Goal: Transaction & Acquisition: Book appointment/travel/reservation

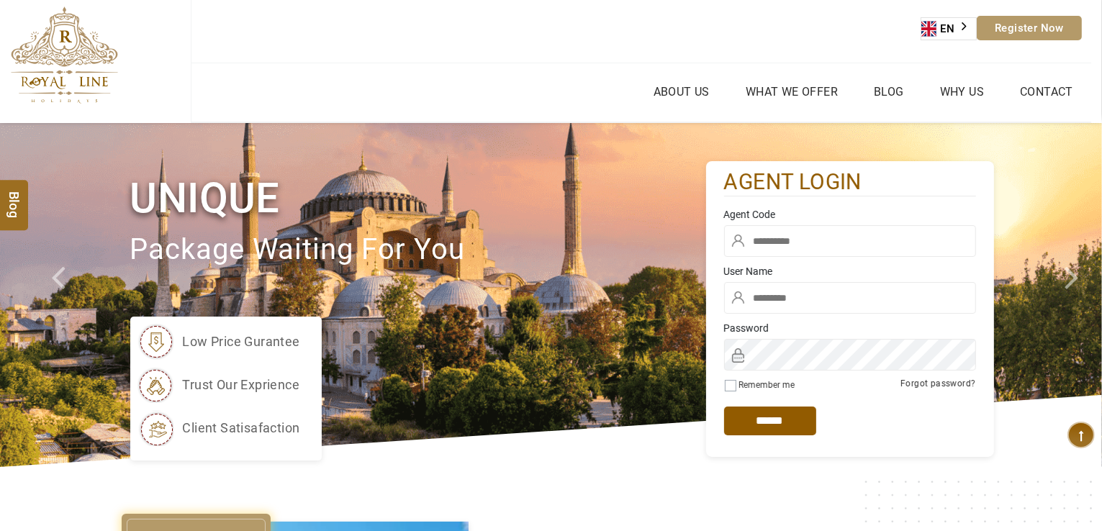
type input "******"
click at [787, 255] on input "text" at bounding box center [850, 241] width 252 height 32
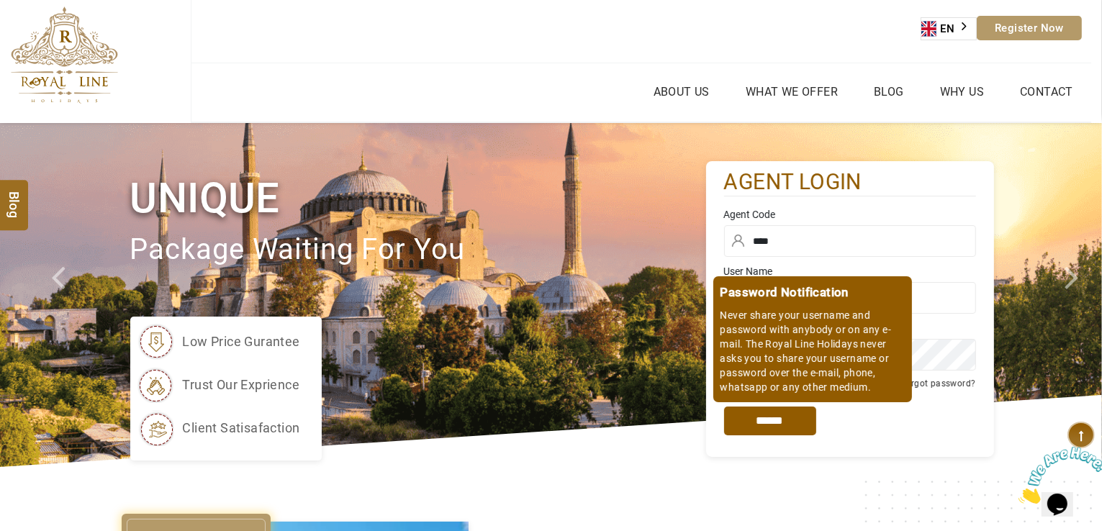
type input "****"
click at [778, 430] on input "*****" at bounding box center [770, 421] width 92 height 29
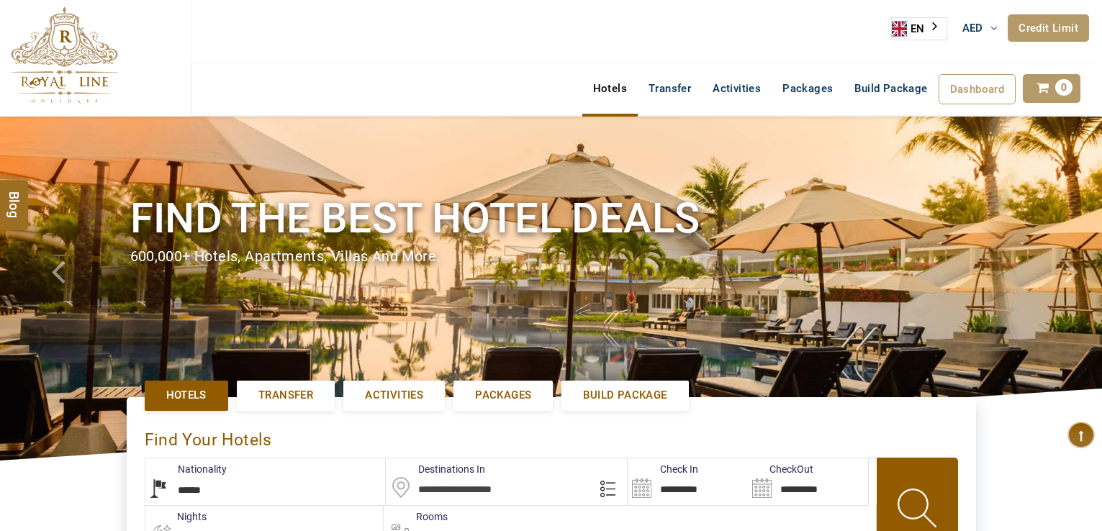
select select "******"
click at [684, 200] on h1 "Find the best hotel deals" at bounding box center [551, 218] width 842 height 54
click at [474, 483] on input "text" at bounding box center [506, 482] width 241 height 47
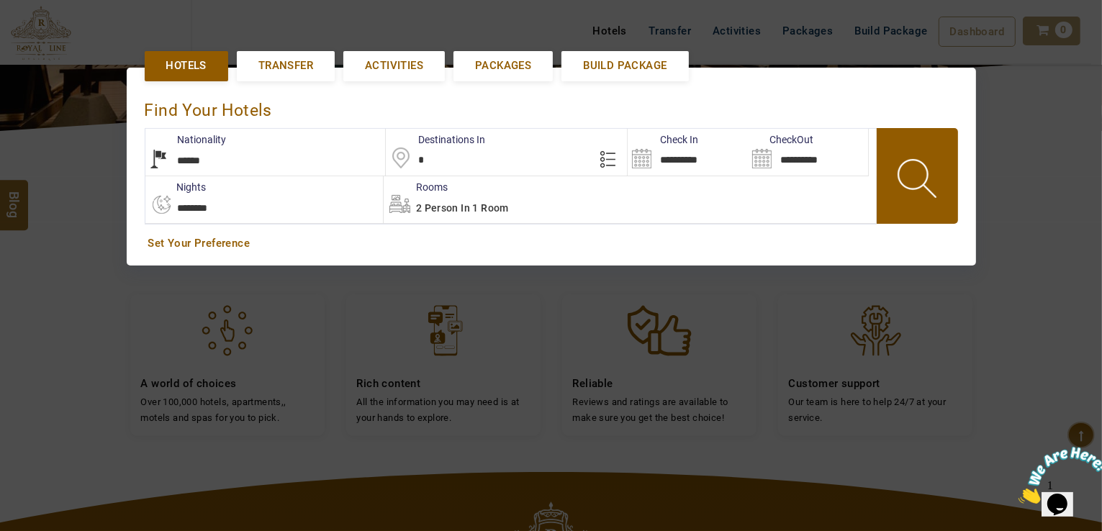
scroll to position [331, 0]
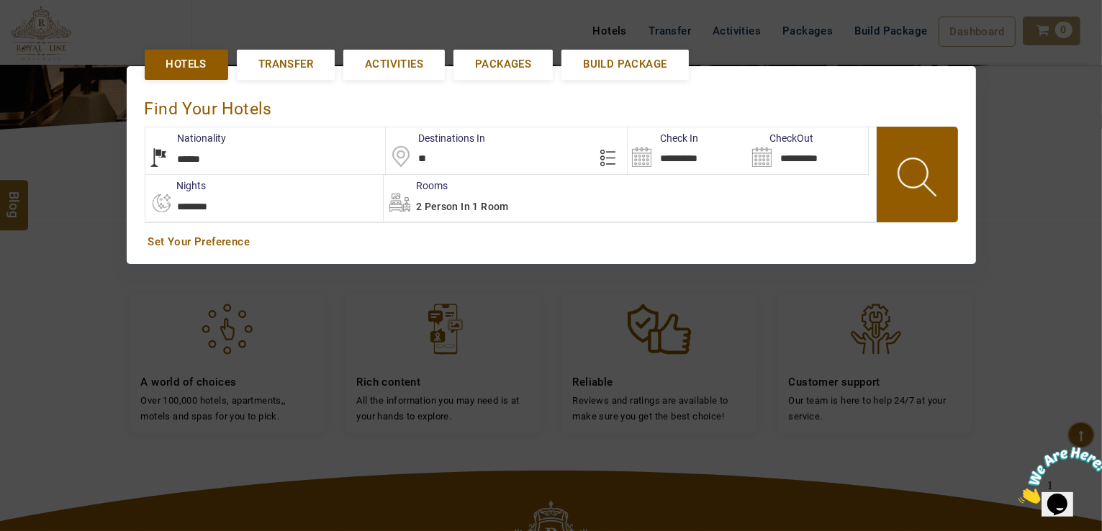
type input "*"
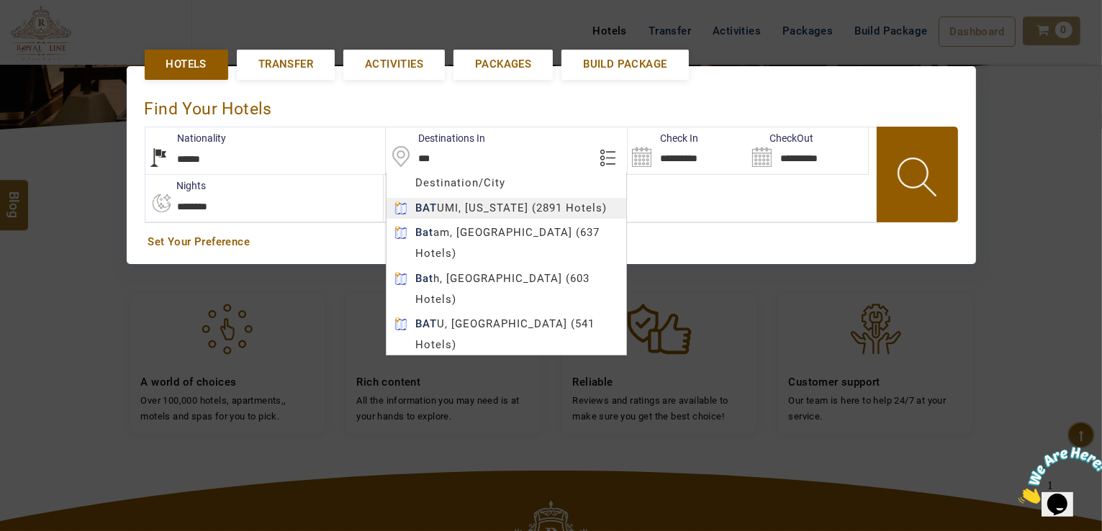
type input "******"
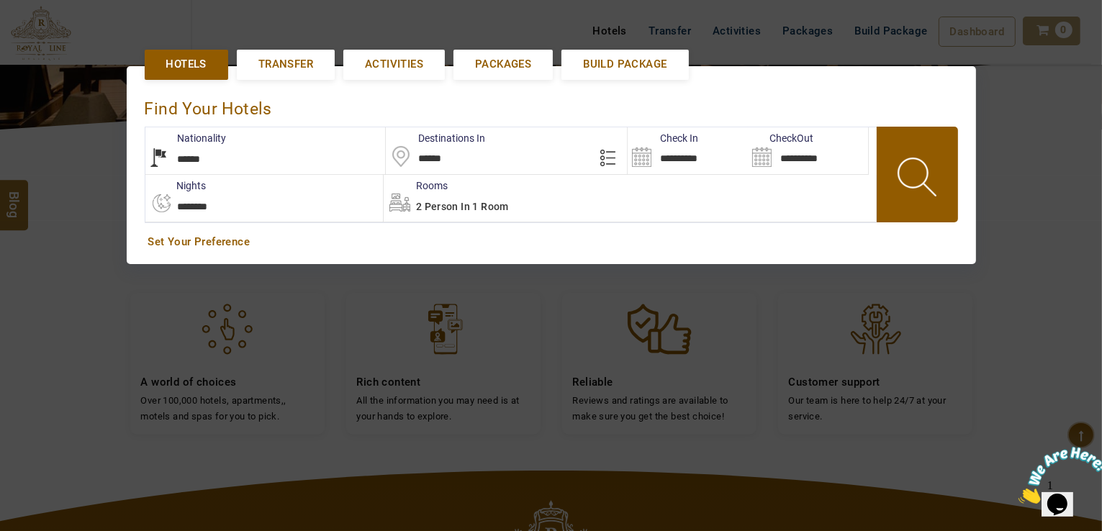
click at [495, 207] on body "HIJAZI TRAVEL AED AED AED EUR € USD $ INR ₹ THB ฿ IDR Rp BHD BHD TRY ₺ Credit L…" at bounding box center [551, 258] width 1102 height 1179
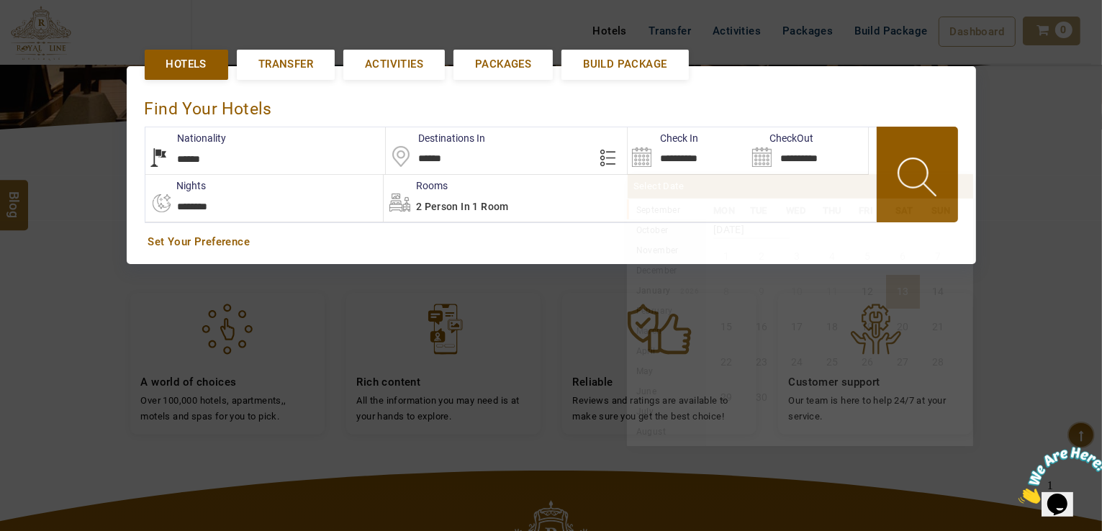
click at [682, 163] on input "**********" at bounding box center [688, 150] width 120 height 47
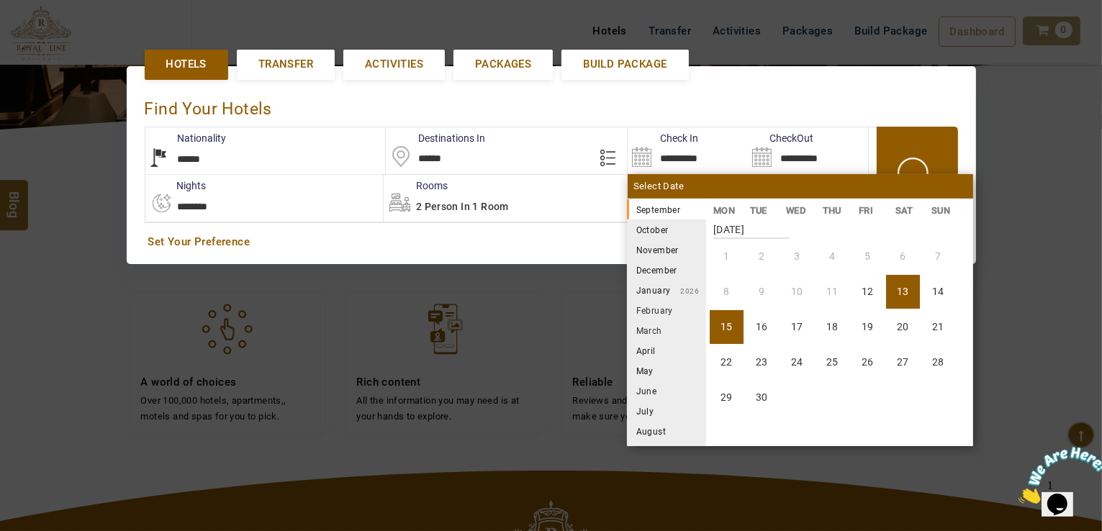
click at [714, 327] on li "15" at bounding box center [727, 327] width 34 height 34
type input "**********"
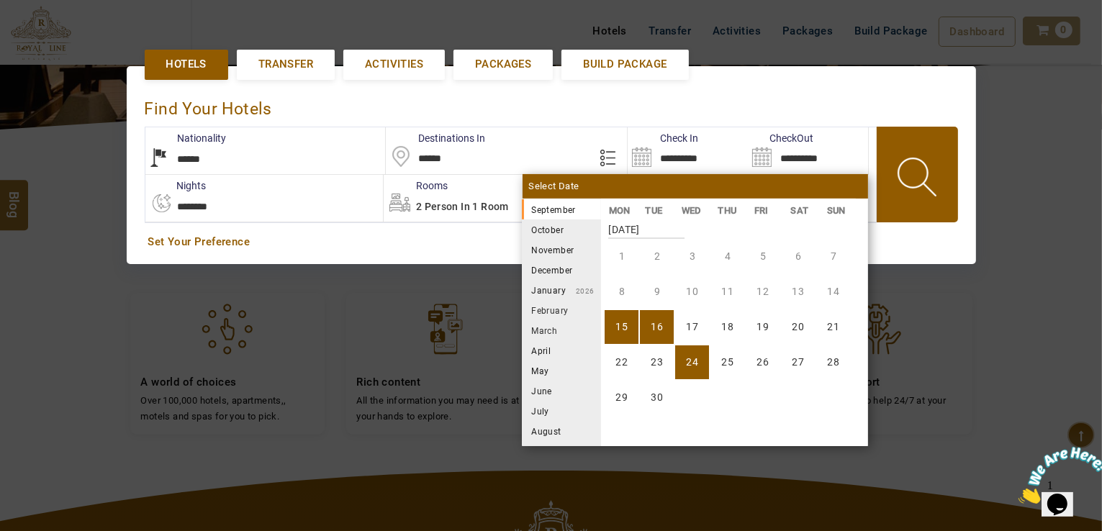
click at [690, 293] on div "**********" at bounding box center [551, 164] width 1102 height 257
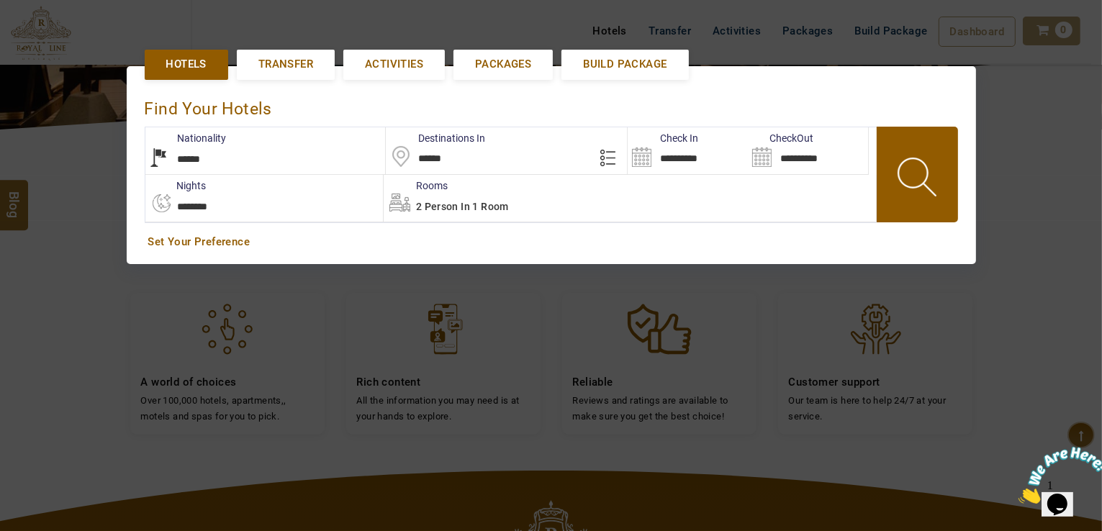
click at [880, 215] on div at bounding box center [917, 175] width 81 height 96
click at [891, 194] on span at bounding box center [918, 179] width 65 height 71
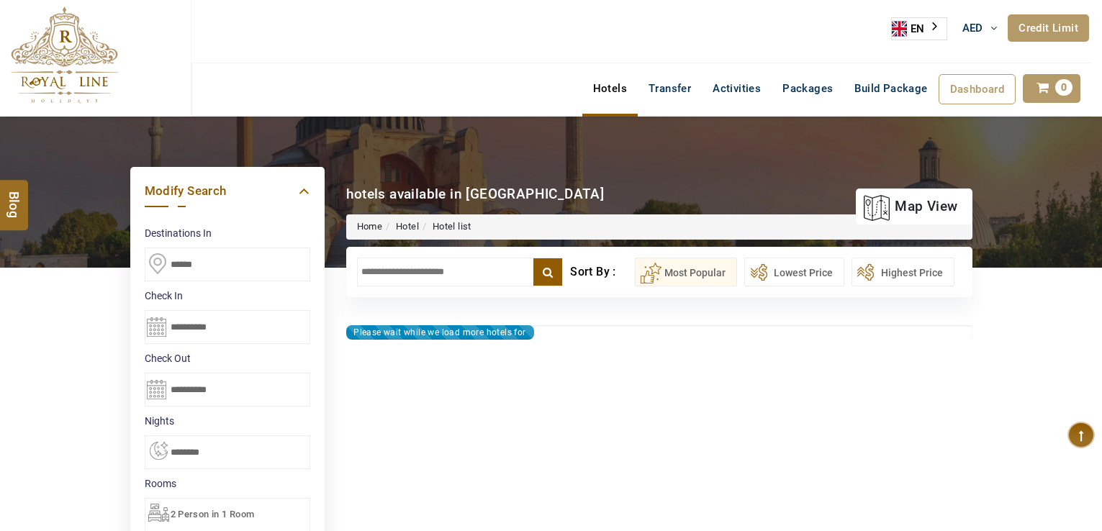
type input "**********"
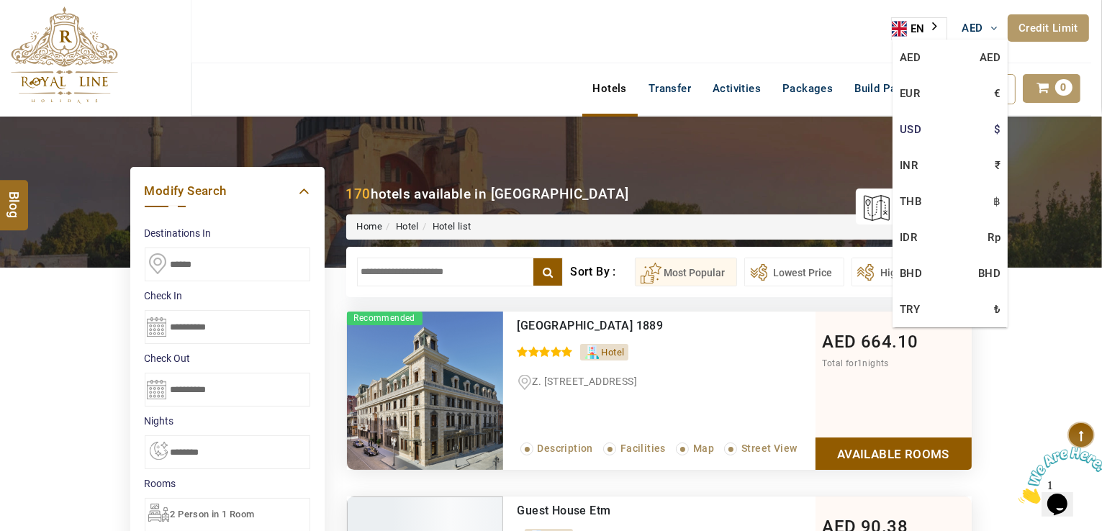
click at [914, 130] on link "USD $" at bounding box center [950, 130] width 115 height 36
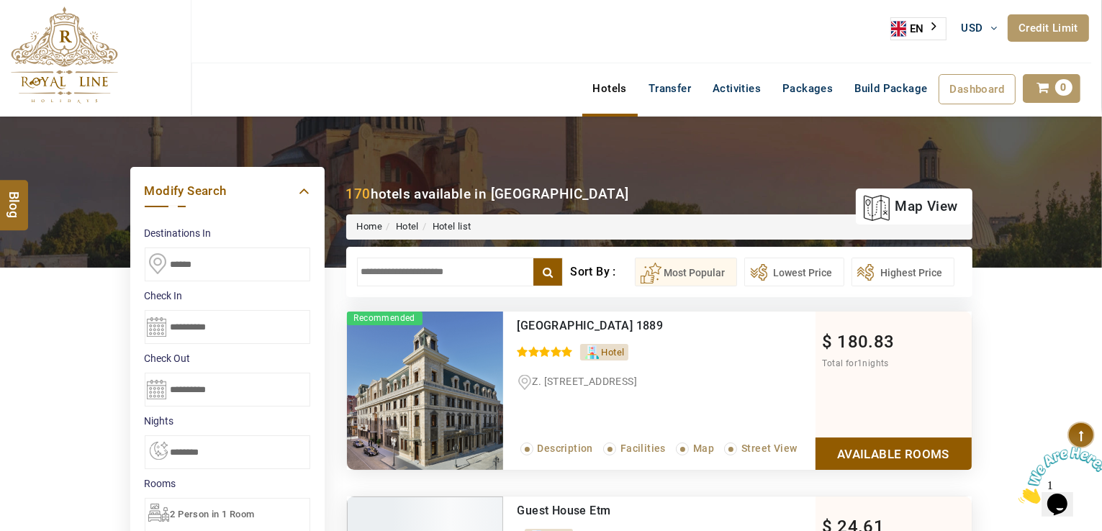
drag, startPoint x: 485, startPoint y: 258, endPoint x: 423, endPoint y: 277, distance: 64.9
click at [423, 277] on input "text" at bounding box center [460, 272] width 207 height 29
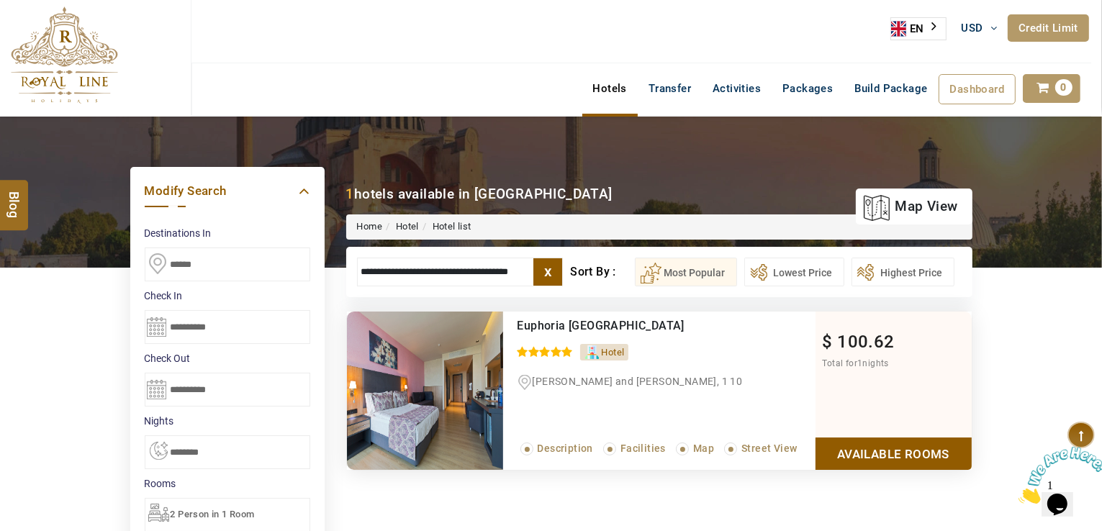
type input "**********"
click at [856, 456] on link "Available Rooms" at bounding box center [894, 454] width 156 height 32
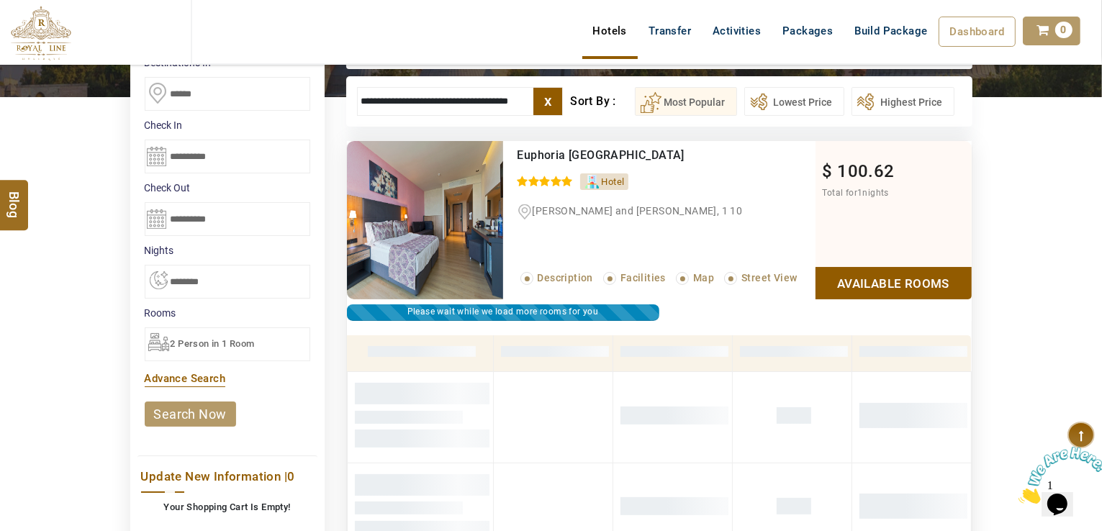
scroll to position [180, 0]
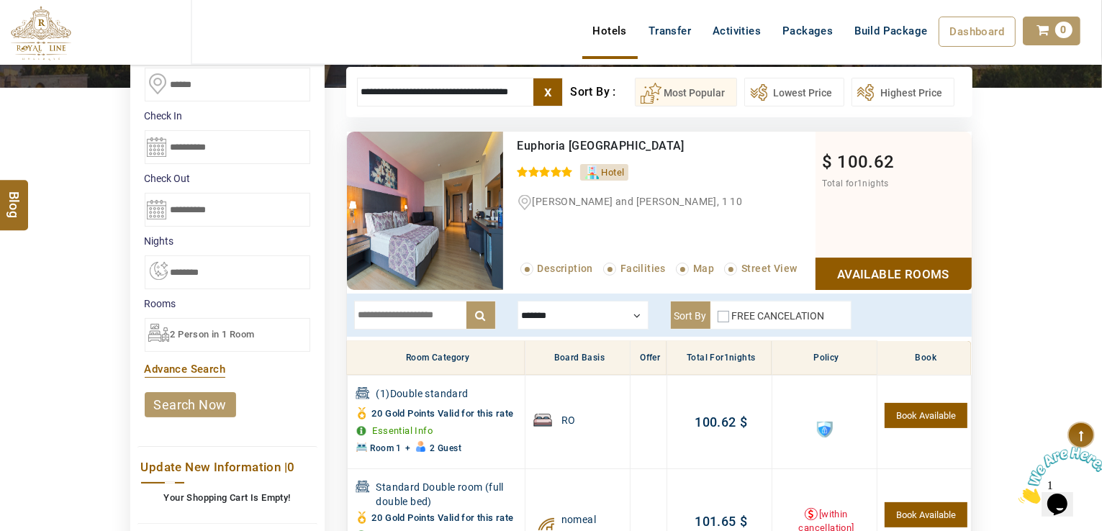
drag, startPoint x: 764, startPoint y: 142, endPoint x: 508, endPoint y: 149, distance: 256.4
click at [508, 149] on div "Euphoria Batumi Convention & Casino Hotel 0 / 5 Hotel Lech and Maria Kaczynski,…" at bounding box center [659, 211] width 312 height 158
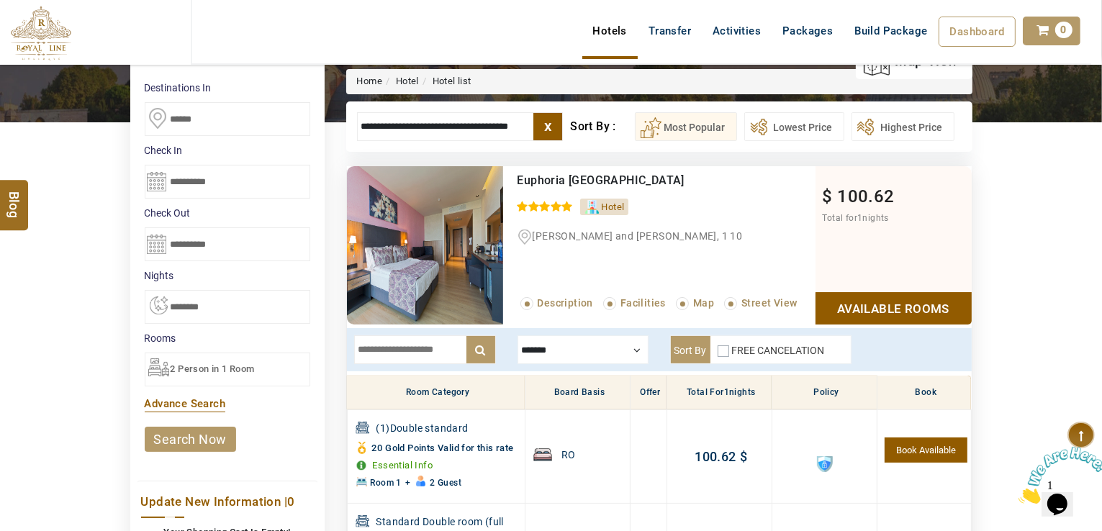
scroll to position [138, 0]
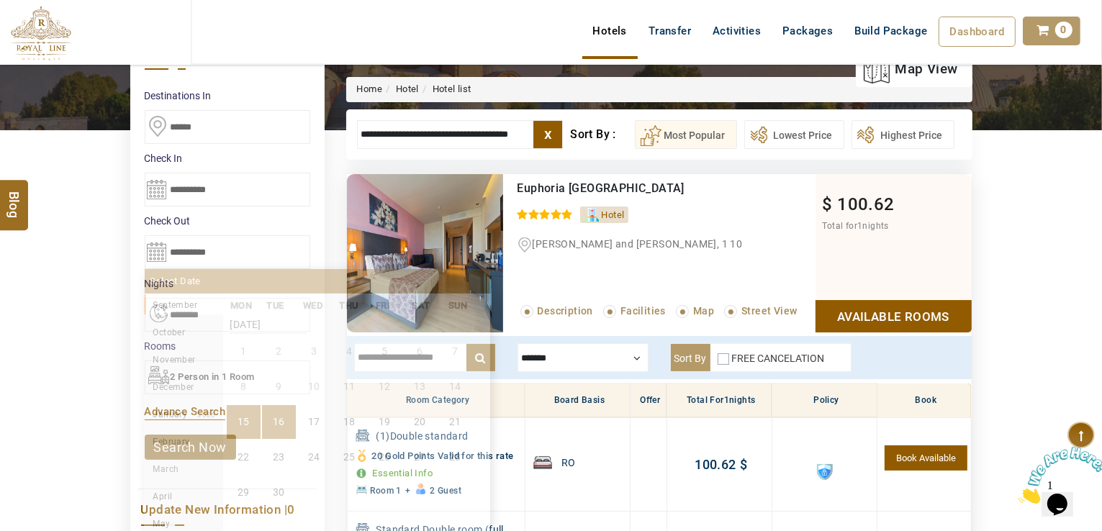
click at [274, 259] on input "**********" at bounding box center [228, 252] width 166 height 34
click at [317, 461] on div "**********" at bounding box center [228, 259] width 180 height 445
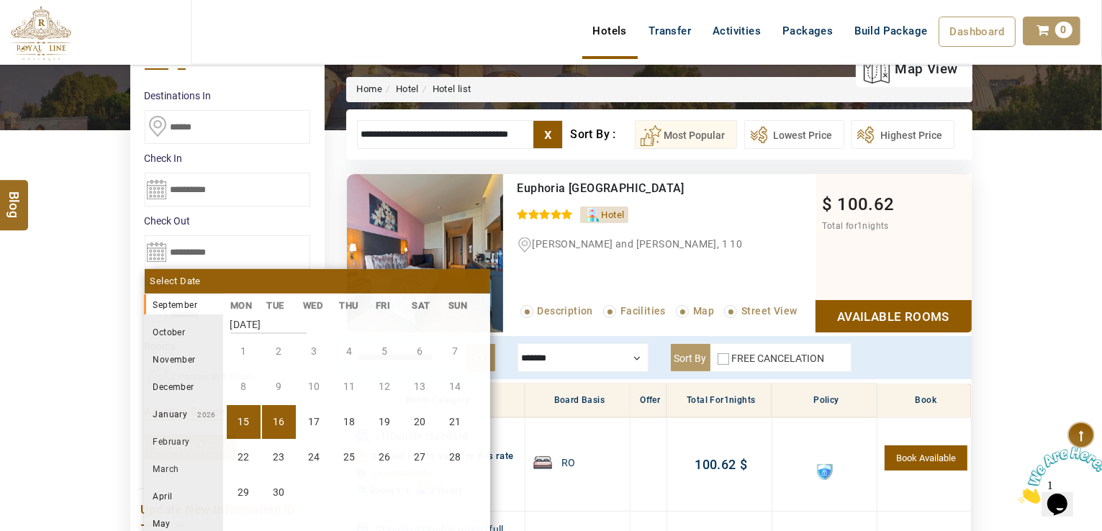
click at [247, 265] on input "**********" at bounding box center [228, 252] width 166 height 34
click at [320, 466] on div "**********" at bounding box center [227, 465] width 194 height 870
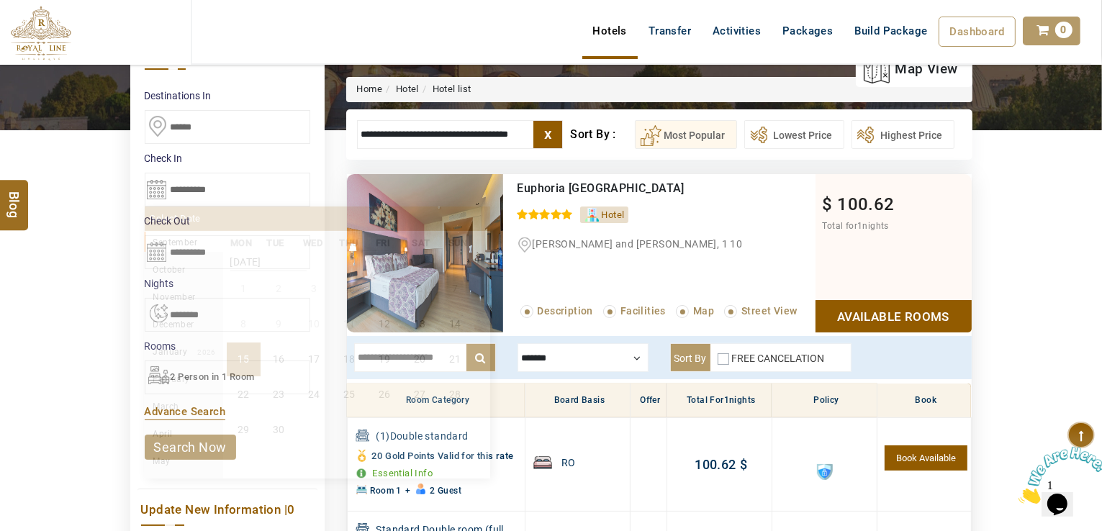
click at [227, 194] on input "**********" at bounding box center [228, 190] width 166 height 34
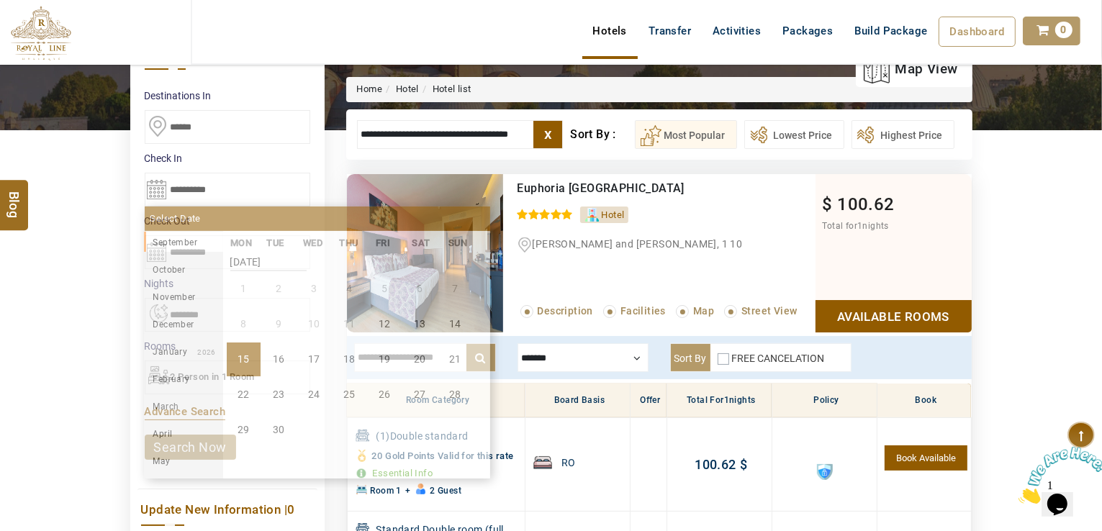
click at [246, 348] on li "15" at bounding box center [244, 360] width 34 height 34
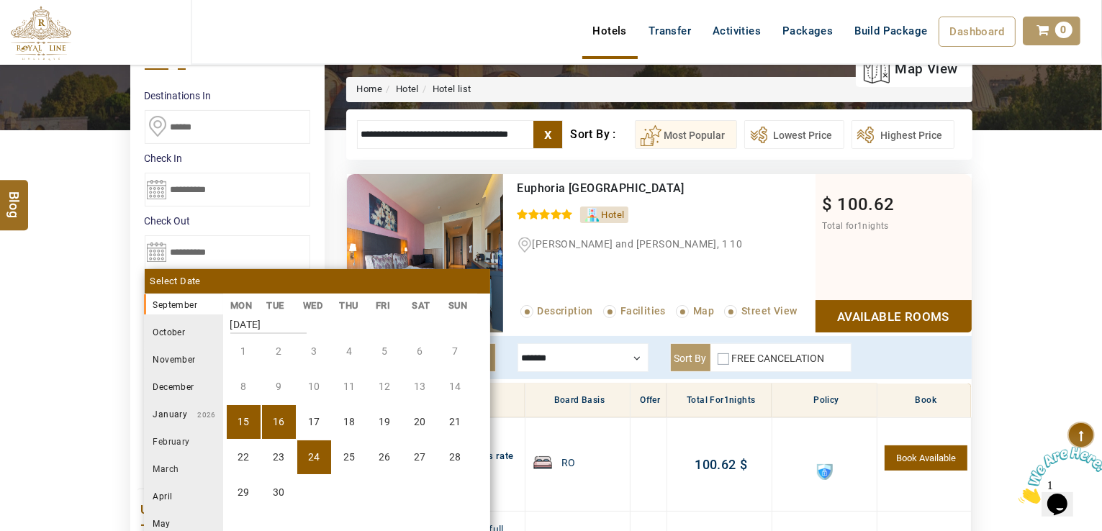
click at [322, 469] on li "24" at bounding box center [314, 458] width 34 height 34
type input "**********"
select select "*"
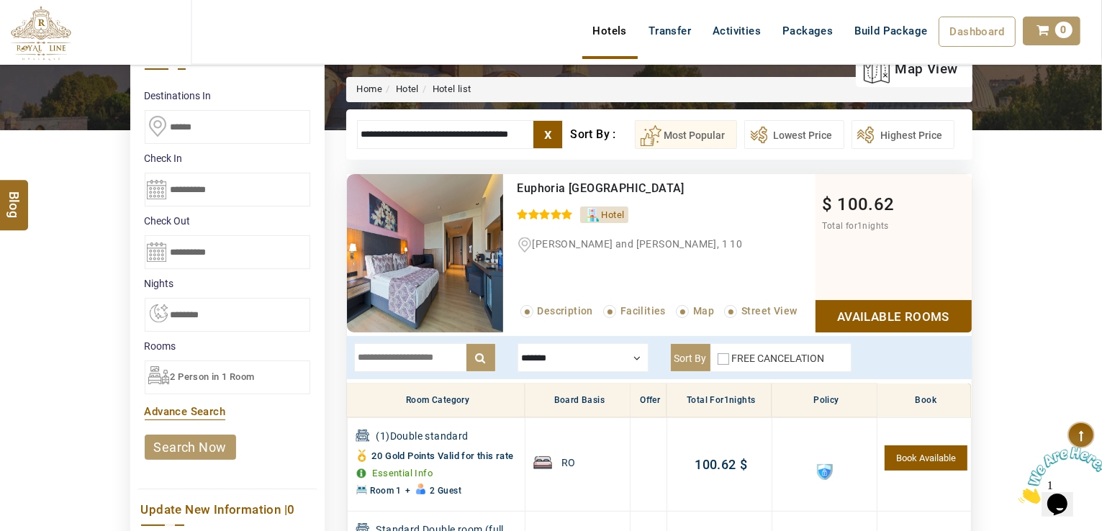
click at [193, 456] on link "search now" at bounding box center [190, 447] width 91 height 25
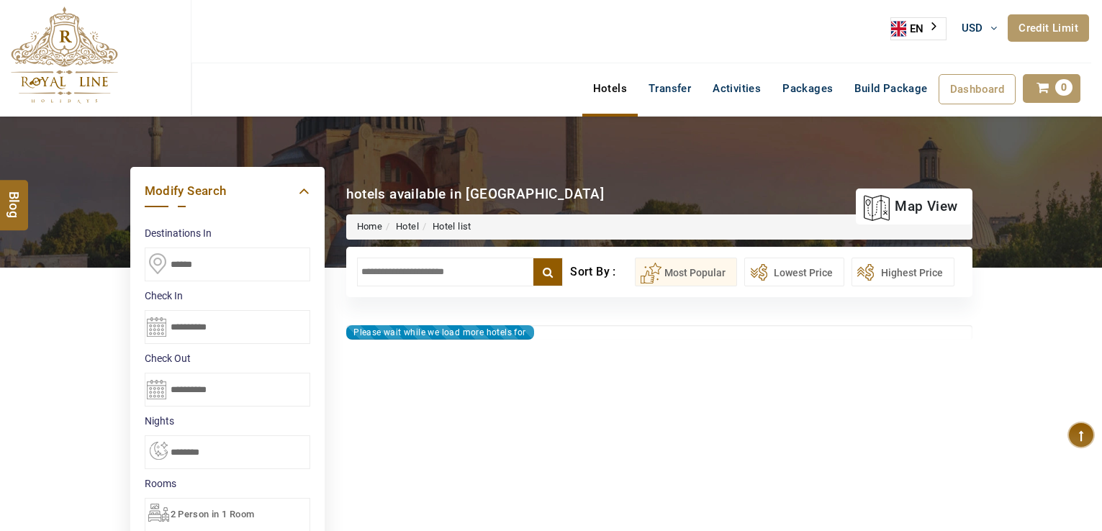
select select "*"
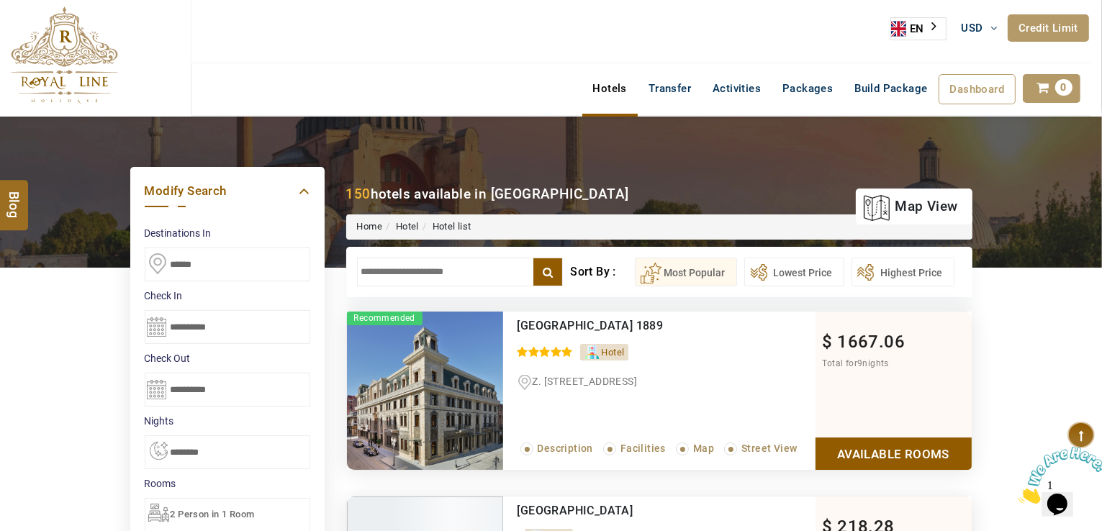
click at [386, 265] on input "text" at bounding box center [460, 272] width 207 height 29
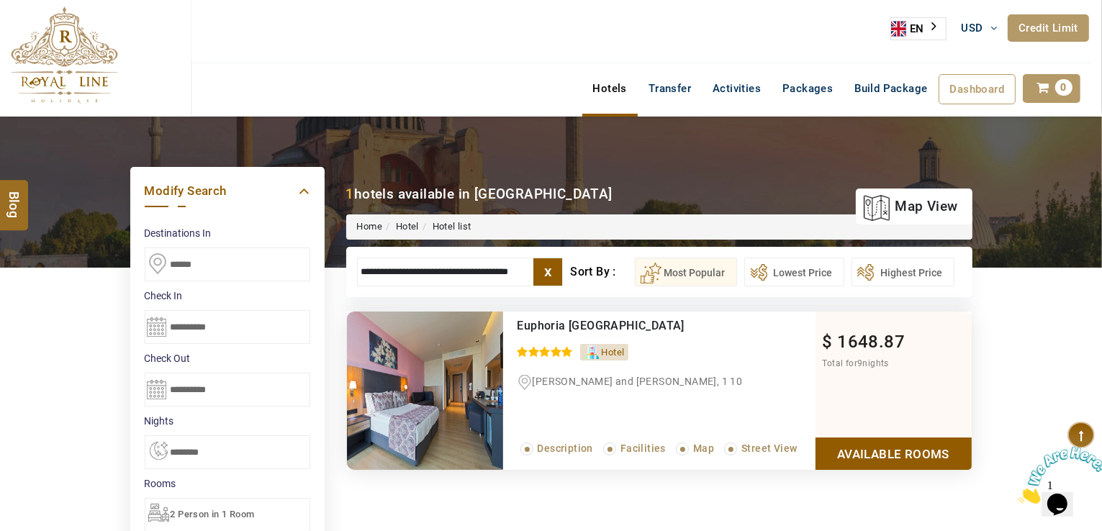
type input "**********"
click at [916, 467] on link "Available Rooms" at bounding box center [894, 454] width 156 height 32
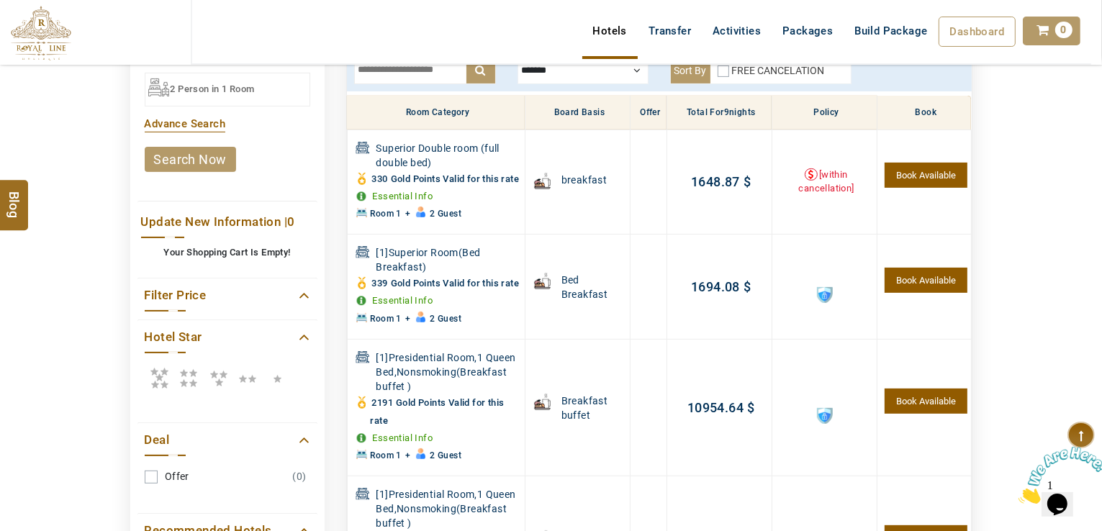
scroll to position [432, 0]
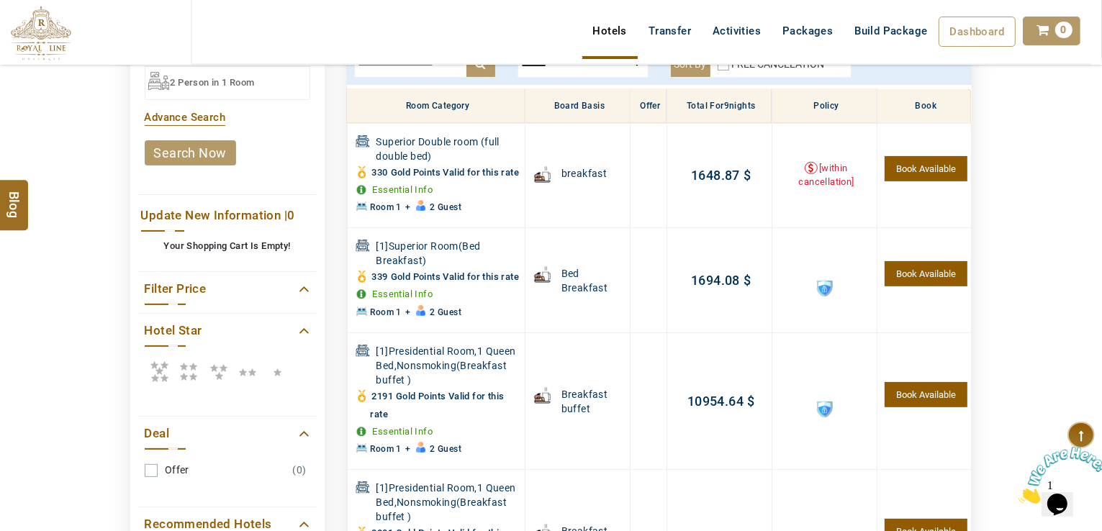
click at [164, 366] on icon at bounding box center [159, 371] width 29 height 29
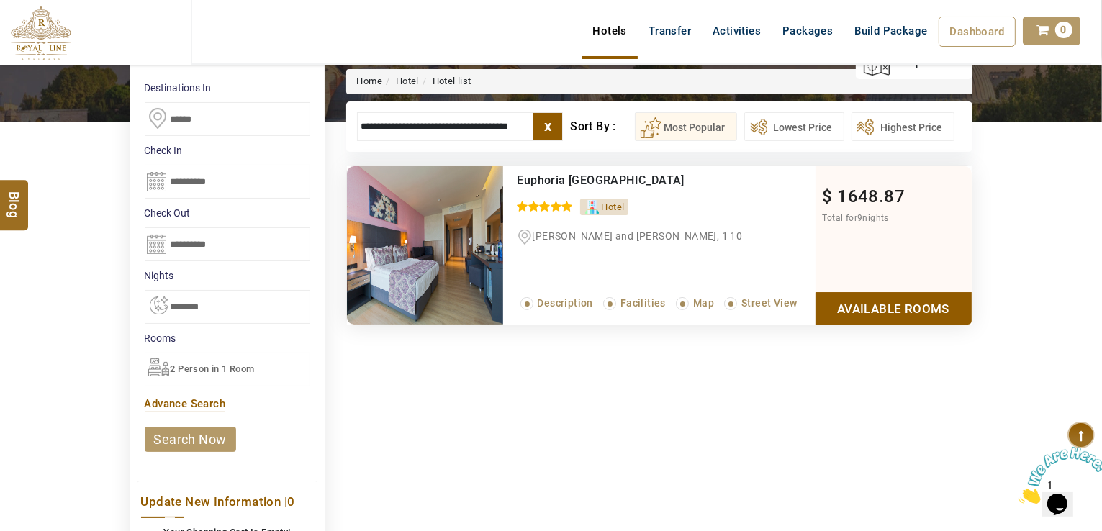
scroll to position [144, 0]
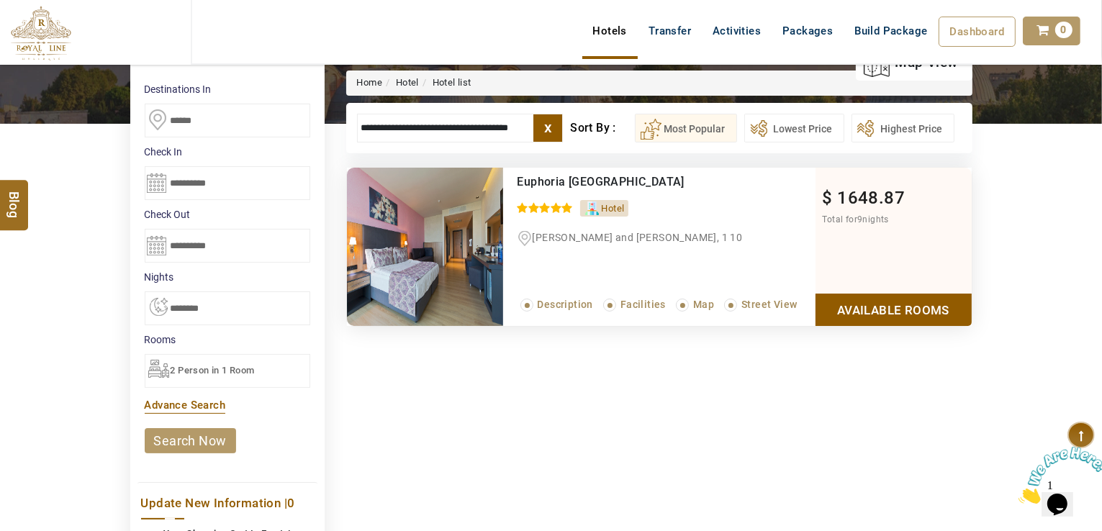
click at [469, 133] on input "**********" at bounding box center [460, 128] width 207 height 29
click at [468, 132] on input "**********" at bounding box center [460, 128] width 207 height 29
click at [468, 130] on input "**********" at bounding box center [460, 128] width 207 height 29
drag, startPoint x: 554, startPoint y: 118, endPoint x: 536, endPoint y: 115, distance: 18.9
click at [554, 117] on label "x" at bounding box center [547, 127] width 29 height 27
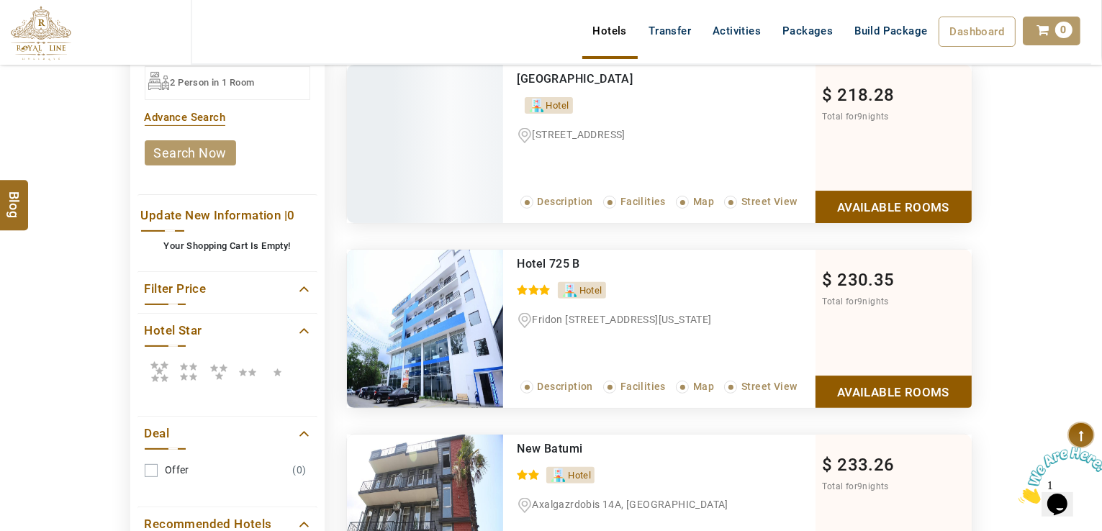
scroll to position [576, 0]
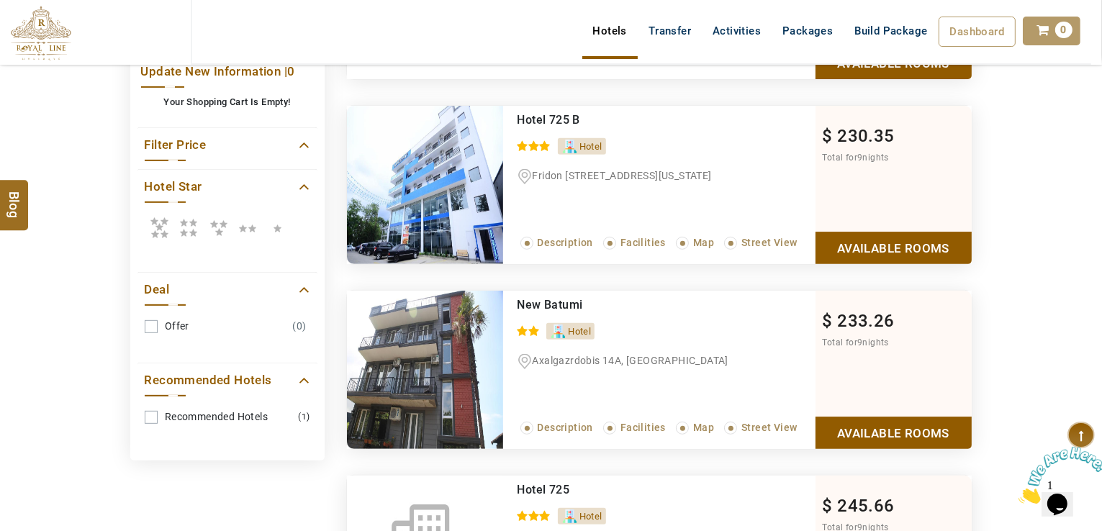
click at [156, 231] on icon at bounding box center [159, 227] width 29 height 29
drag, startPoint x: 158, startPoint y: 228, endPoint x: 274, endPoint y: 240, distance: 116.5
click at [158, 227] on icon at bounding box center [159, 227] width 29 height 29
click at [159, 227] on icon at bounding box center [159, 227] width 29 height 29
click at [155, 218] on icon at bounding box center [159, 227] width 29 height 29
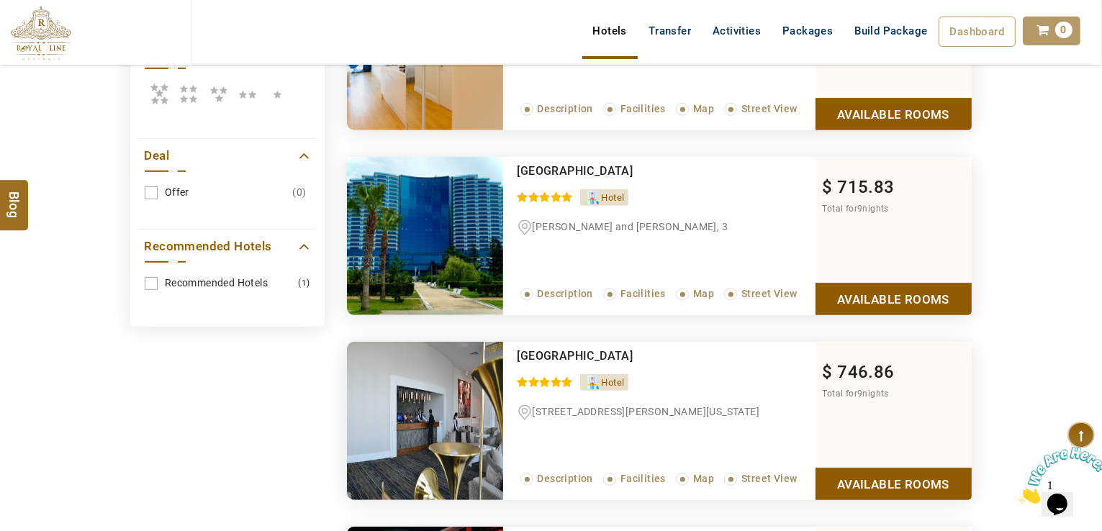
scroll to position [720, 0]
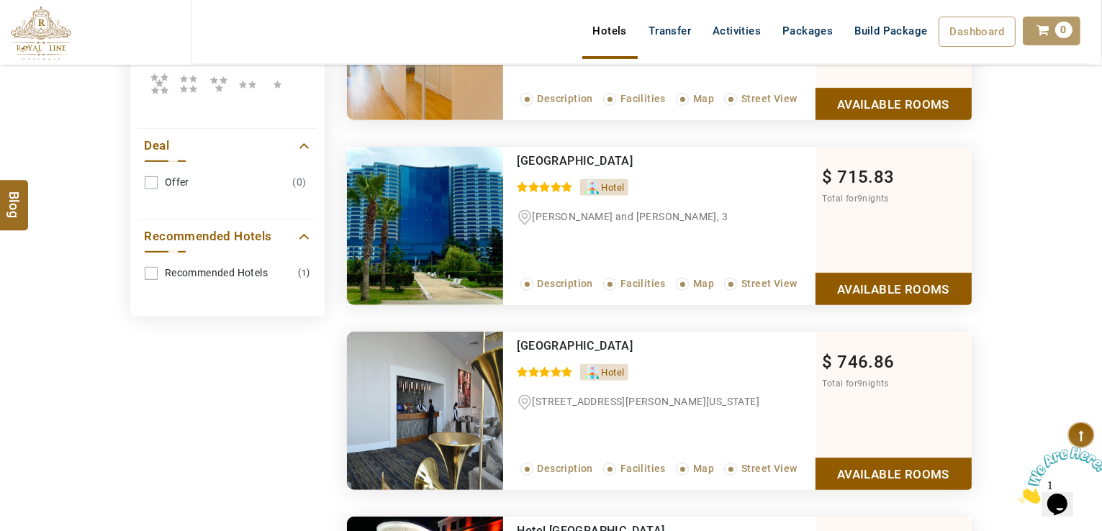
click at [878, 282] on link "Available Rooms" at bounding box center [894, 289] width 156 height 32
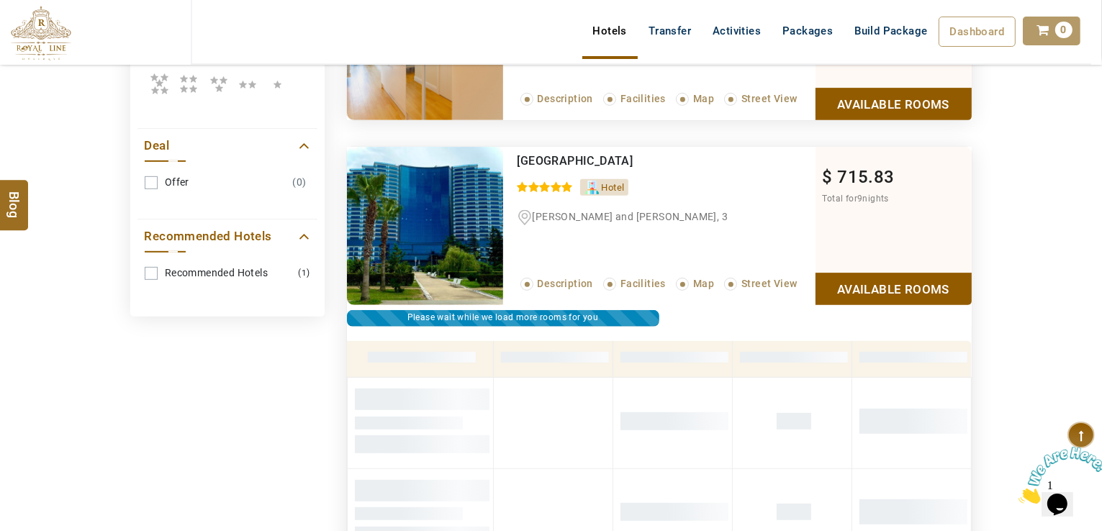
scroll to position [829, 0]
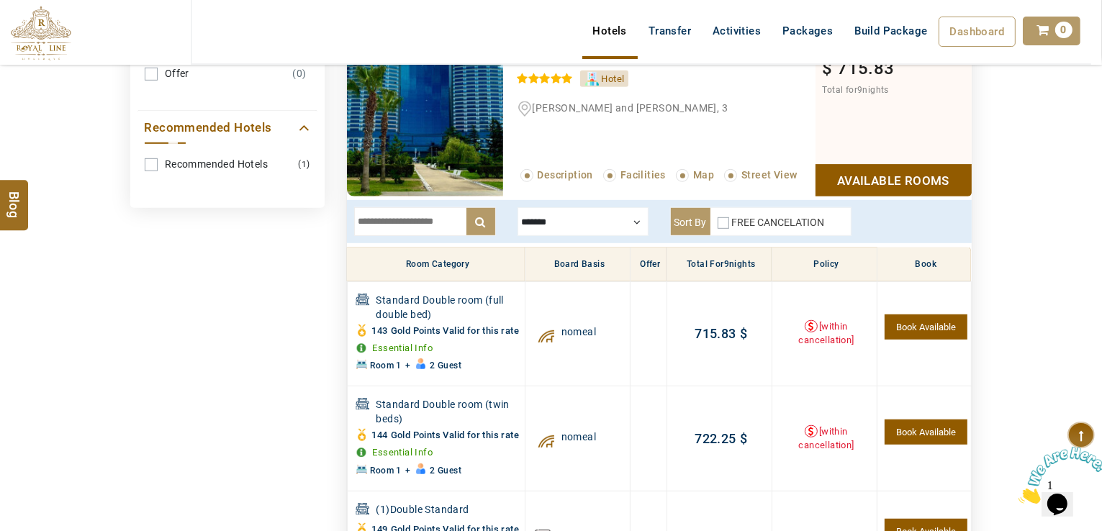
click at [631, 220] on div at bounding box center [583, 221] width 131 height 29
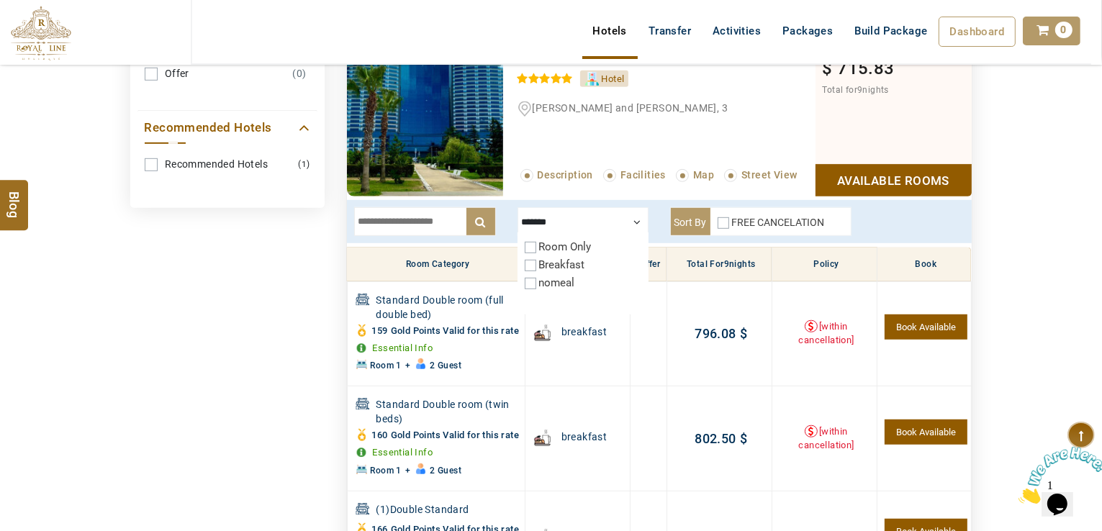
click at [600, 217] on div at bounding box center [583, 221] width 131 height 29
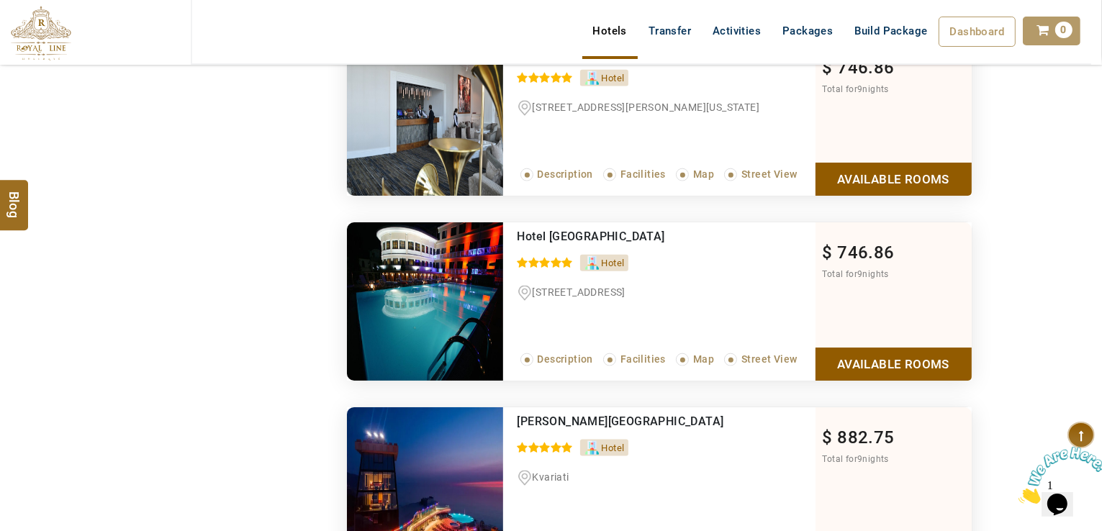
scroll to position [1764, 0]
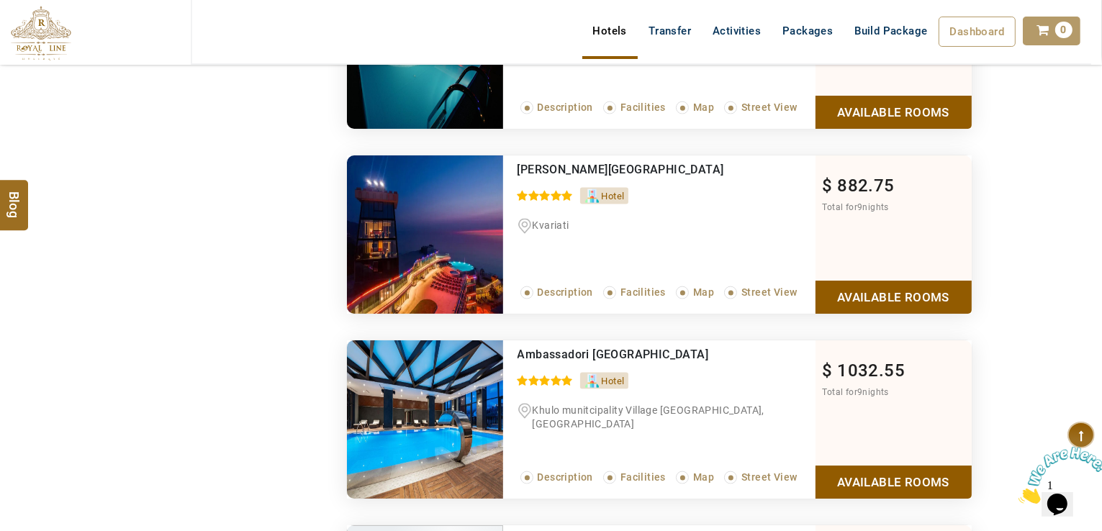
click at [857, 313] on link "Available Rooms" at bounding box center [894, 297] width 156 height 32
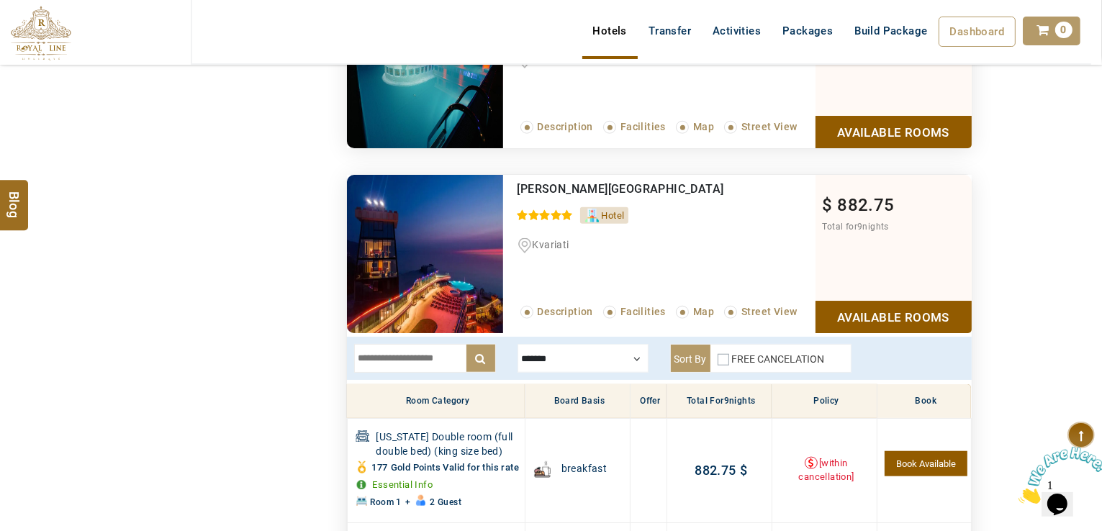
scroll to position [1238, 0]
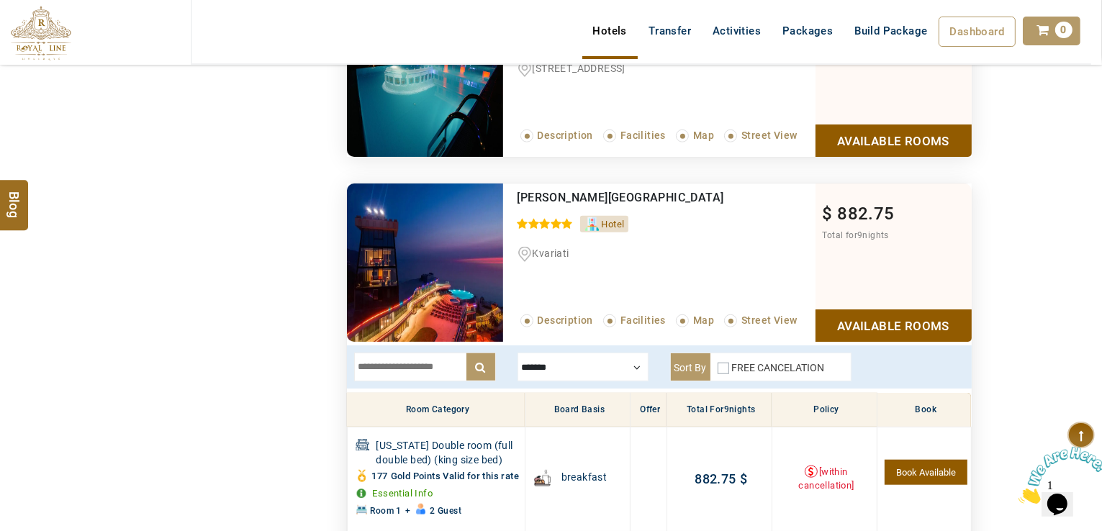
click at [570, 370] on div at bounding box center [583, 367] width 131 height 29
click at [572, 364] on div at bounding box center [583, 367] width 131 height 29
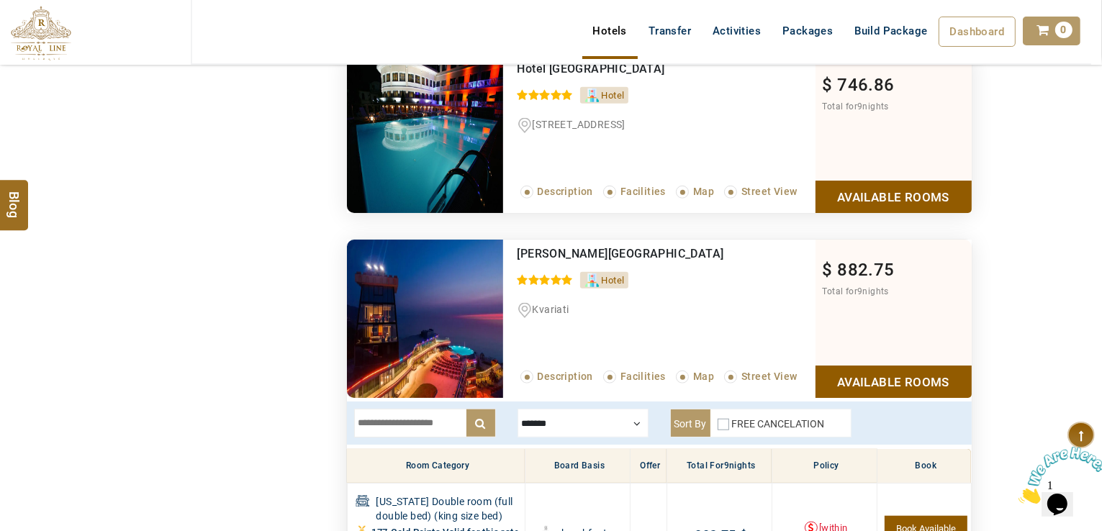
scroll to position [1166, 0]
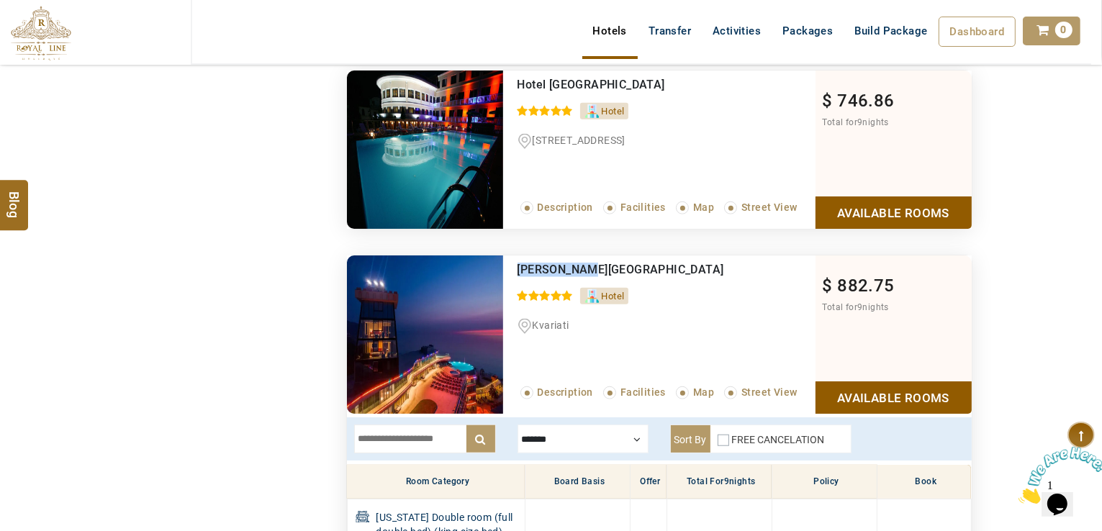
drag, startPoint x: 576, startPoint y: 253, endPoint x: 510, endPoint y: 258, distance: 65.7
click at [510, 258] on div "Litz Resort 0 / 5 Hotel Kvariati Read More... Description Facilities Map Street…" at bounding box center [659, 335] width 312 height 158
click at [120, 287] on div "**********" at bounding box center [552, 396] width 864 height 2503
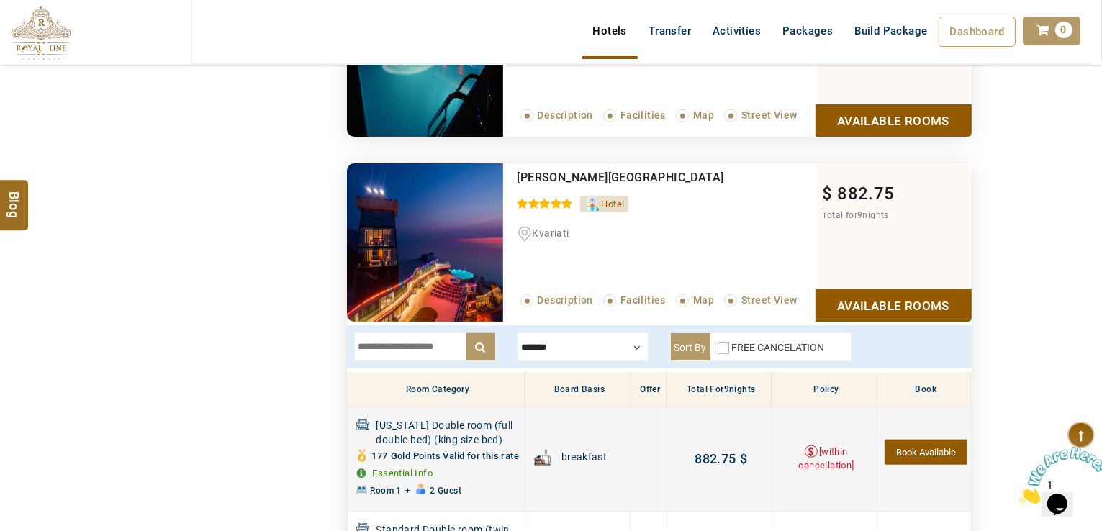
scroll to position [1238, 0]
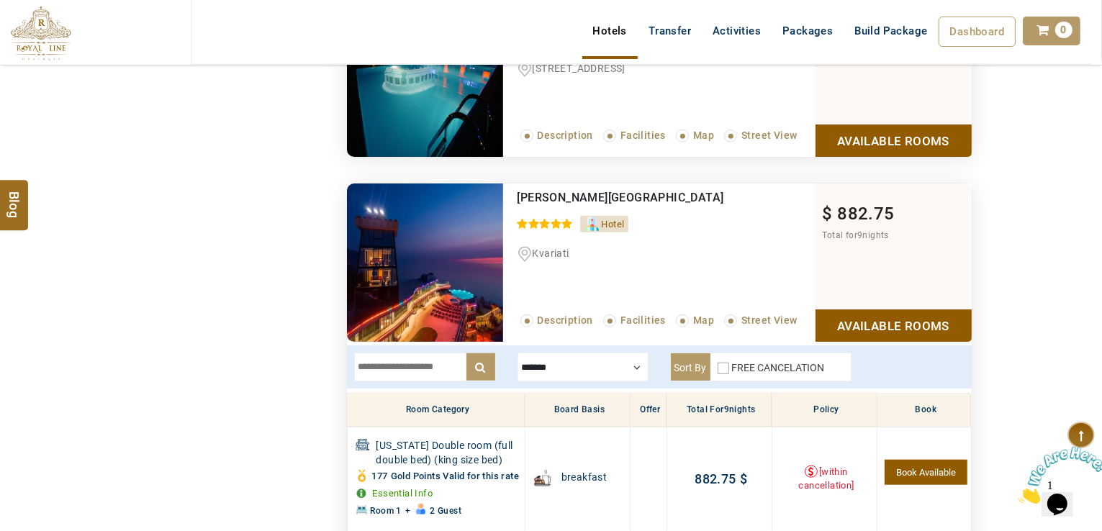
drag, startPoint x: 248, startPoint y: 333, endPoint x: 337, endPoint y: 274, distance: 106.8
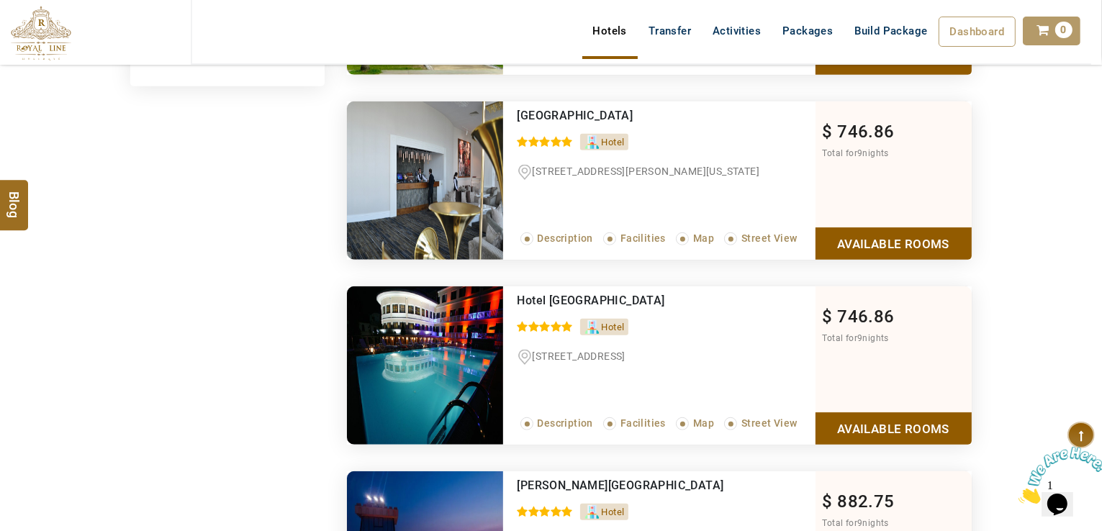
drag, startPoint x: 685, startPoint y: 294, endPoint x: 521, endPoint y: 298, distance: 164.2
click at [518, 294] on div "Hotel [GEOGRAPHIC_DATA]" at bounding box center [637, 301] width 238 height 14
drag, startPoint x: 533, startPoint y: 306, endPoint x: 735, endPoint y: 359, distance: 209.2
click at [735, 359] on div "[STREET_ADDRESS]" at bounding box center [667, 359] width 298 height 18
drag, startPoint x: 677, startPoint y: 297, endPoint x: 516, endPoint y: 289, distance: 160.7
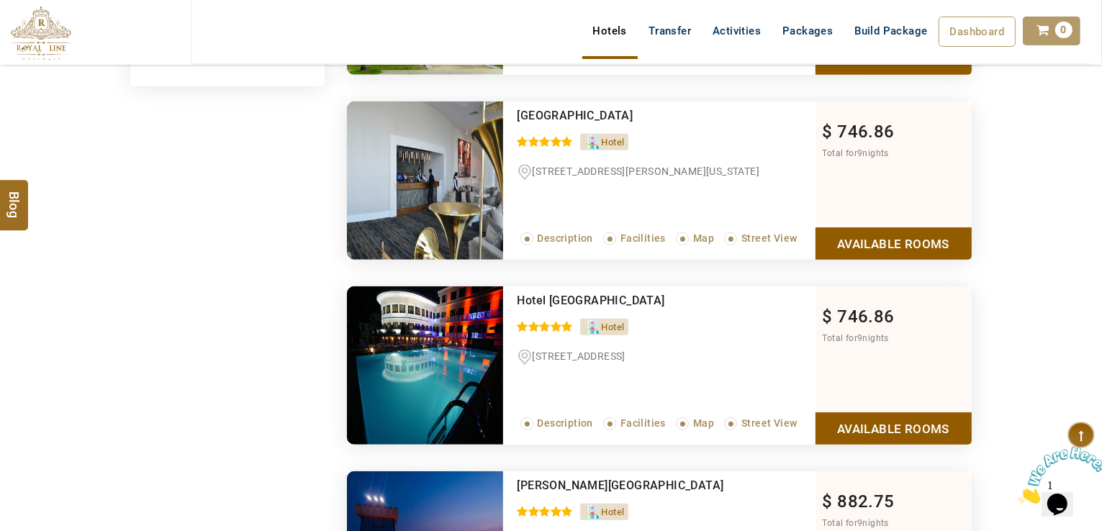
click at [516, 289] on div "Hotel Intourist Palace Batumi 0 / 5 Hotel Ninoshvili Street, 11 Read More... De…" at bounding box center [659, 366] width 312 height 158
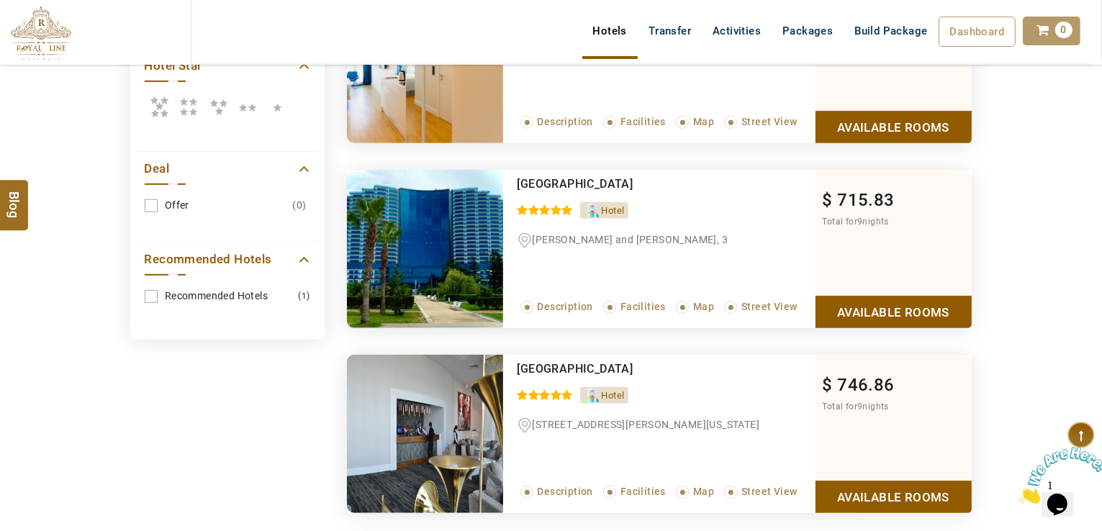
scroll to position [662, 0]
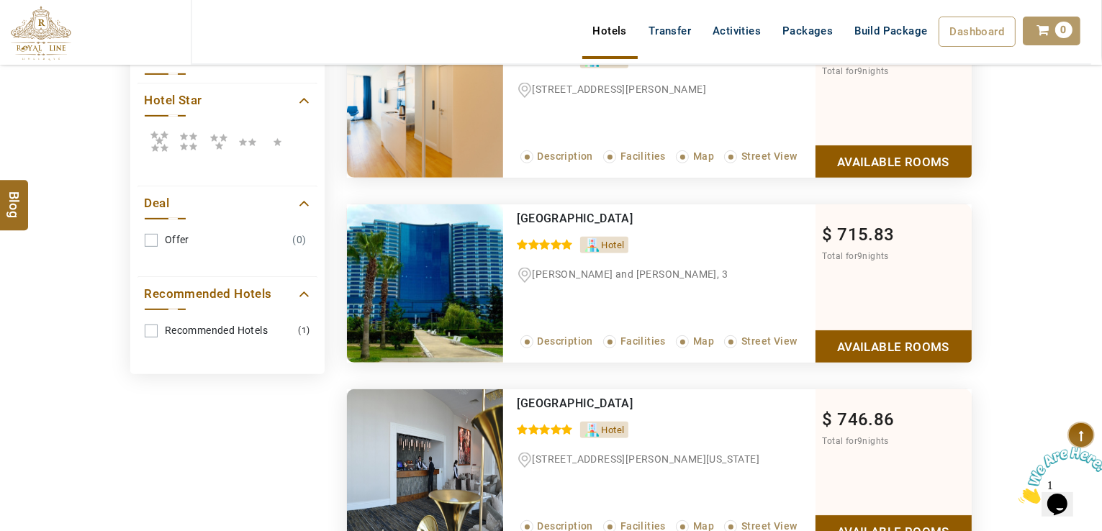
drag, startPoint x: 547, startPoint y: 229, endPoint x: 511, endPoint y: 215, distance: 38.5
click at [511, 215] on div "Grand Bellagio Batumi Convention & Casino Hotel 0 / 5 Hotel Leich and Maria Kac…" at bounding box center [659, 283] width 312 height 158
click at [891, 338] on link "Available Rooms" at bounding box center [894, 346] width 156 height 32
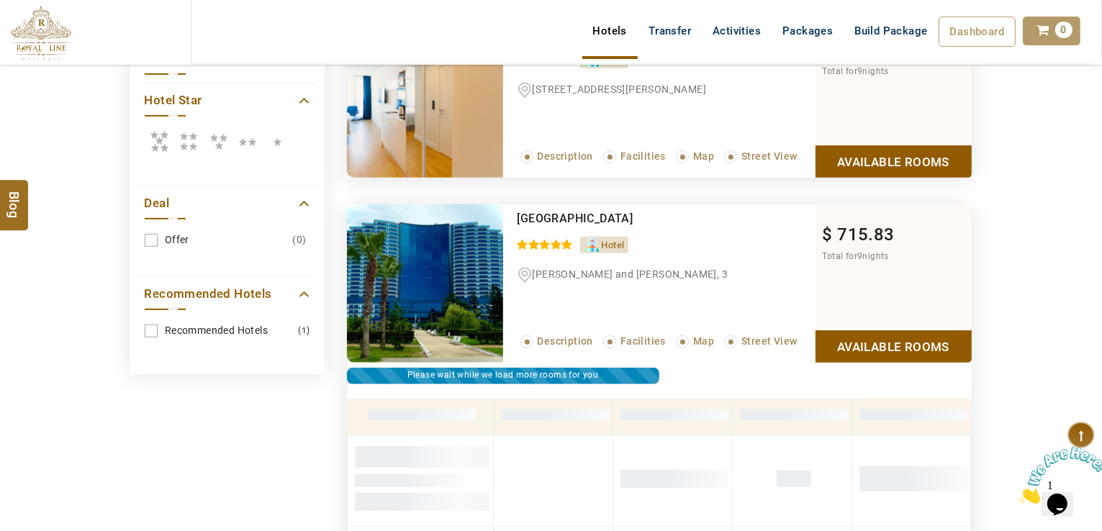
scroll to position [829, 0]
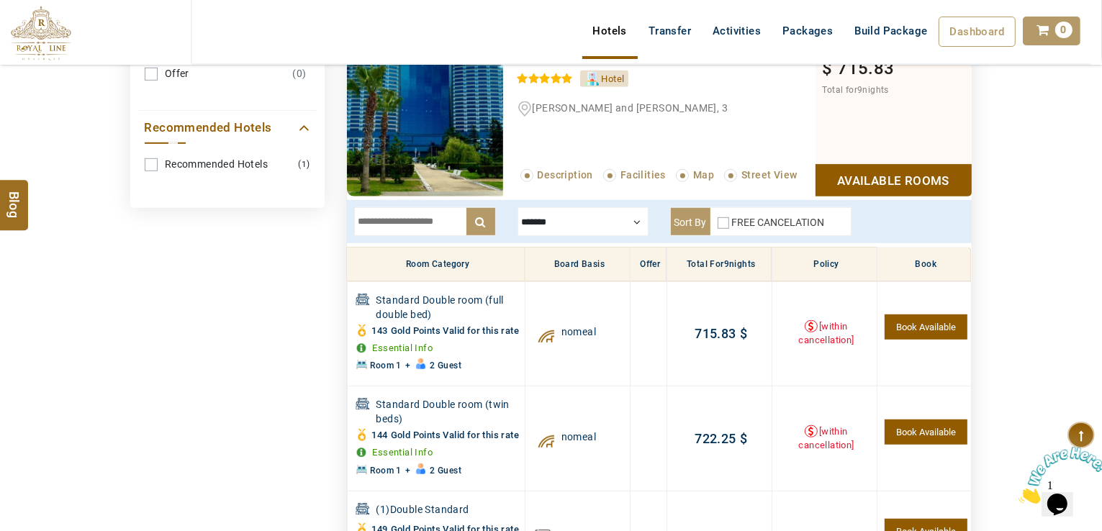
click at [599, 229] on div at bounding box center [583, 221] width 131 height 29
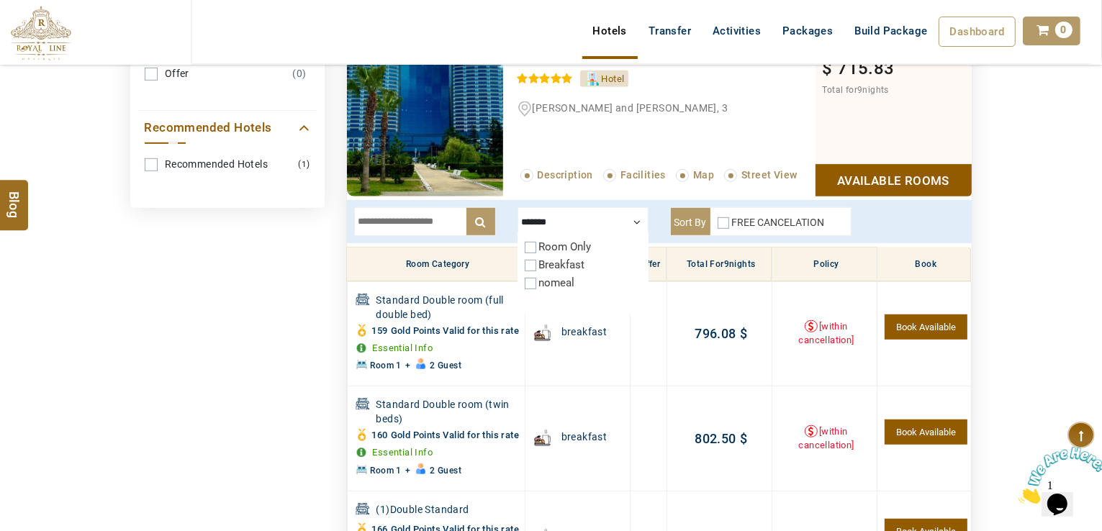
click at [580, 217] on div at bounding box center [583, 221] width 131 height 29
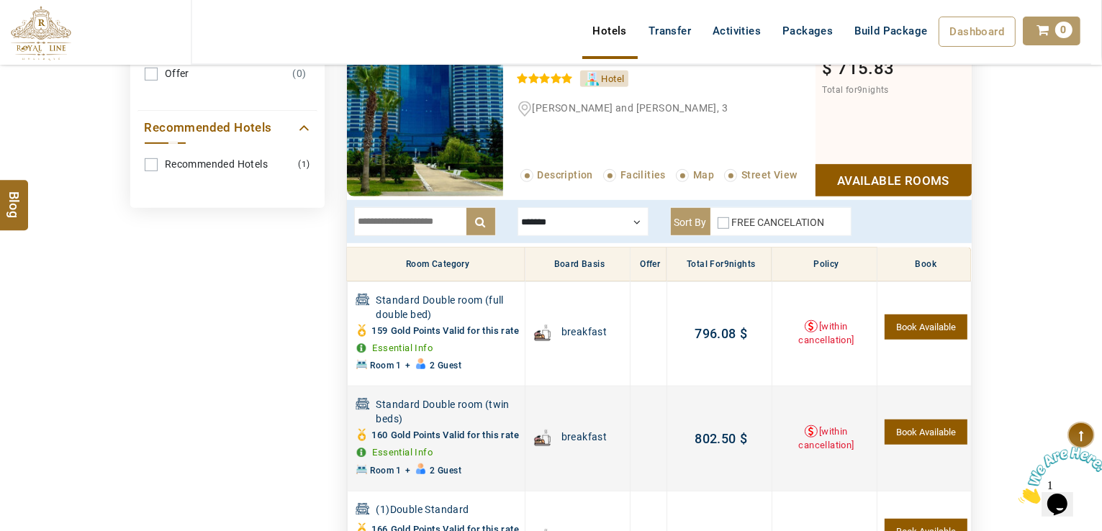
scroll to position [1045, 0]
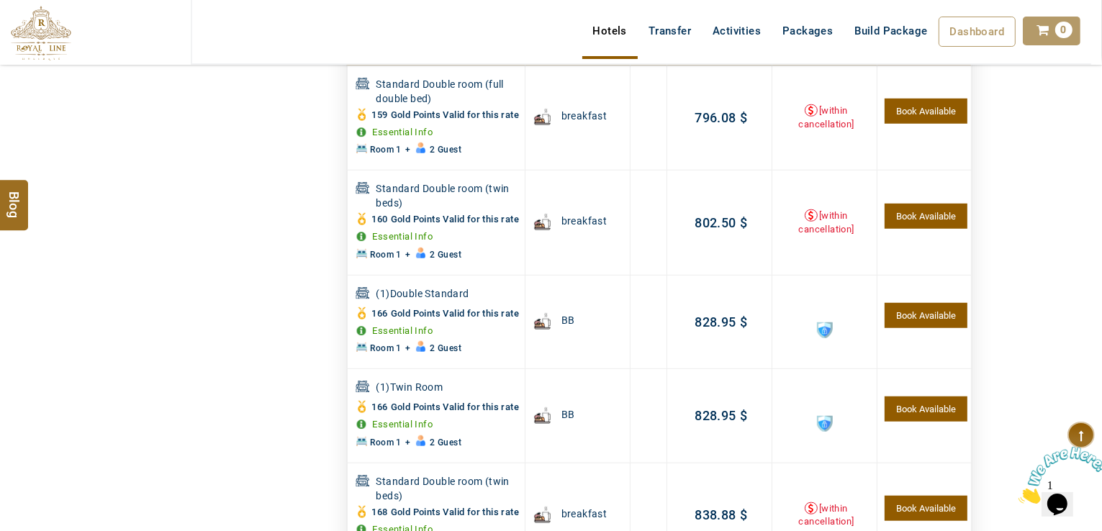
click at [824, 338] on span at bounding box center [825, 331] width 16 height 16
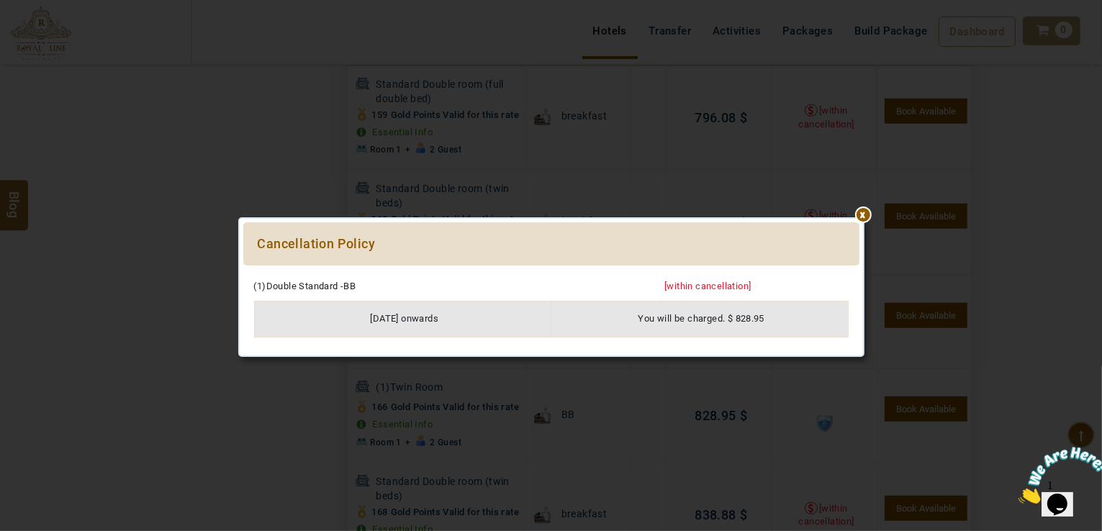
click at [860, 273] on div at bounding box center [551, 273] width 616 height 0
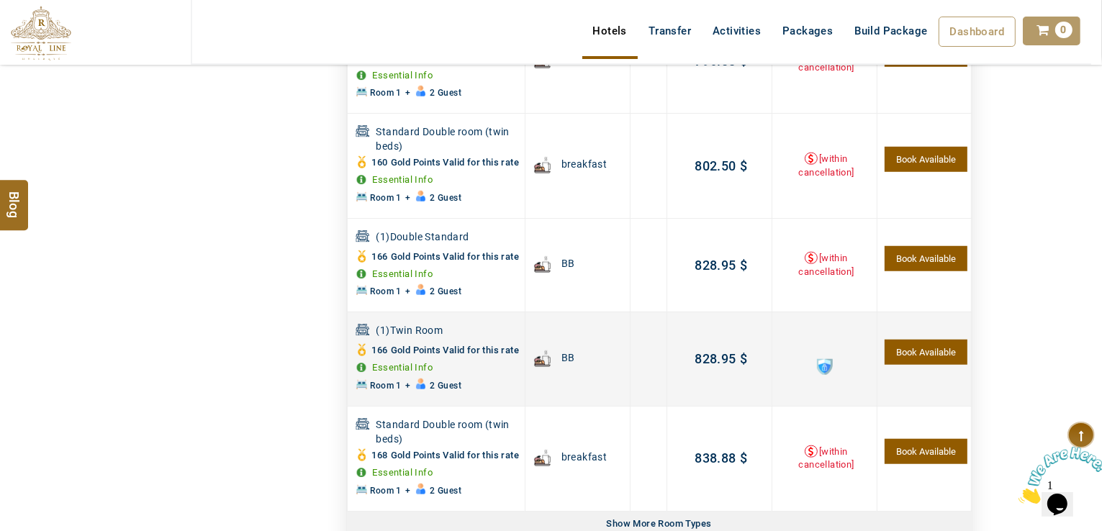
scroll to position [1189, 0]
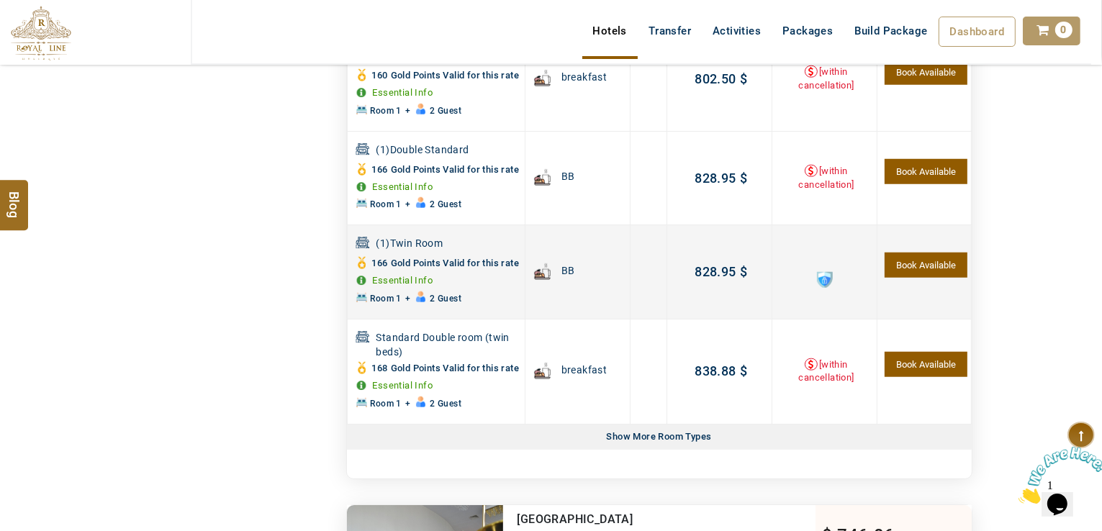
click at [824, 288] on span at bounding box center [825, 280] width 16 height 16
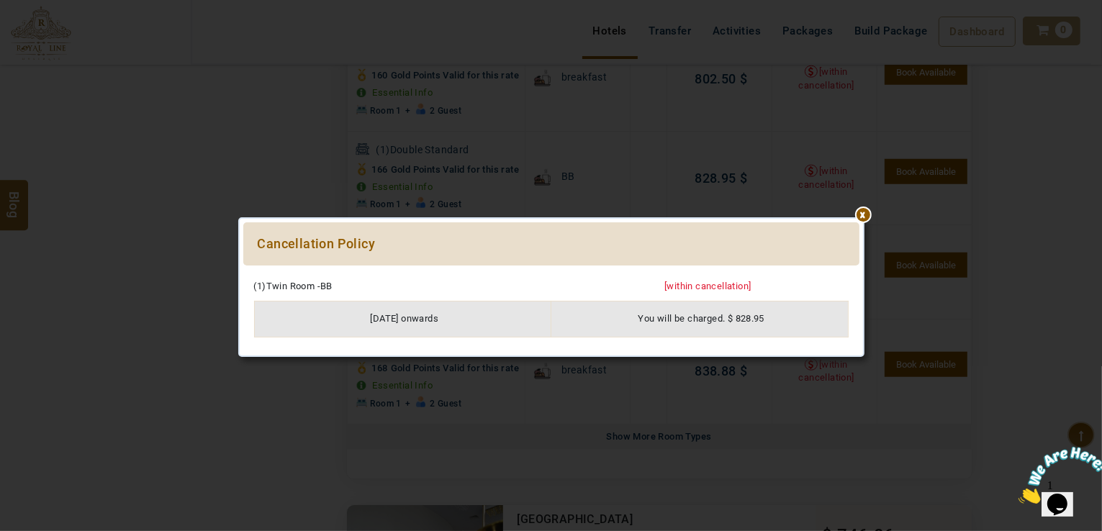
click at [860, 273] on div at bounding box center [551, 273] width 616 height 0
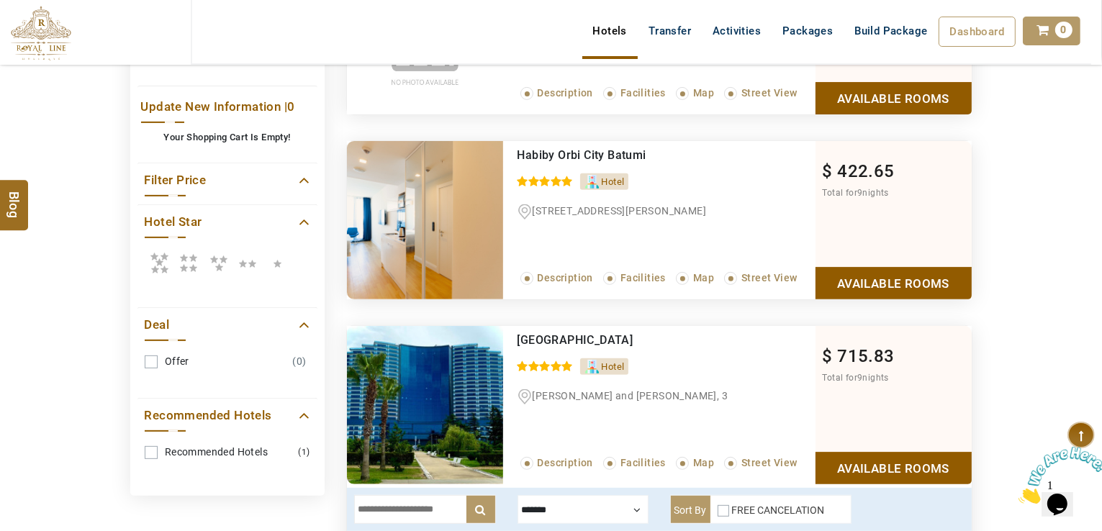
scroll to position [829, 0]
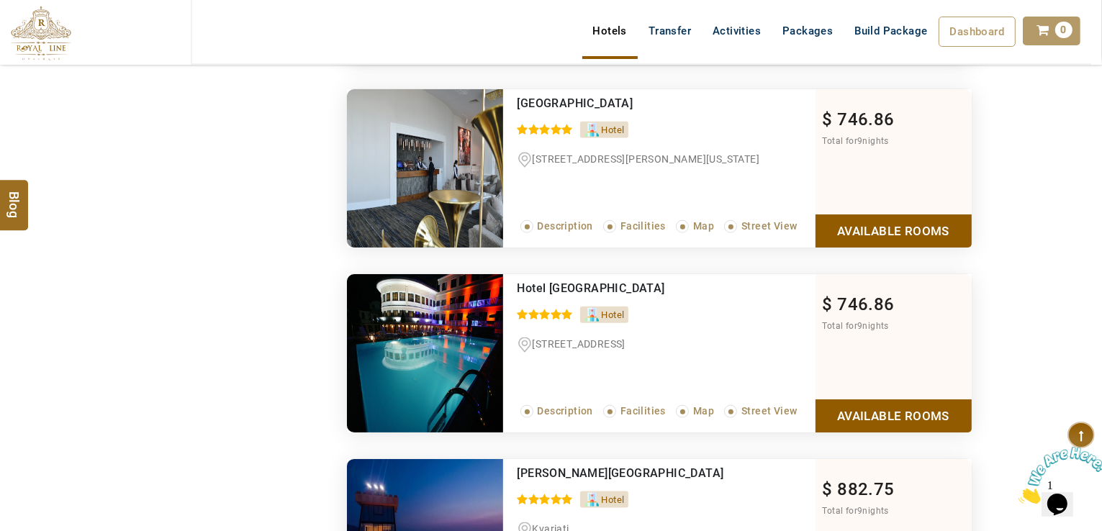
scroll to position [1693, 0]
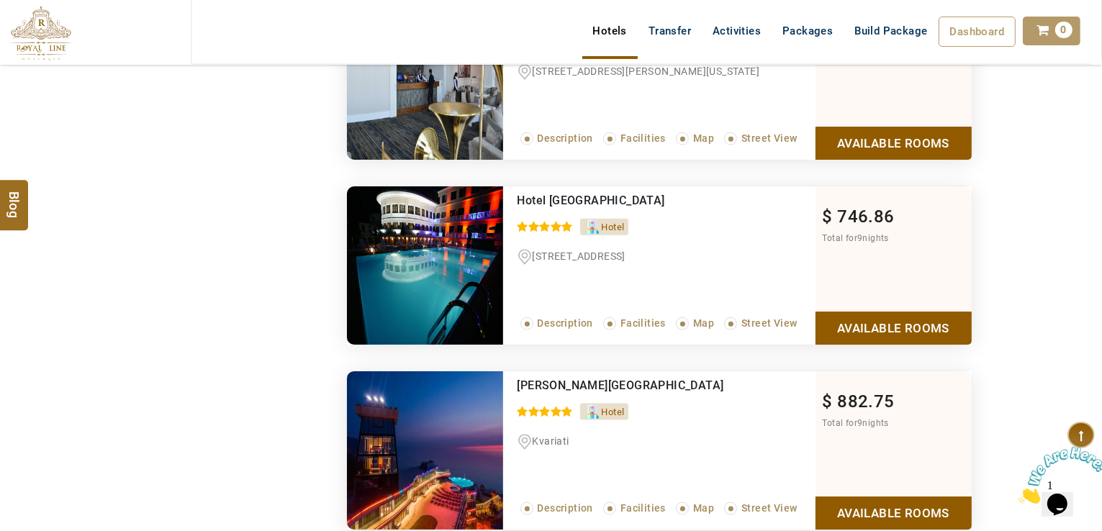
click at [898, 159] on link "Available Rooms" at bounding box center [894, 143] width 156 height 32
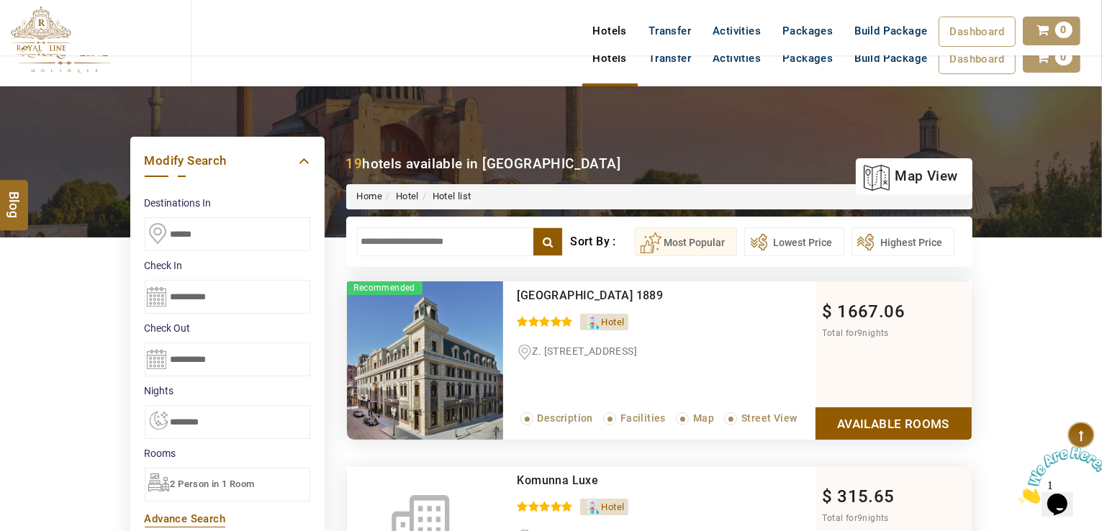
scroll to position [0, 0]
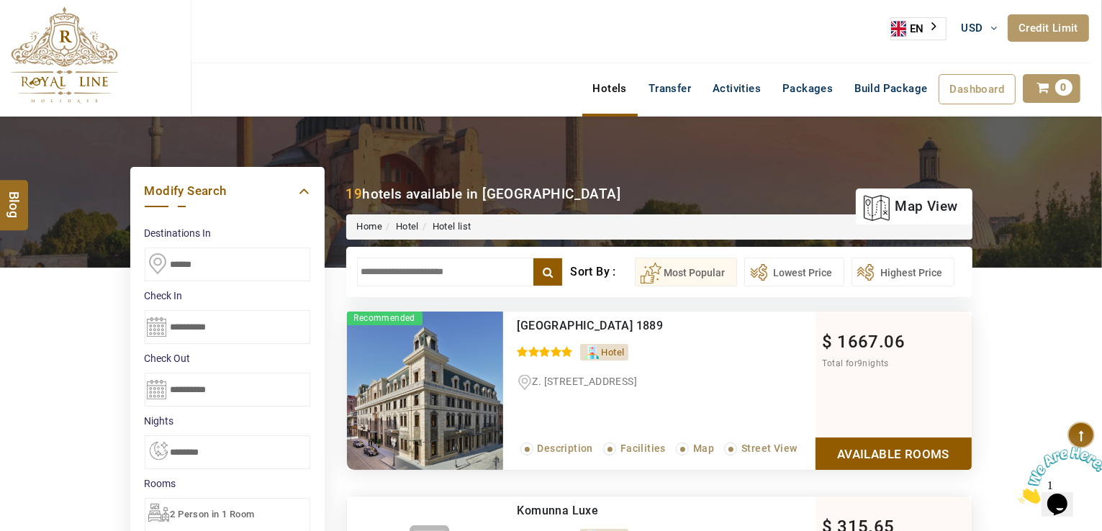
click at [463, 277] on input "text" at bounding box center [460, 272] width 207 height 29
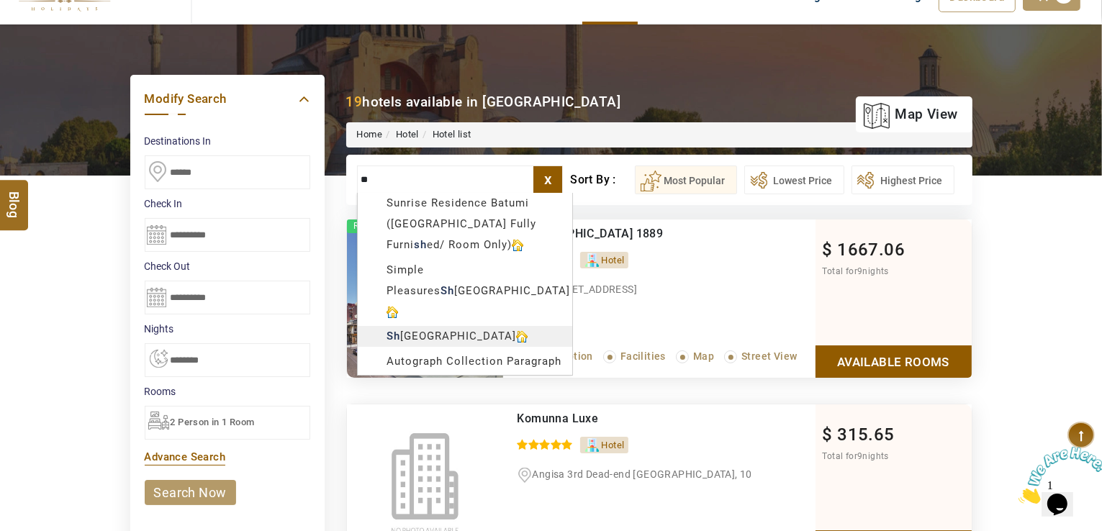
scroll to position [144, 0]
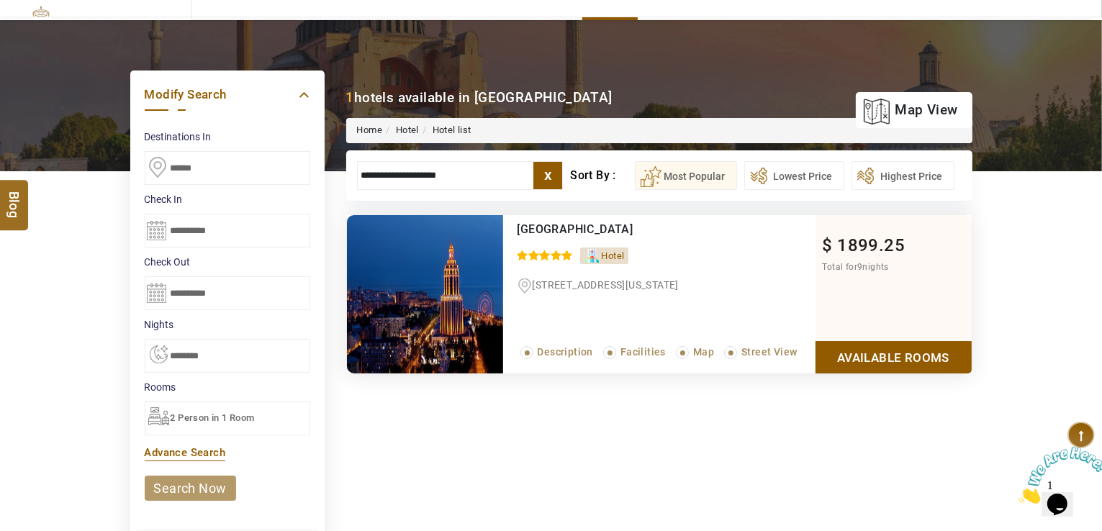
scroll to position [72, 0]
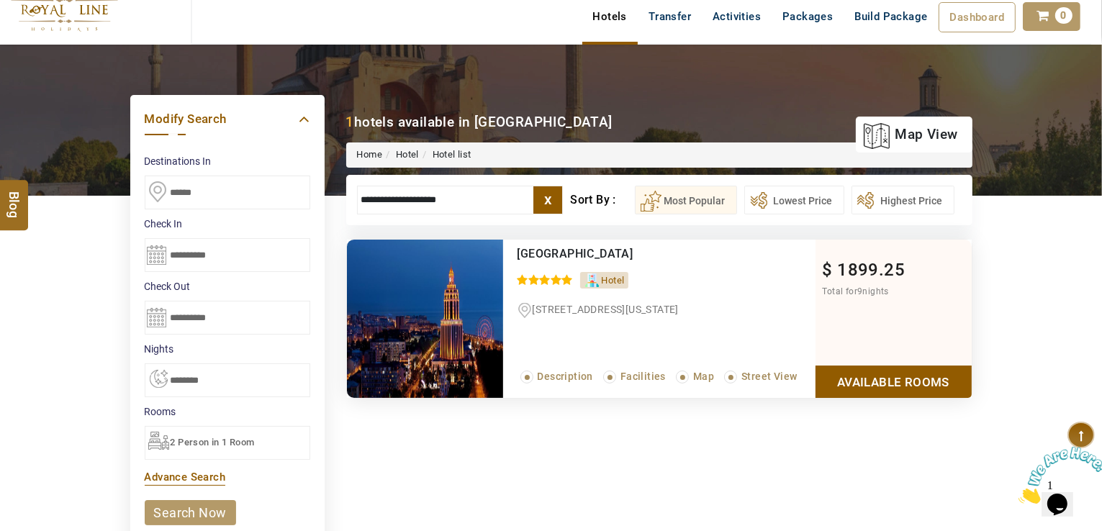
drag, startPoint x: 468, startPoint y: 199, endPoint x: 302, endPoint y: 197, distance: 165.6
click at [302, 199] on div "DESTINATION + Add Destination Nationality Afghanistan Albania Algeria American …" at bounding box center [551, 505] width 1102 height 920
type input "**********"
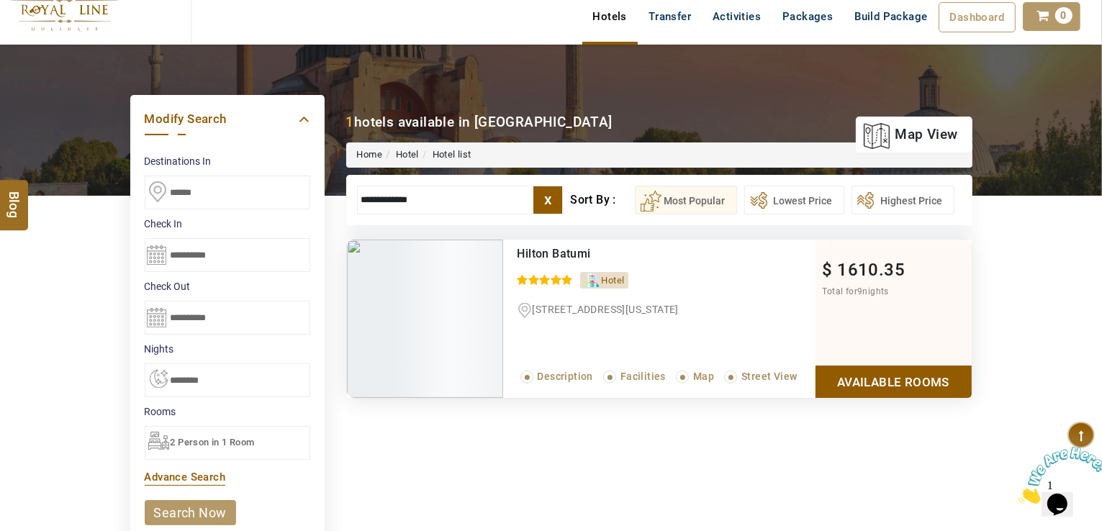
drag, startPoint x: 420, startPoint y: 197, endPoint x: 333, endPoint y: 205, distance: 88.3
click at [333, 205] on div "**********" at bounding box center [552, 174] width 864 height 102
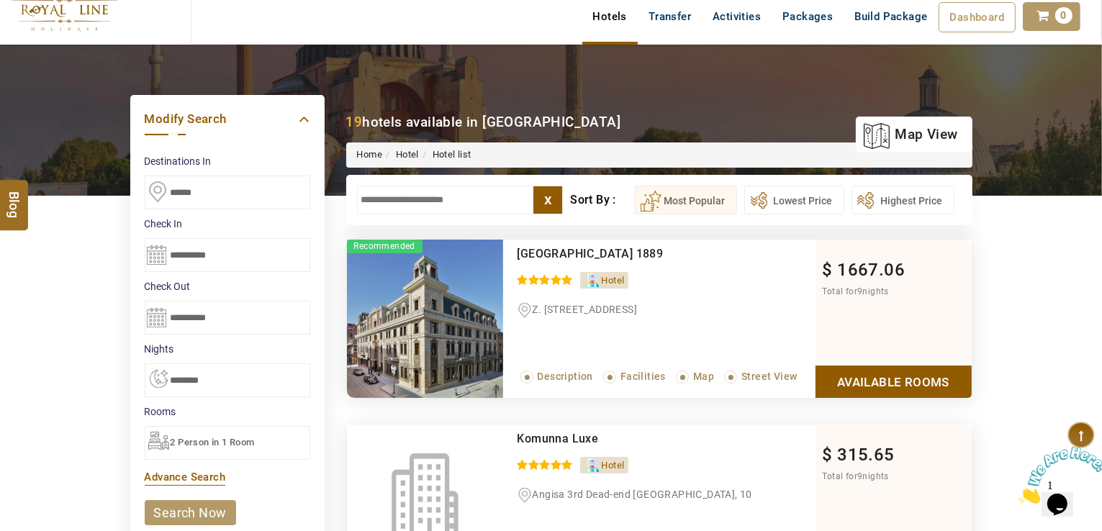
click at [330, 202] on div "**********" at bounding box center [552, 174] width 864 height 102
drag, startPoint x: 330, startPoint y: 202, endPoint x: 94, endPoint y: 303, distance: 257.4
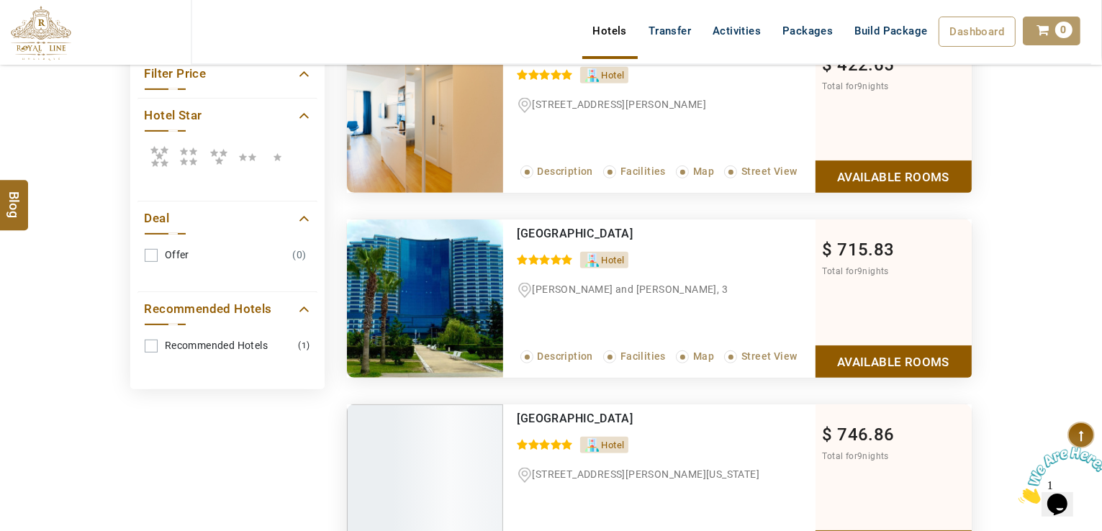
scroll to position [648, 0]
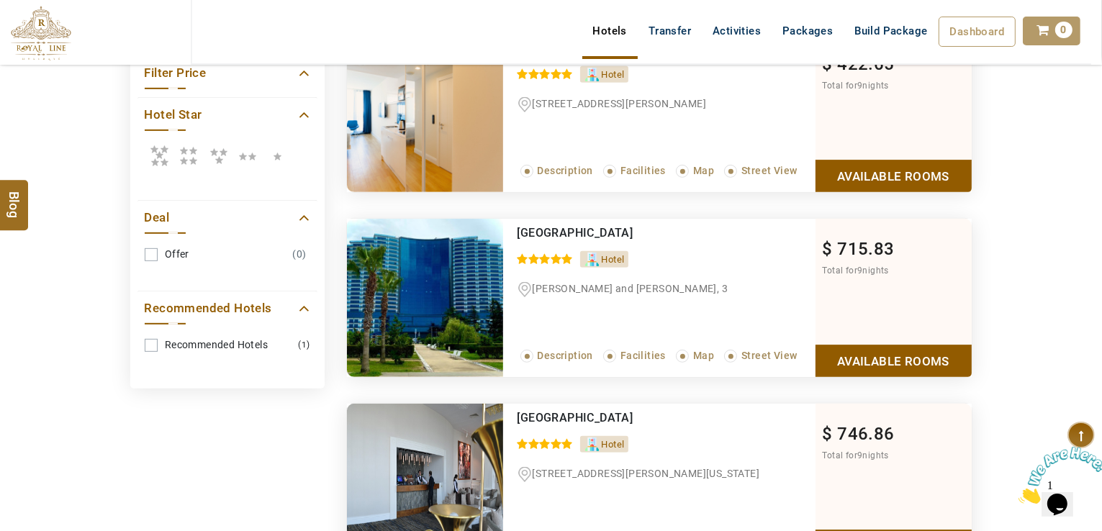
drag, startPoint x: 543, startPoint y: 245, endPoint x: 526, endPoint y: 239, distance: 18.2
click at [526, 239] on div "[GEOGRAPHIC_DATA]" at bounding box center [637, 233] width 238 height 14
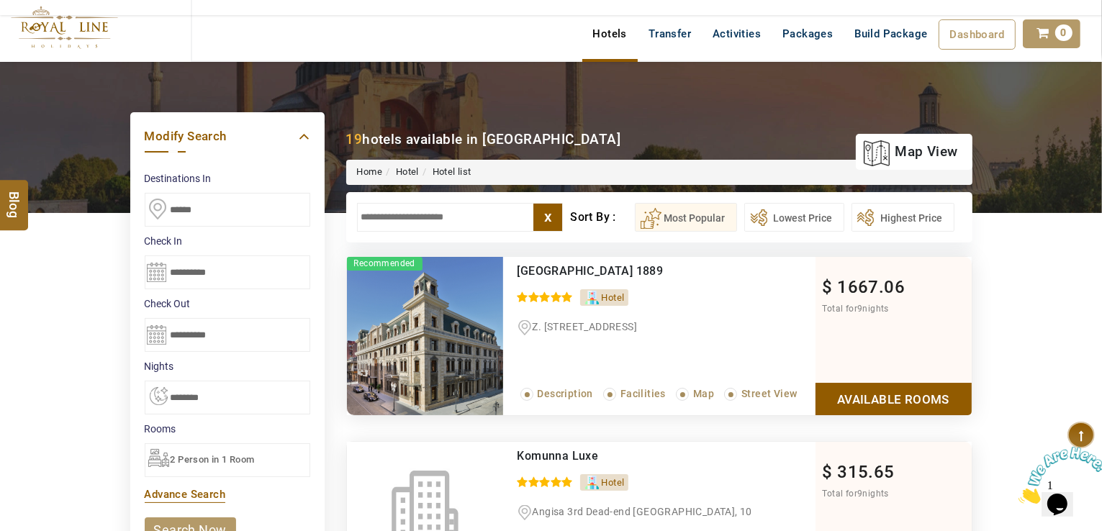
scroll to position [0, 0]
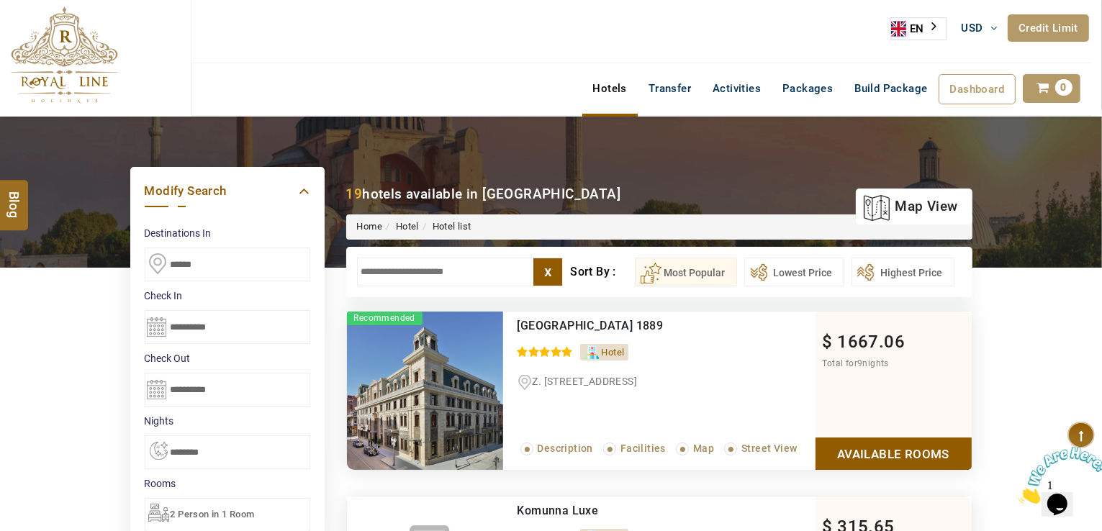
click at [415, 269] on input "text" at bounding box center [460, 272] width 207 height 29
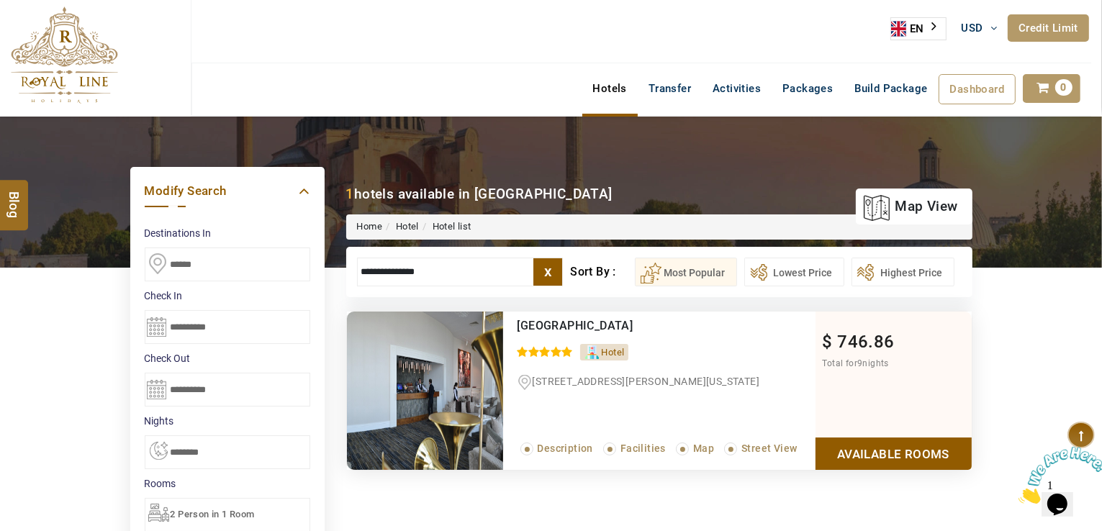
type input "**********"
drag, startPoint x: 622, startPoint y: 319, endPoint x: 517, endPoint y: 324, distance: 105.2
click at [518, 324] on div "[GEOGRAPHIC_DATA]" at bounding box center [637, 326] width 238 height 14
click at [896, 447] on link "Available Rooms" at bounding box center [894, 454] width 156 height 32
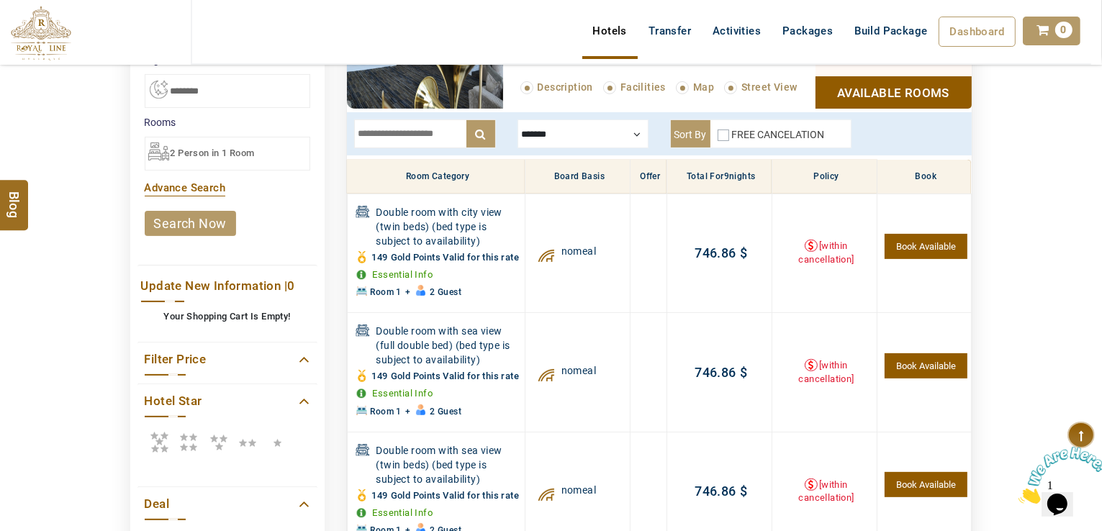
scroll to position [346, 0]
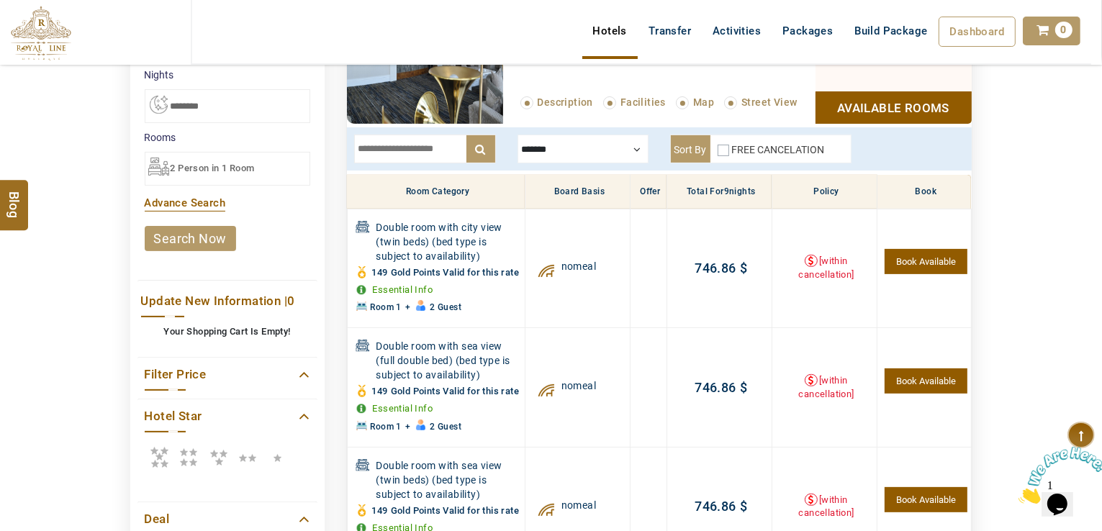
click at [436, 153] on input "text" at bounding box center [425, 149] width 142 height 29
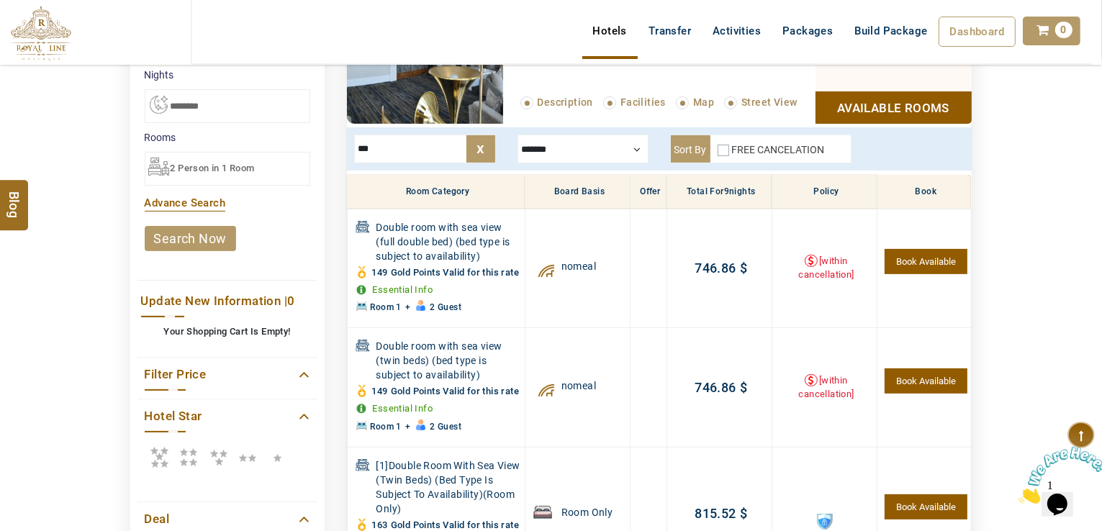
click at [615, 138] on div at bounding box center [583, 149] width 131 height 29
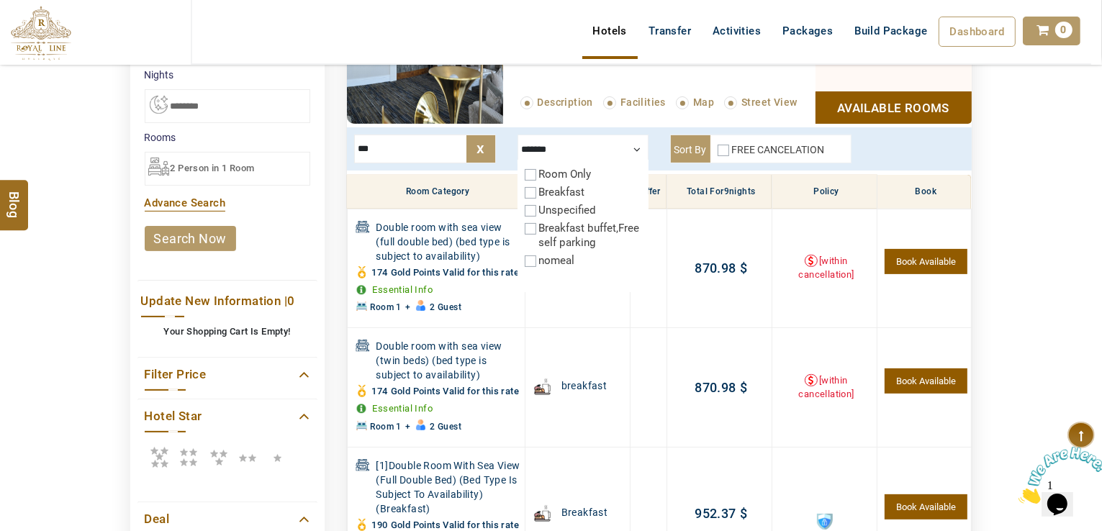
click at [574, 144] on div at bounding box center [583, 149] width 131 height 29
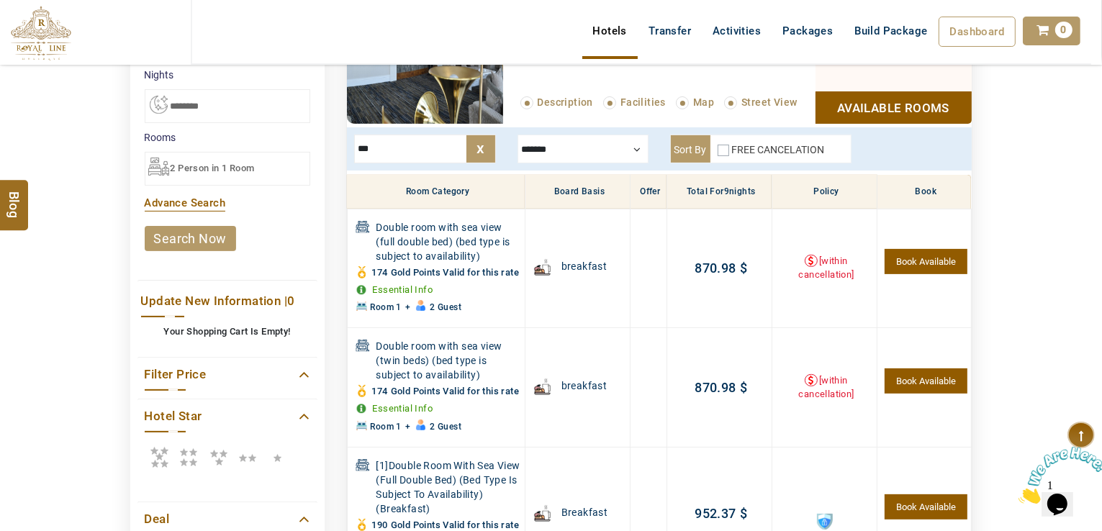
click at [427, 142] on input "***" at bounding box center [425, 149] width 142 height 29
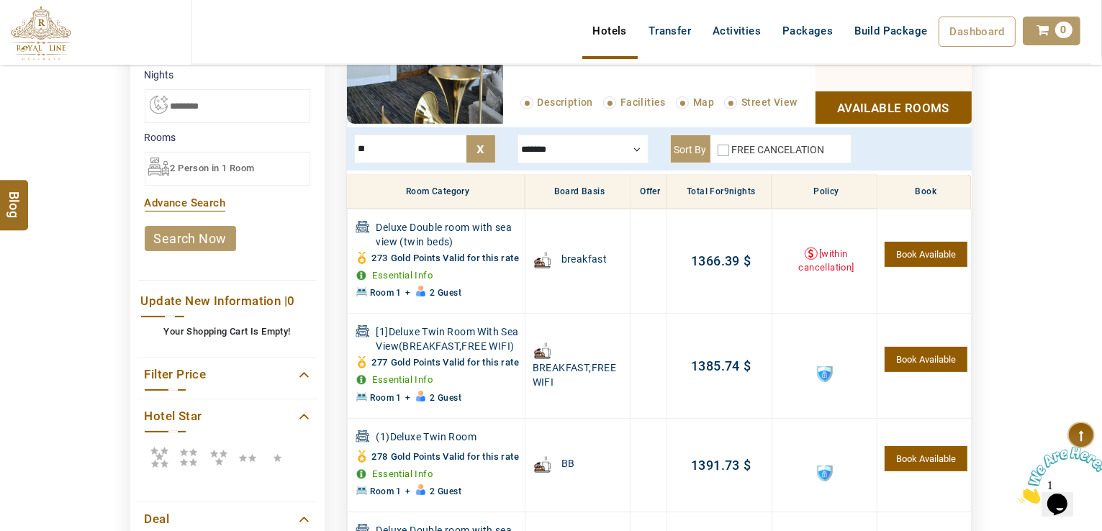
type input "*"
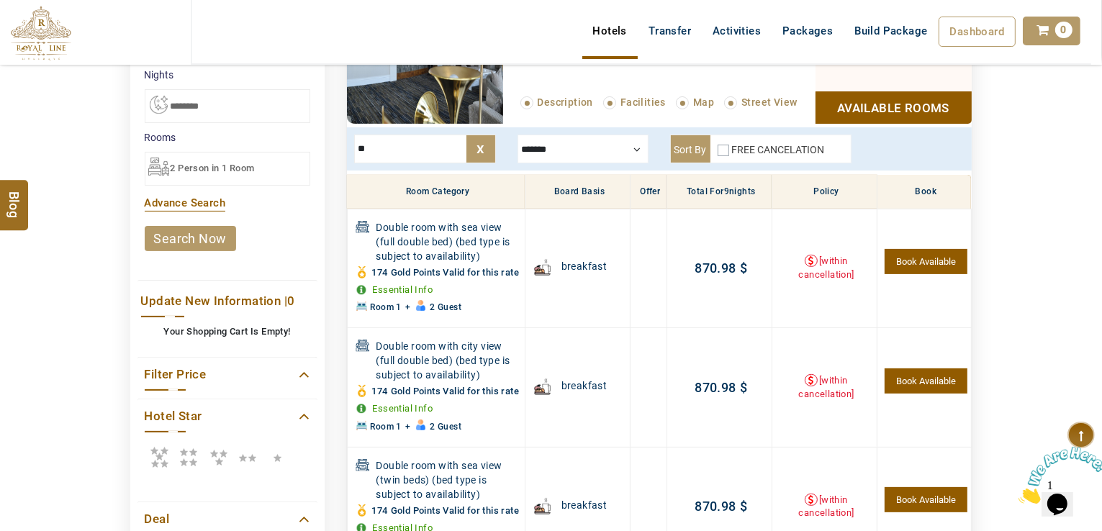
type input "*"
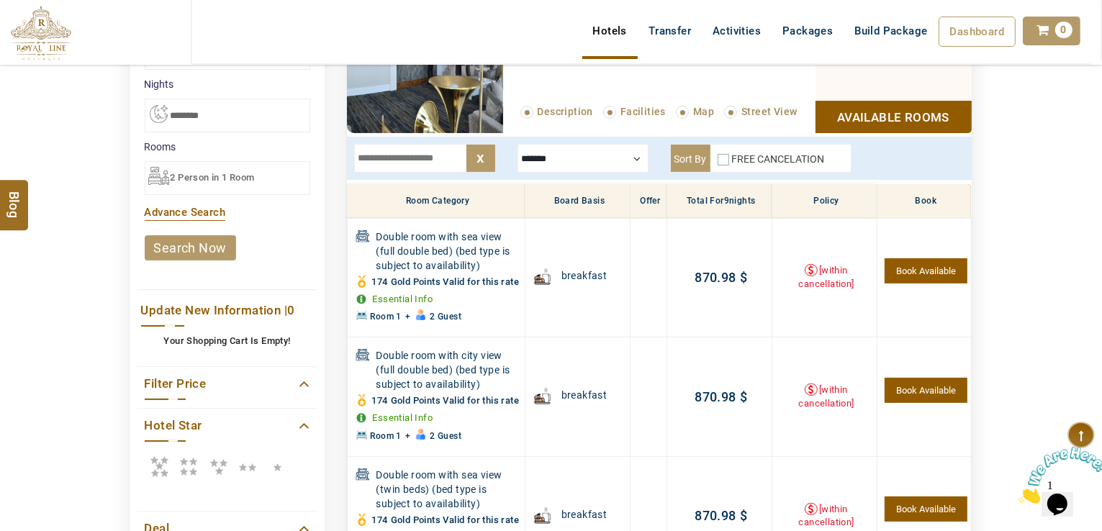
scroll to position [130, 0]
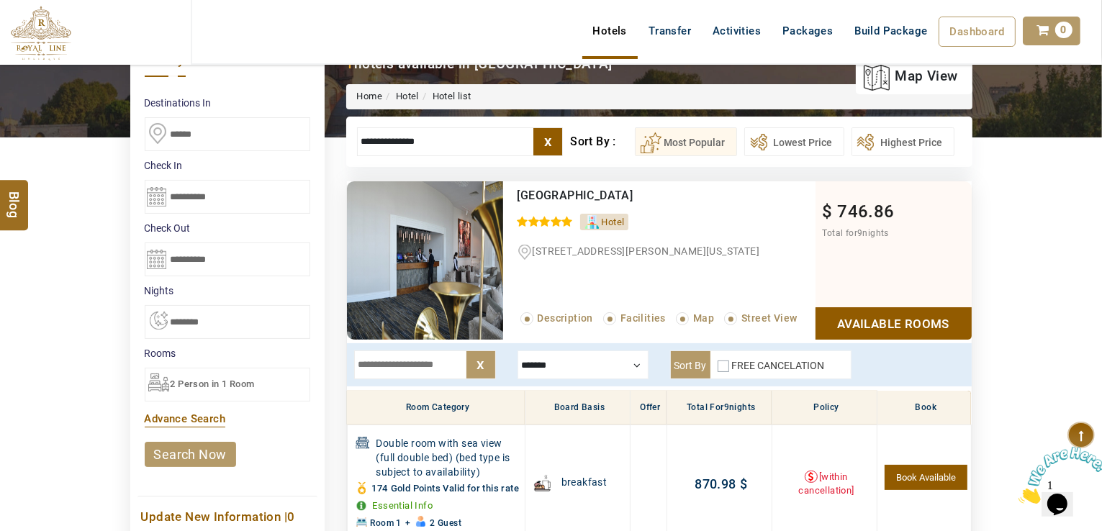
drag, startPoint x: 449, startPoint y: 140, endPoint x: 364, endPoint y: 135, distance: 85.1
click at [364, 139] on input "**********" at bounding box center [460, 141] width 207 height 29
type input "*"
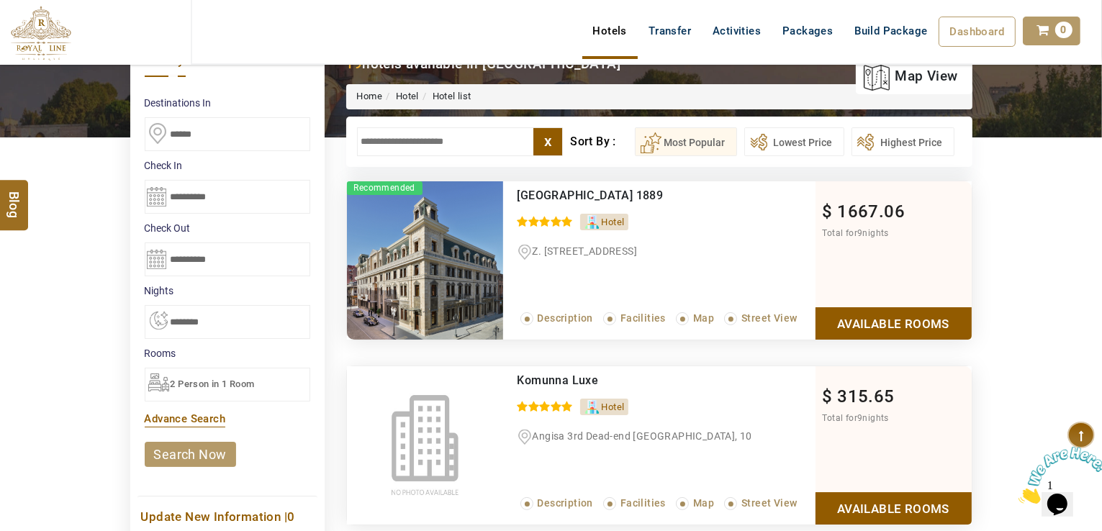
paste input "**********"
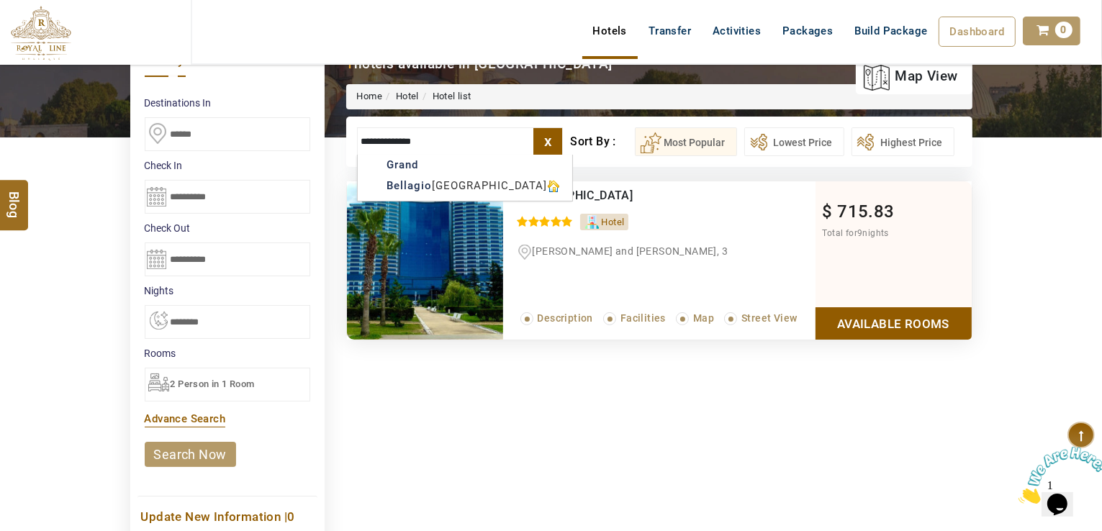
type input "**********"
click at [850, 317] on link "Available Rooms" at bounding box center [894, 323] width 156 height 32
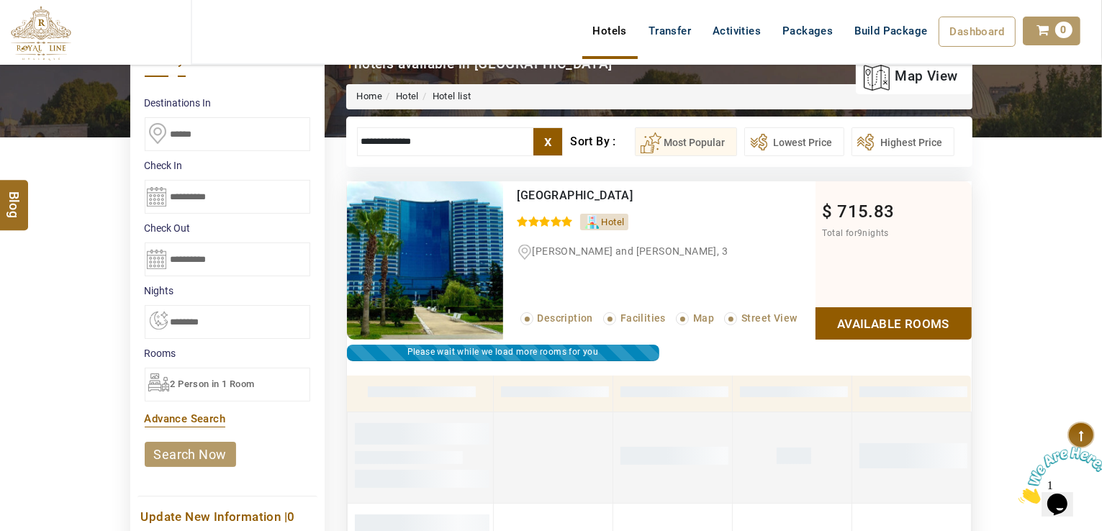
scroll to position [274, 0]
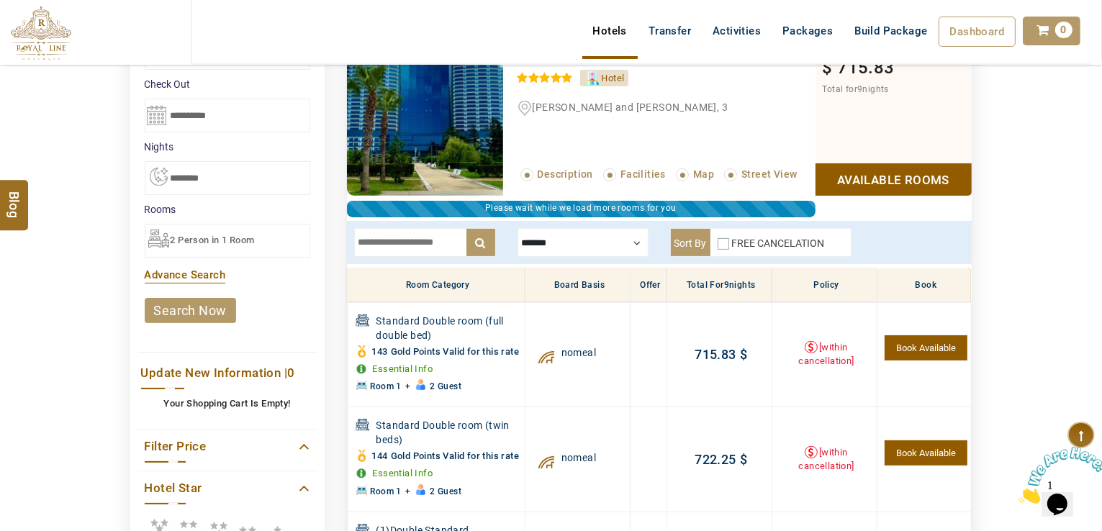
click at [413, 231] on input "text" at bounding box center [425, 242] width 142 height 29
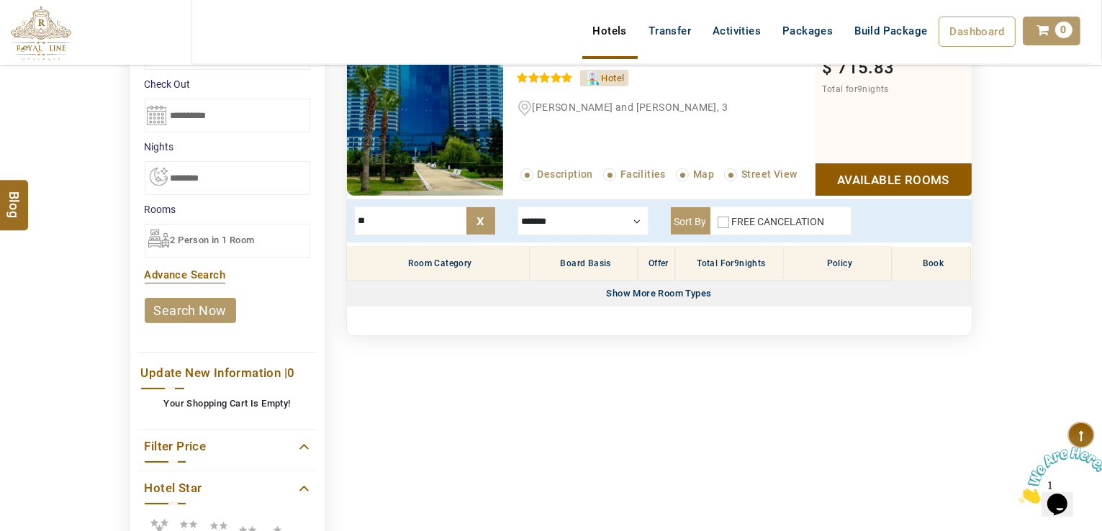
type input "*"
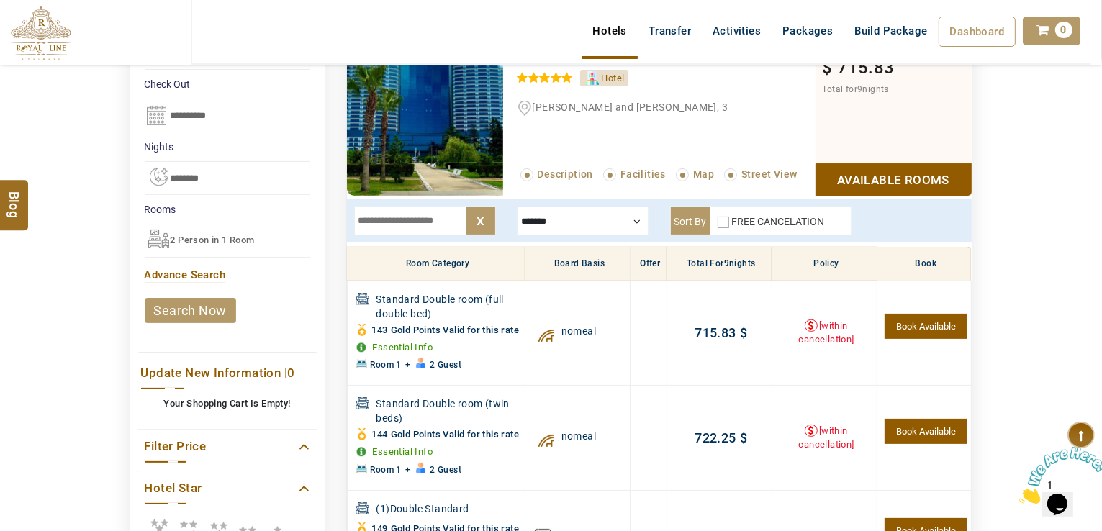
click at [585, 219] on div at bounding box center [583, 221] width 131 height 29
click at [536, 265] on div "Breakfast" at bounding box center [583, 264] width 117 height 14
click at [410, 225] on input "text" at bounding box center [425, 221] width 142 height 29
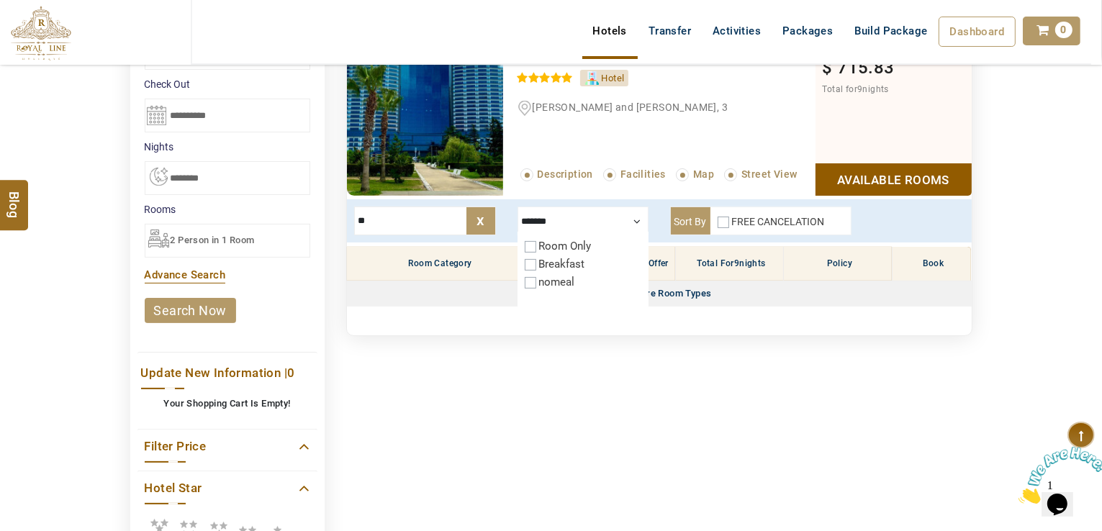
type input "*"
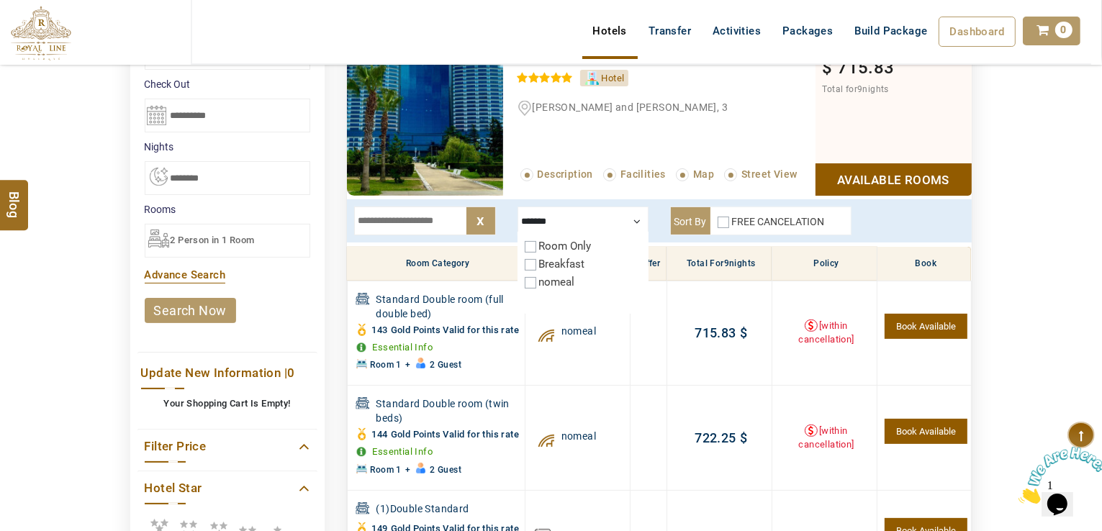
click at [430, 215] on input "text" at bounding box center [425, 221] width 142 height 29
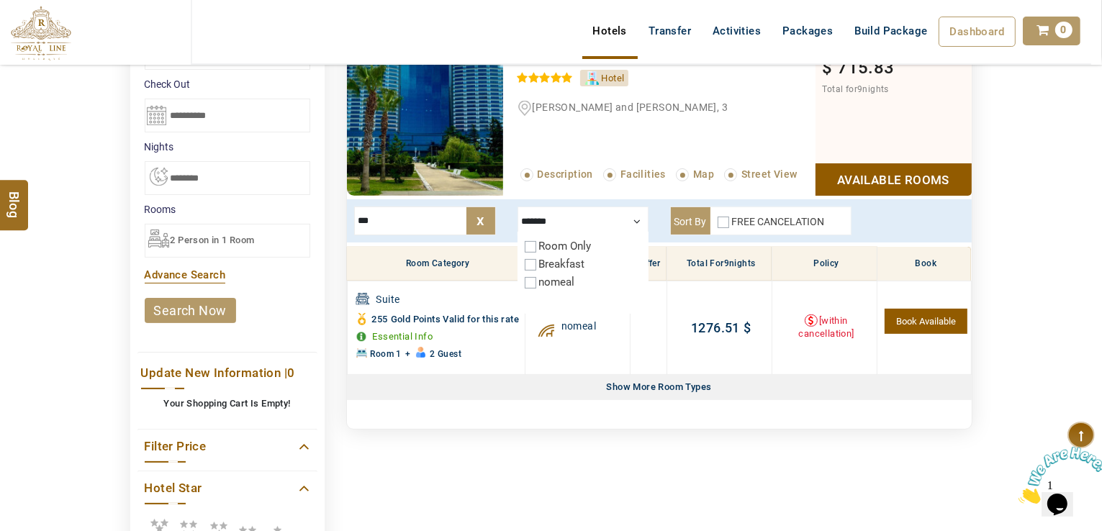
click at [54, 353] on div "DESTINATION + Add Destination Nationality Afghanistan Albania Algeria American …" at bounding box center [551, 302] width 1102 height 920
click at [677, 511] on div "**********" at bounding box center [552, 400] width 864 height 726
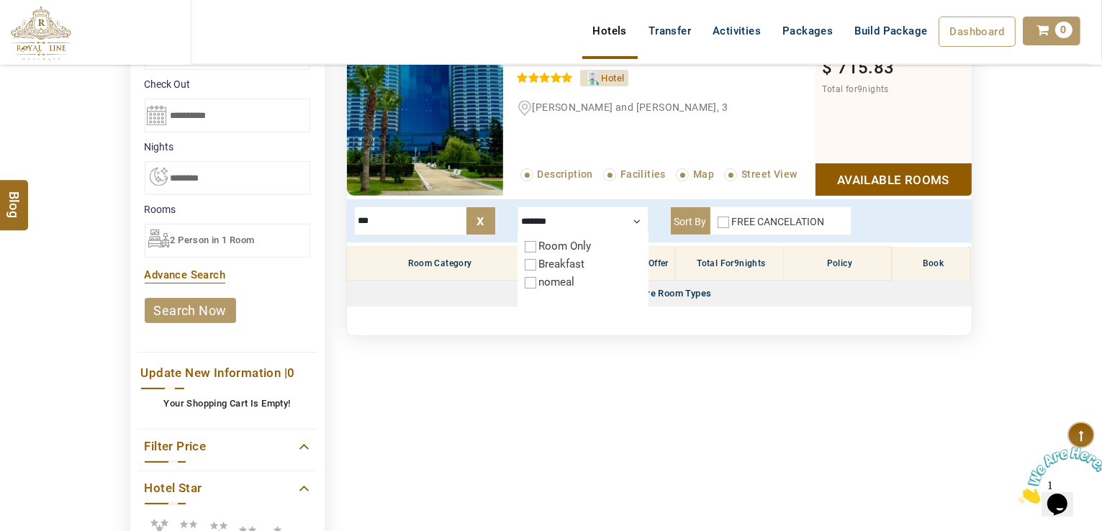
click at [539, 260] on label "Breakfast" at bounding box center [562, 264] width 46 height 13
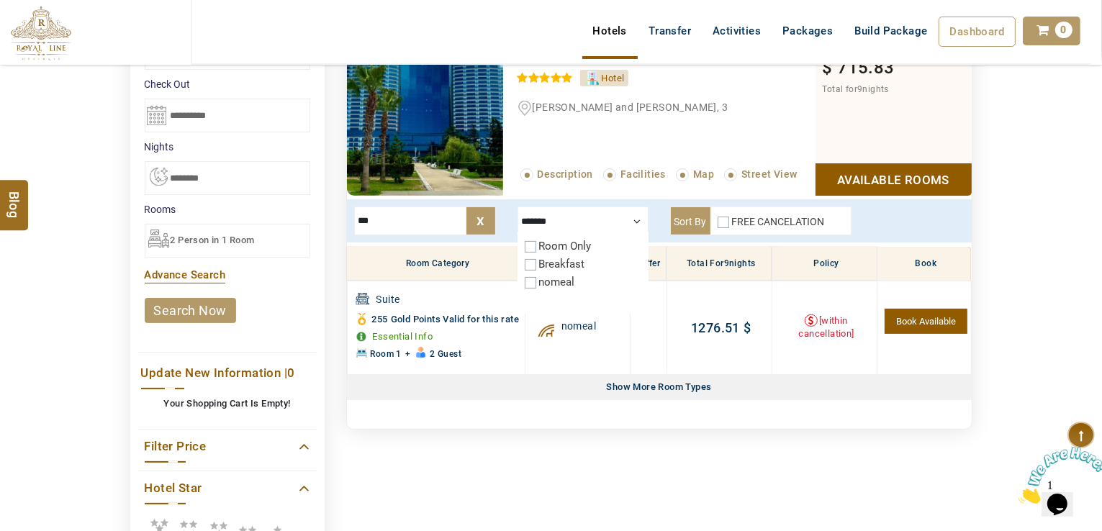
click at [627, 212] on div at bounding box center [583, 221] width 131 height 29
click at [403, 225] on input "***" at bounding box center [425, 221] width 142 height 29
type input "*"
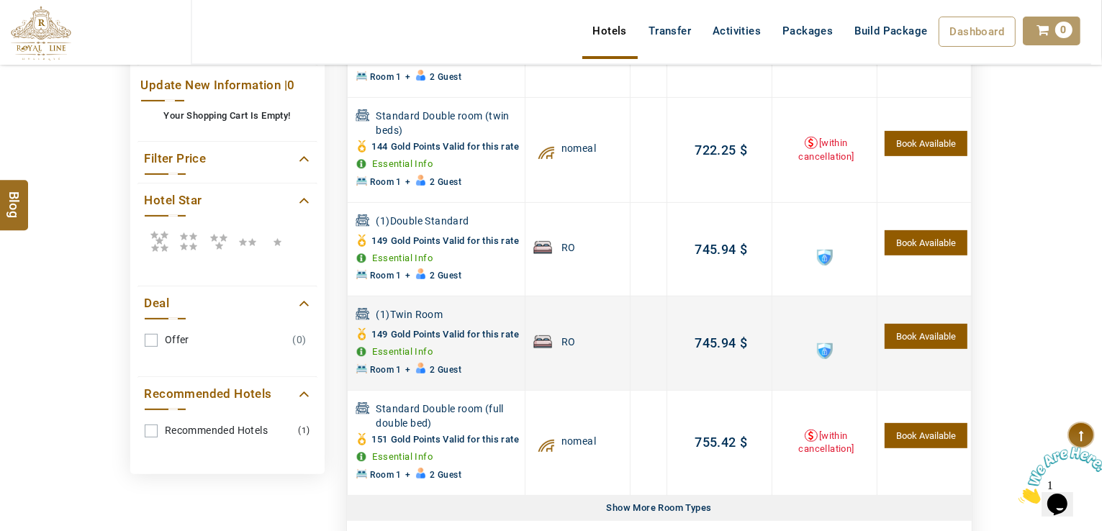
scroll to position [850, 0]
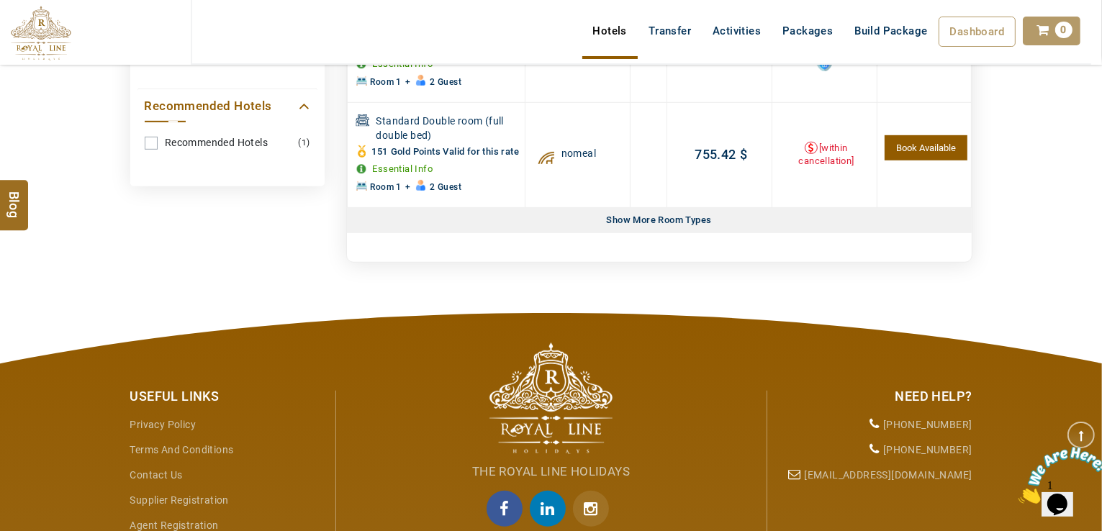
click at [637, 233] on div "Show More Room Types" at bounding box center [659, 220] width 117 height 25
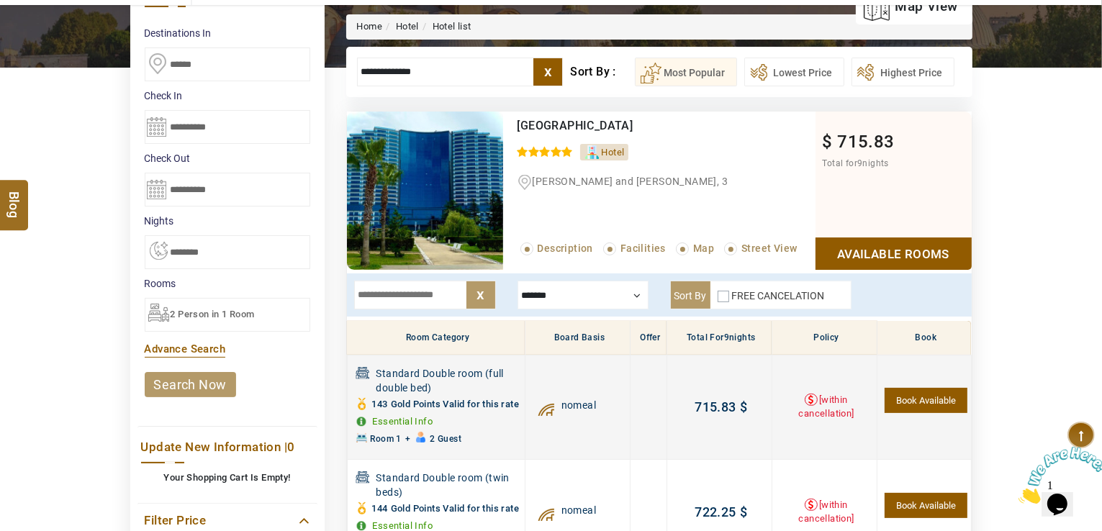
scroll to position [216, 0]
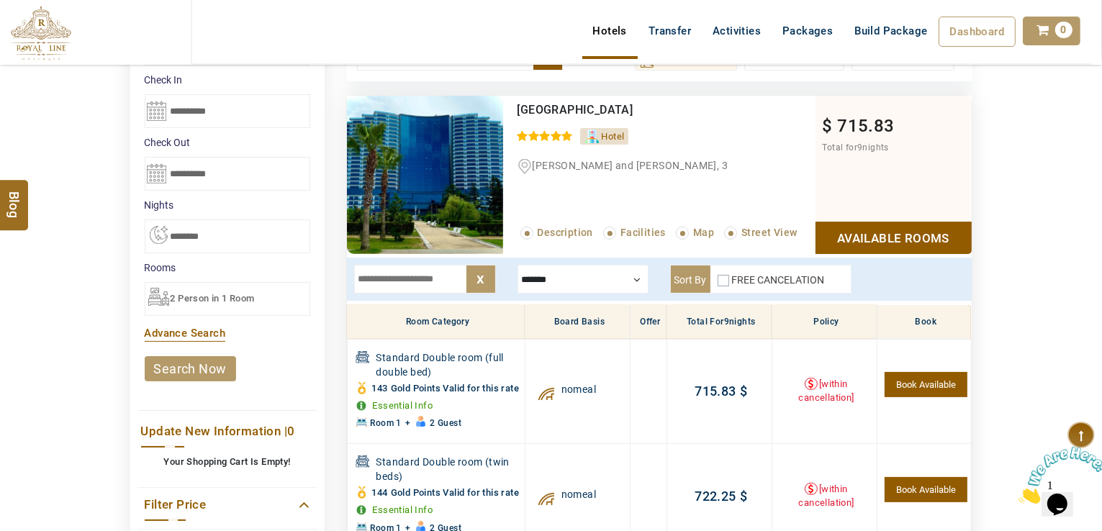
click at [576, 271] on div at bounding box center [583, 279] width 131 height 29
click at [533, 320] on div "Breakfast" at bounding box center [583, 322] width 117 height 14
click at [561, 284] on div at bounding box center [583, 279] width 131 height 29
click at [556, 286] on div at bounding box center [583, 279] width 131 height 29
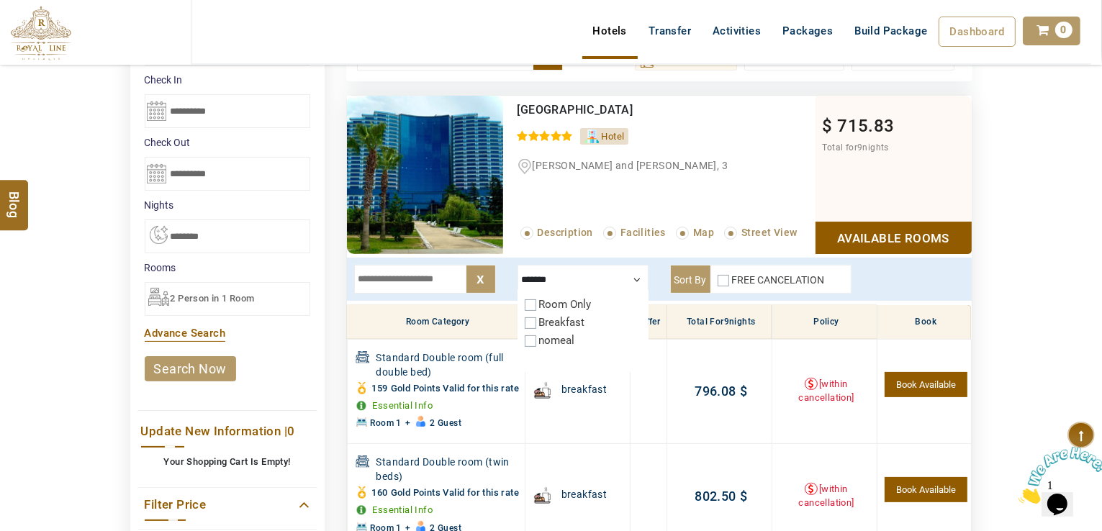
click at [590, 286] on div at bounding box center [583, 279] width 131 height 29
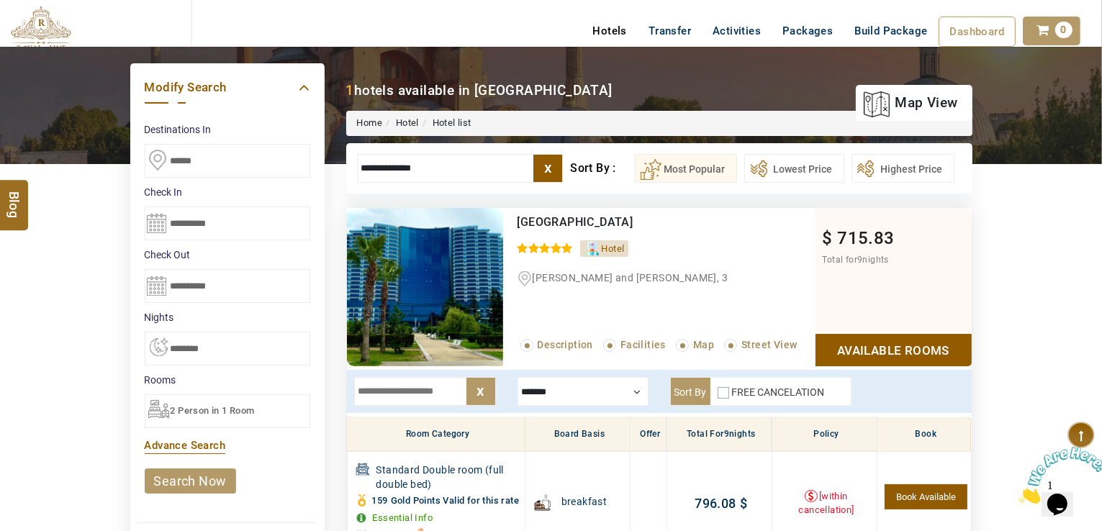
scroll to position [0, 0]
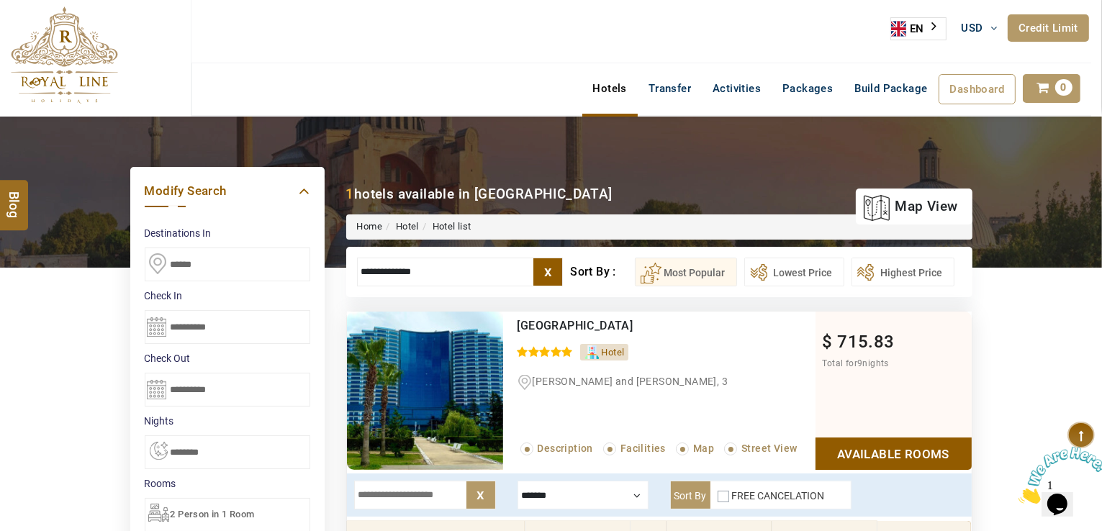
drag, startPoint x: 387, startPoint y: 269, endPoint x: 323, endPoint y: 279, distance: 64.8
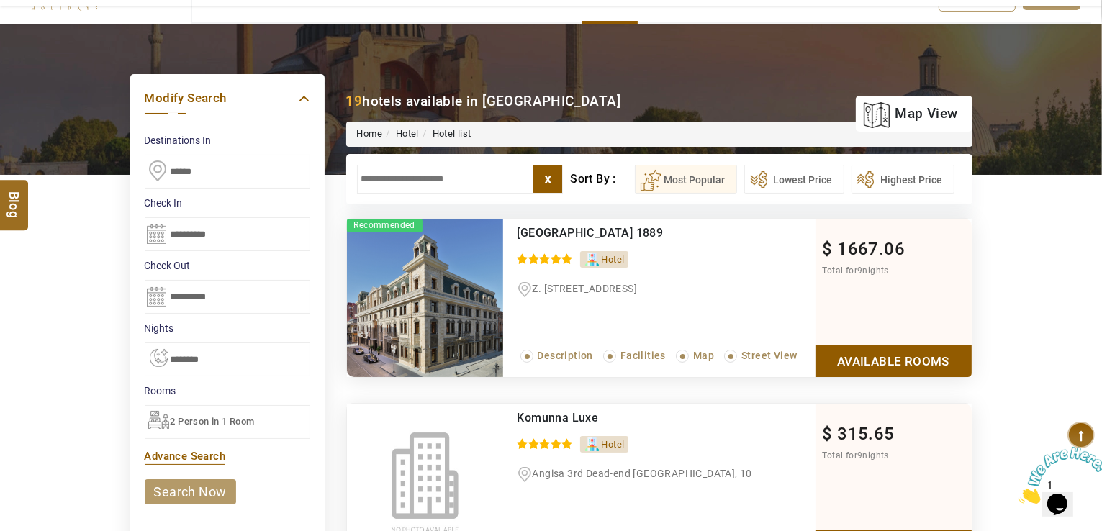
scroll to position [144, 0]
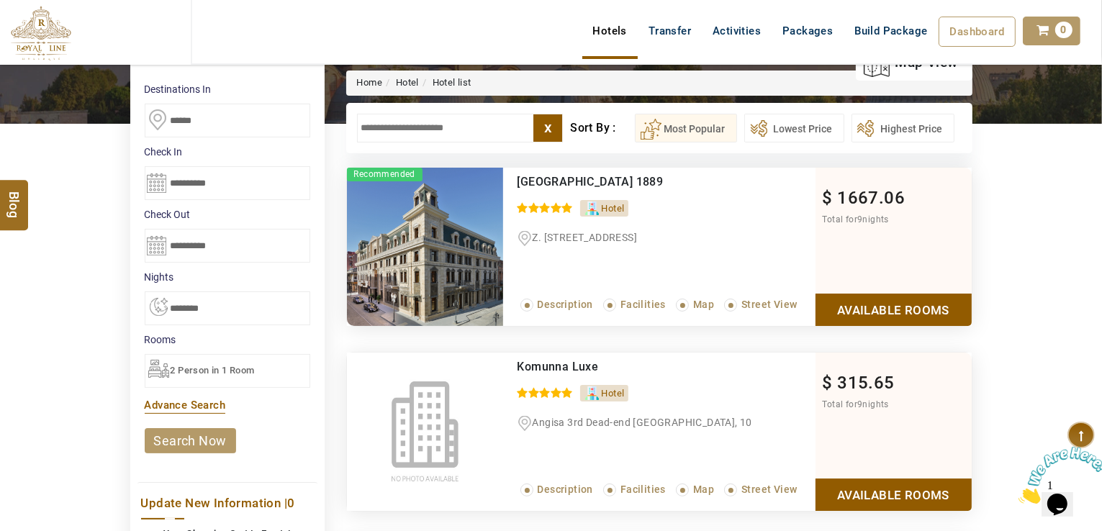
click at [193, 451] on link "search now" at bounding box center [190, 440] width 91 height 25
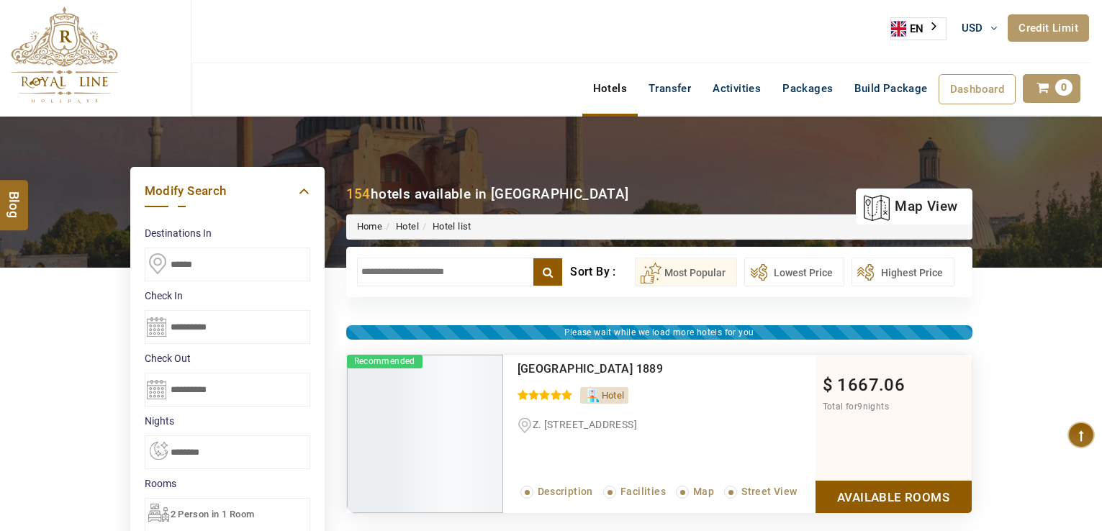
select select "*"
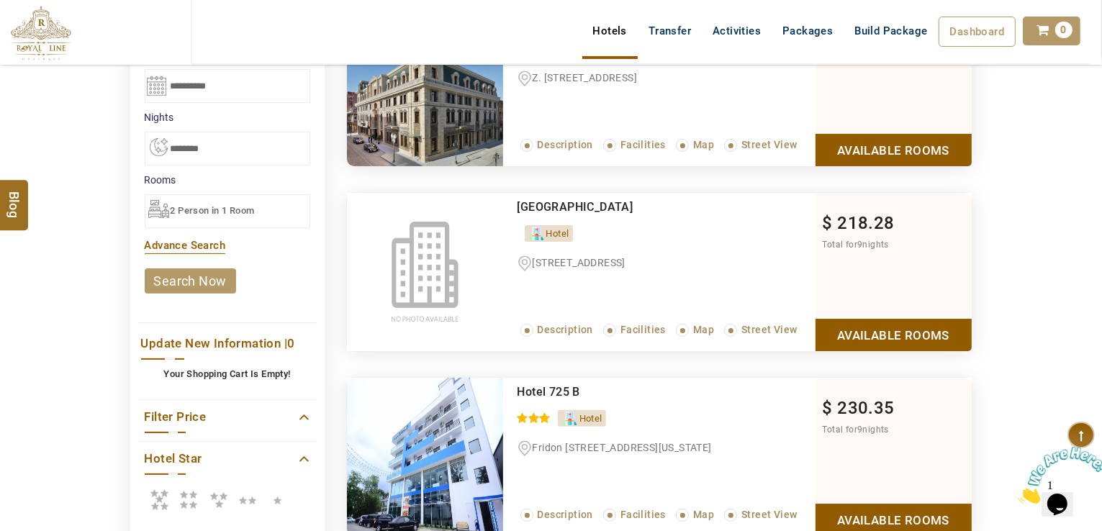
scroll to position [288, 0]
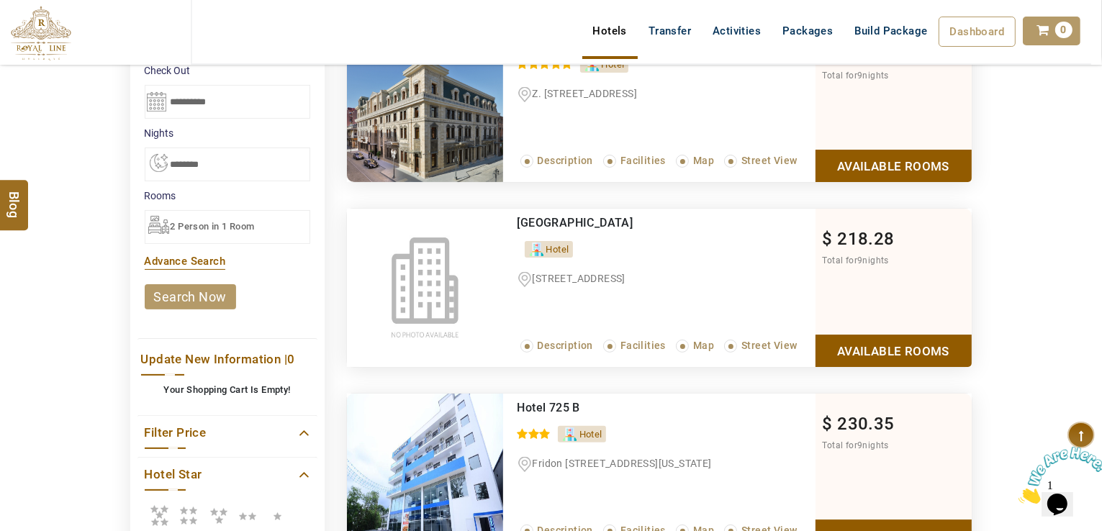
click at [158, 514] on icon at bounding box center [159, 515] width 29 height 29
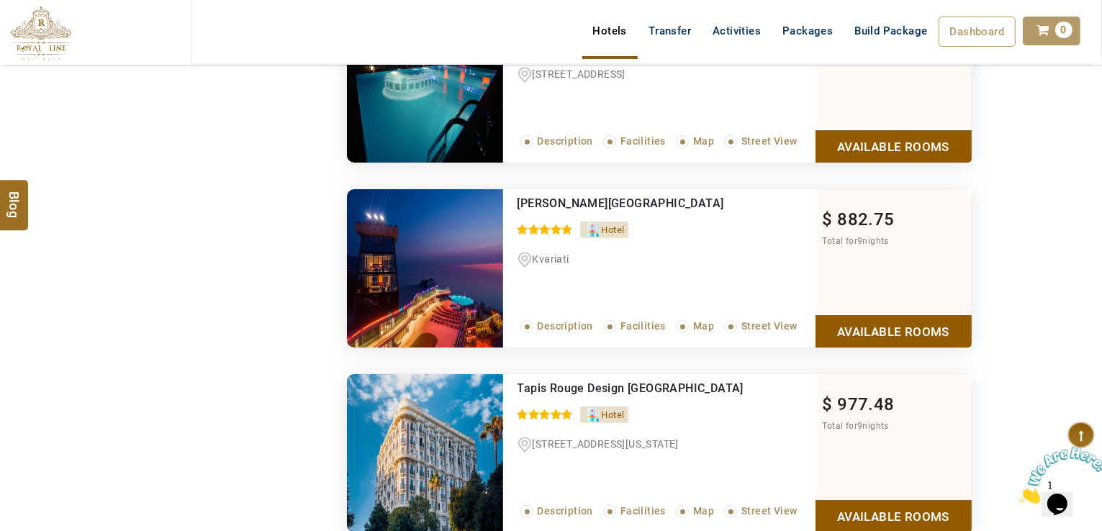
scroll to position [1296, 0]
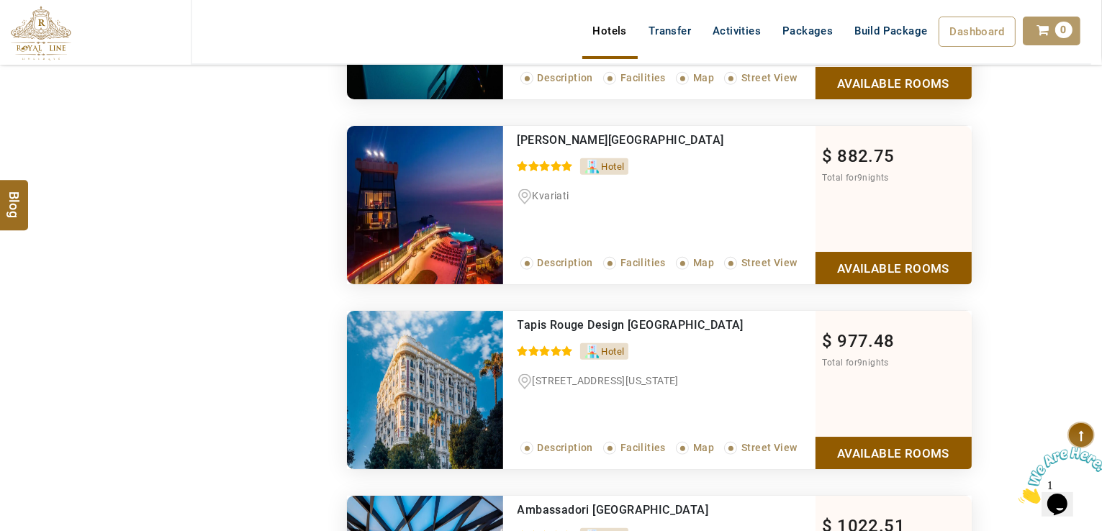
click at [861, 440] on link "Available Rooms" at bounding box center [894, 453] width 156 height 32
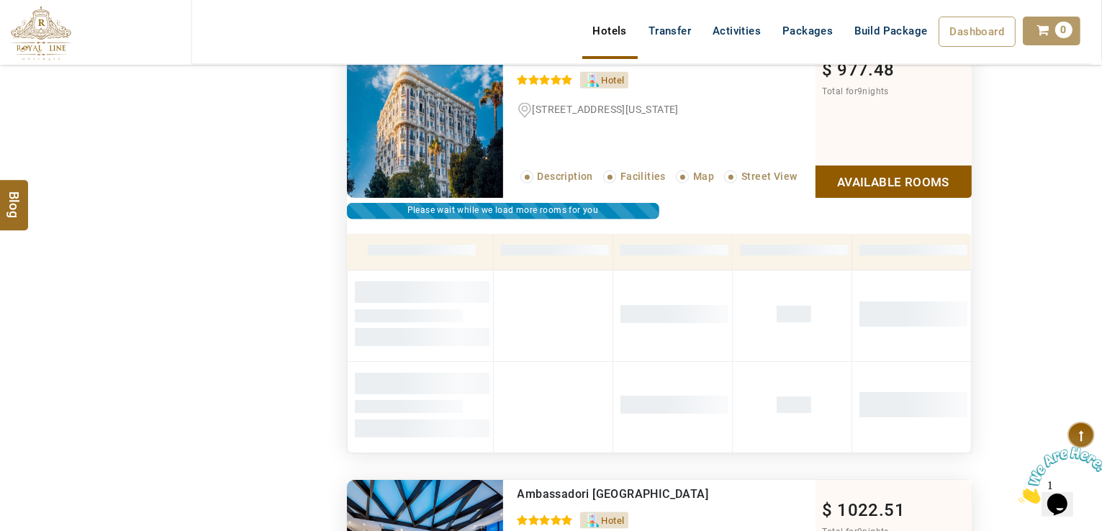
scroll to position [1495, 0]
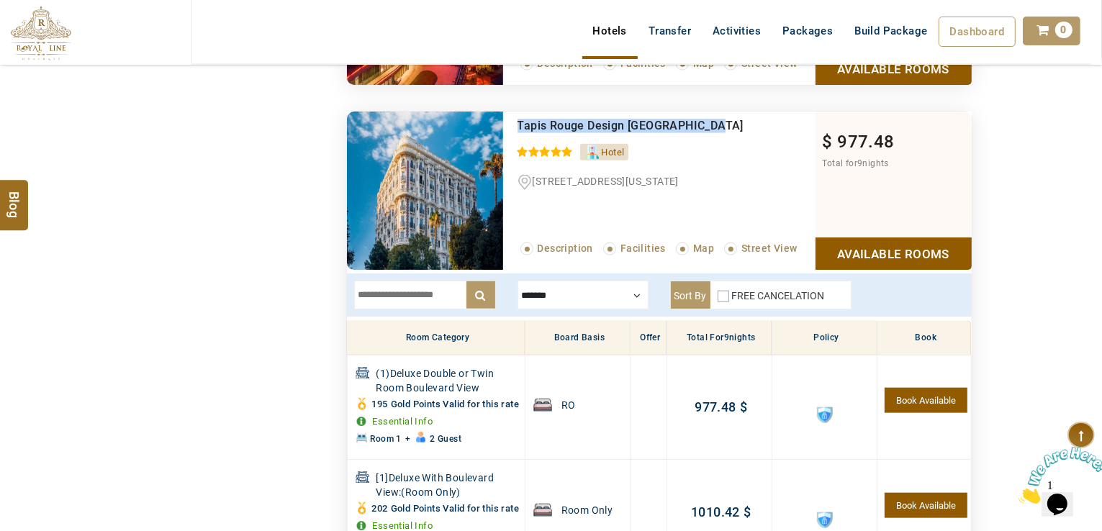
drag, startPoint x: 714, startPoint y: 121, endPoint x: 513, endPoint y: 122, distance: 201.6
click at [513, 122] on div "Tapis Rouge Design Boutique Hotel 0 / 5 Hotel [STREET_ADDRESS][US_STATE] Read M…" at bounding box center [659, 191] width 312 height 158
click at [568, 289] on div at bounding box center [583, 295] width 131 height 29
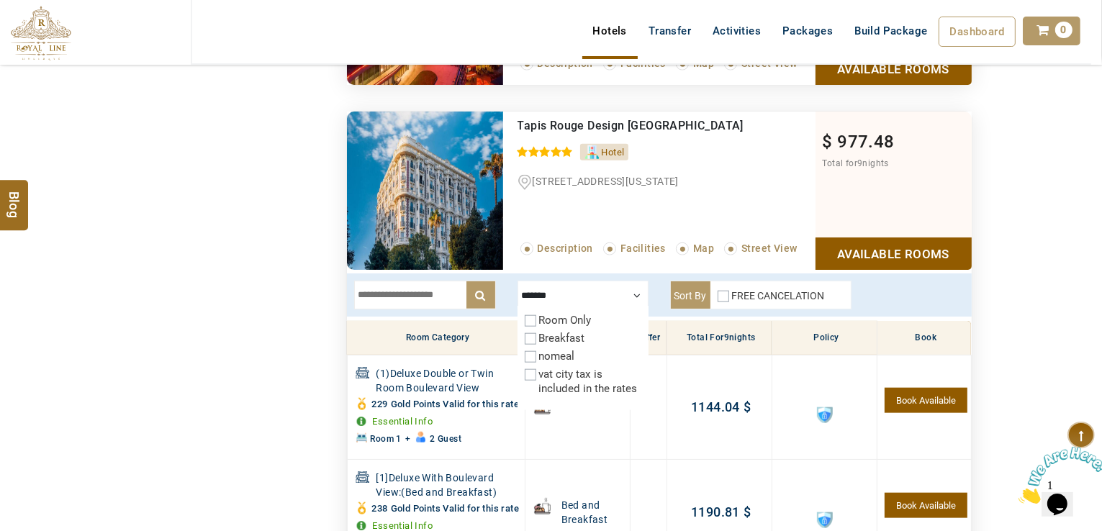
click at [556, 290] on div at bounding box center [583, 295] width 131 height 29
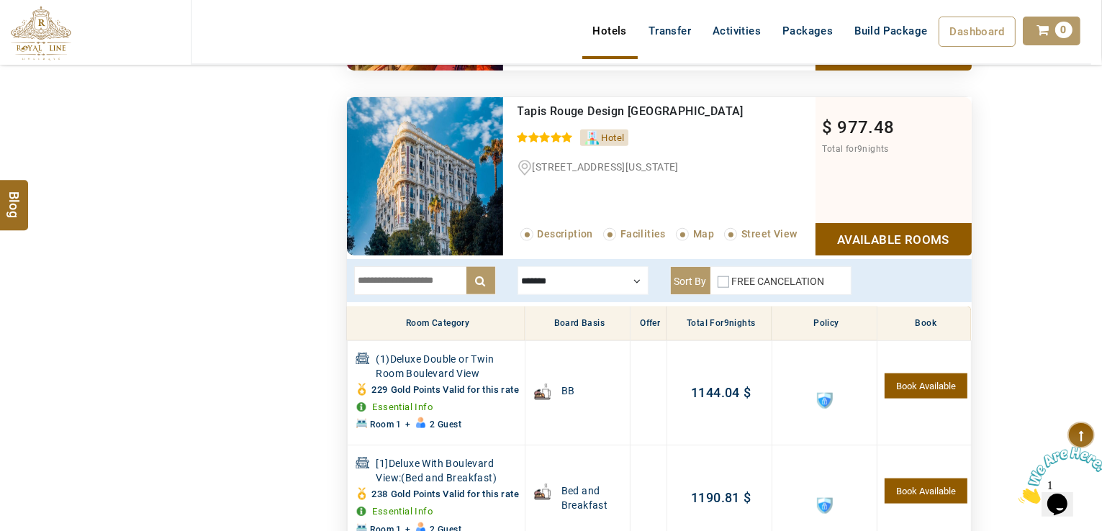
scroll to position [1423, 0]
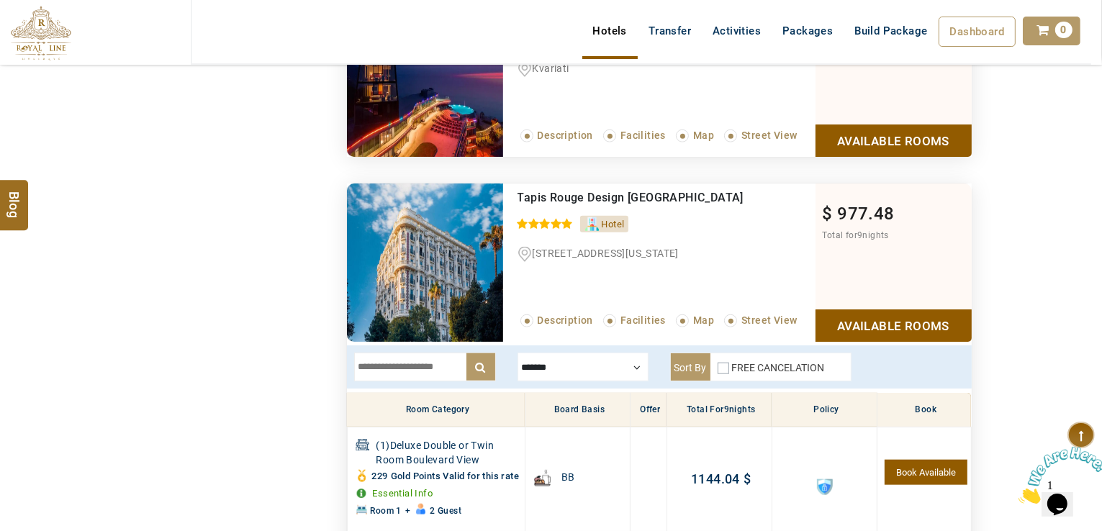
click at [898, 323] on link "Available Rooms" at bounding box center [894, 326] width 156 height 32
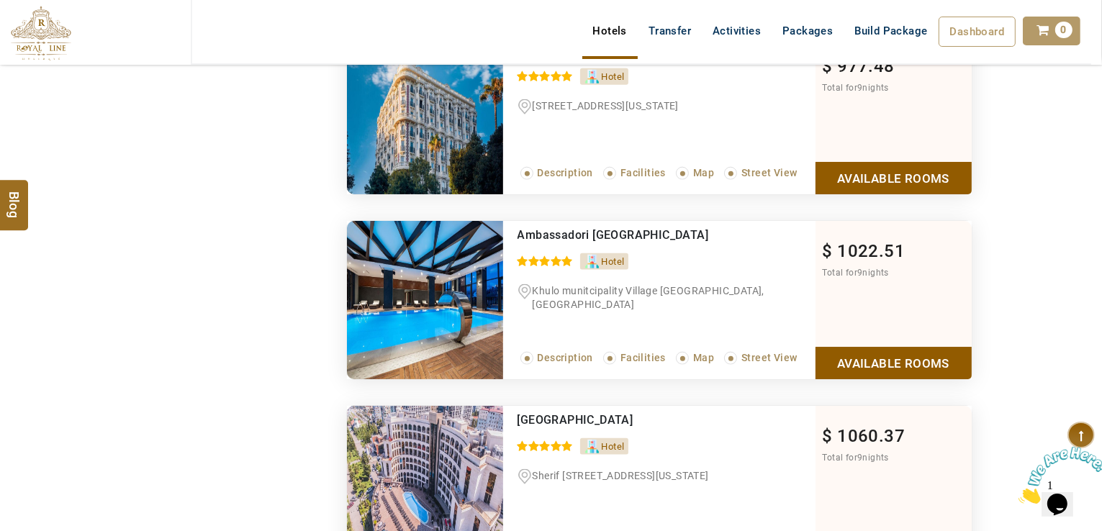
scroll to position [1567, 0]
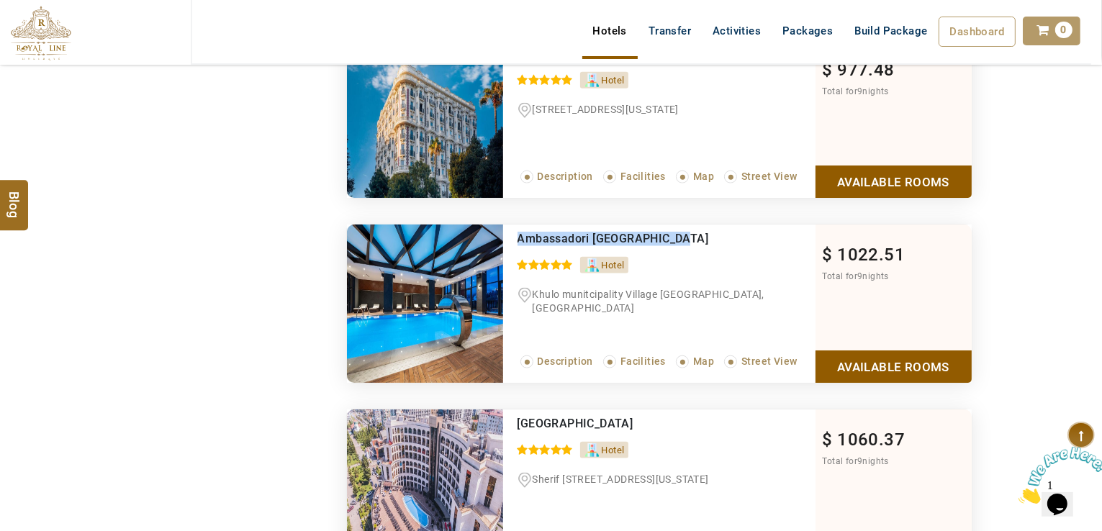
drag, startPoint x: 679, startPoint y: 225, endPoint x: 515, endPoint y: 232, distance: 164.3
click at [515, 232] on div "Ambassadori Goderdzi Hotel 0 / 5 [GEOGRAPHIC_DATA] [GEOGRAPHIC_DATA], [GEOGRAPH…" at bounding box center [659, 304] width 312 height 158
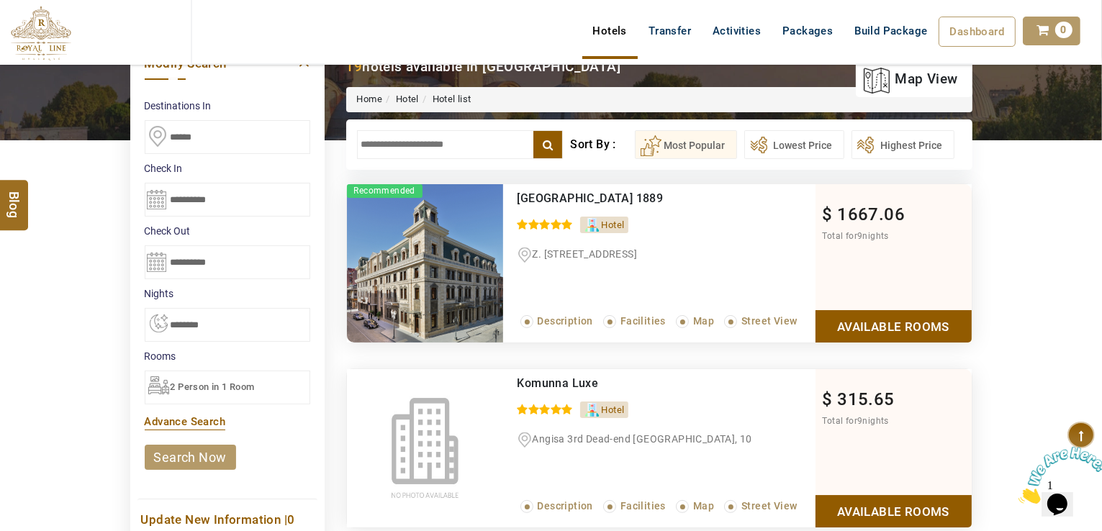
scroll to position [0, 0]
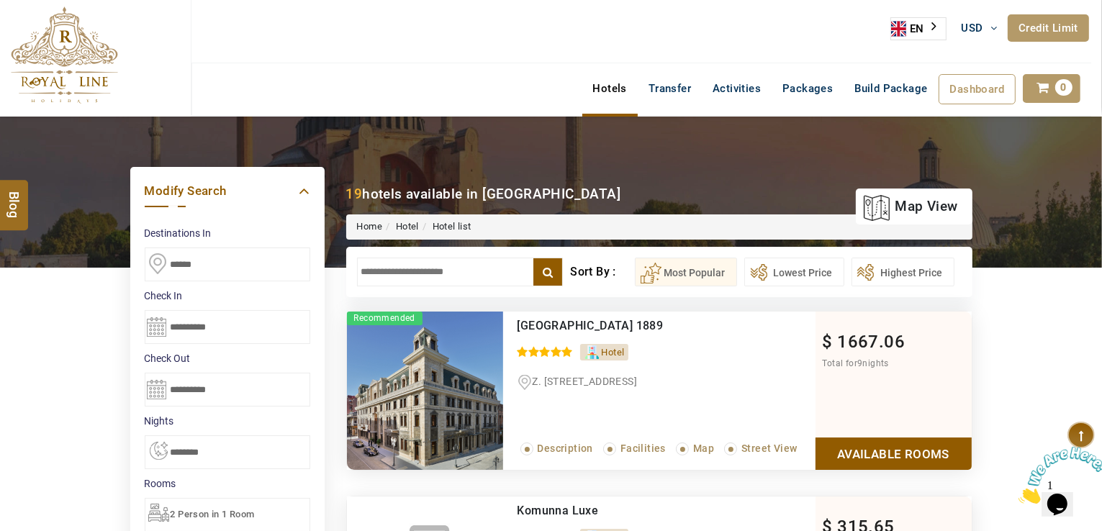
click at [408, 274] on input "text" at bounding box center [460, 272] width 207 height 29
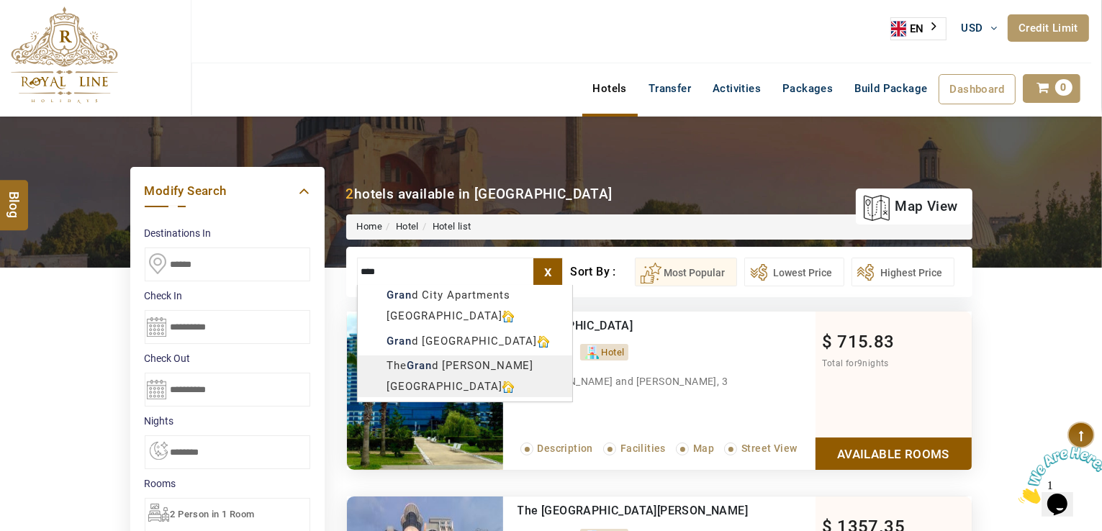
type input "**********"
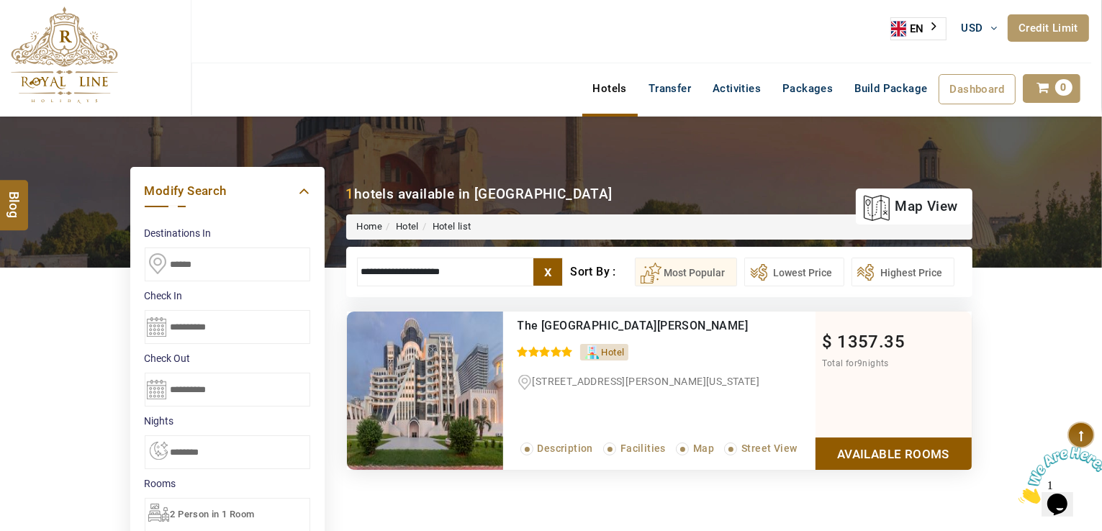
click at [433, 269] on input "**********" at bounding box center [460, 272] width 207 height 29
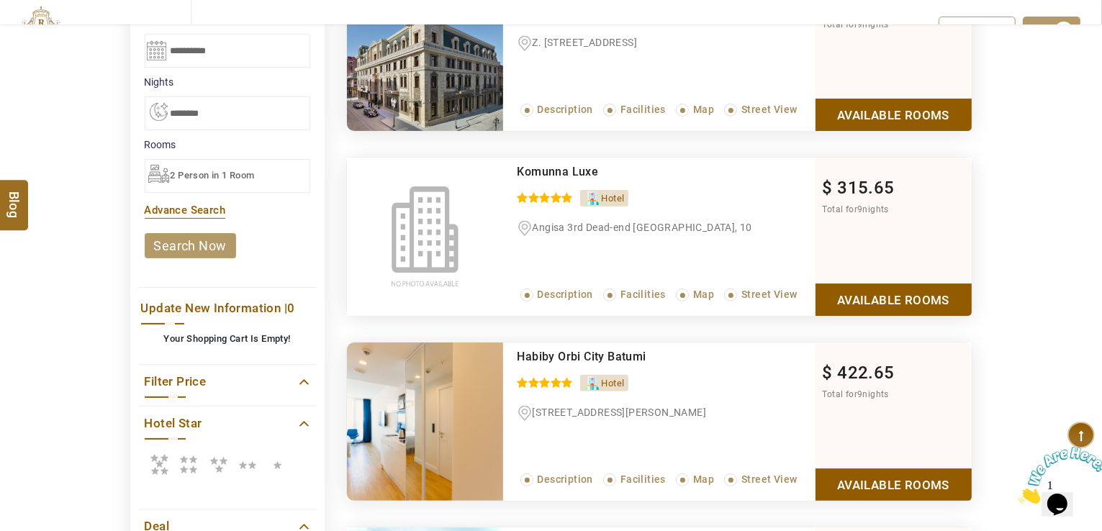
scroll to position [360, 0]
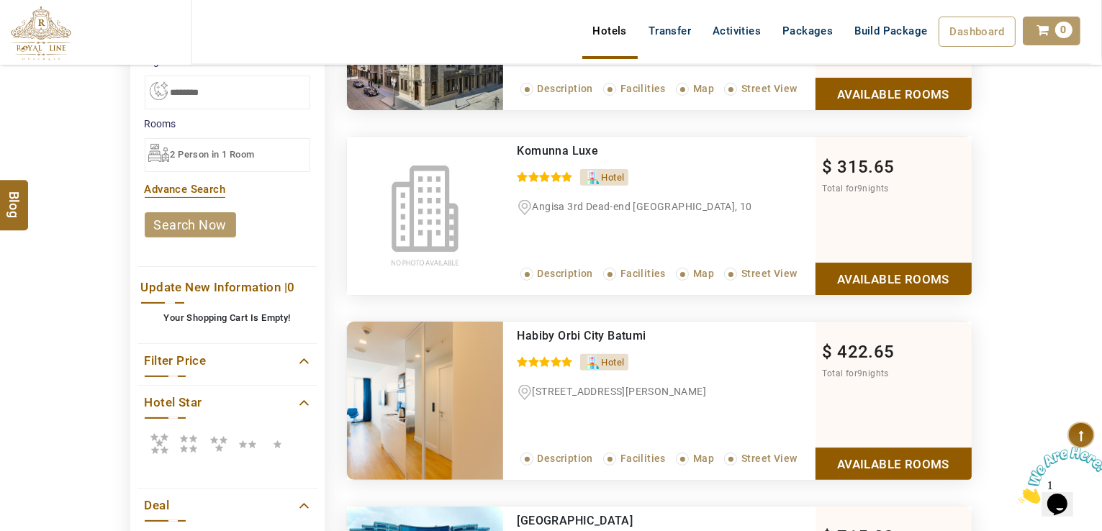
drag, startPoint x: 158, startPoint y: 452, endPoint x: 193, endPoint y: 449, distance: 34.7
click at [160, 452] on icon at bounding box center [159, 443] width 29 height 29
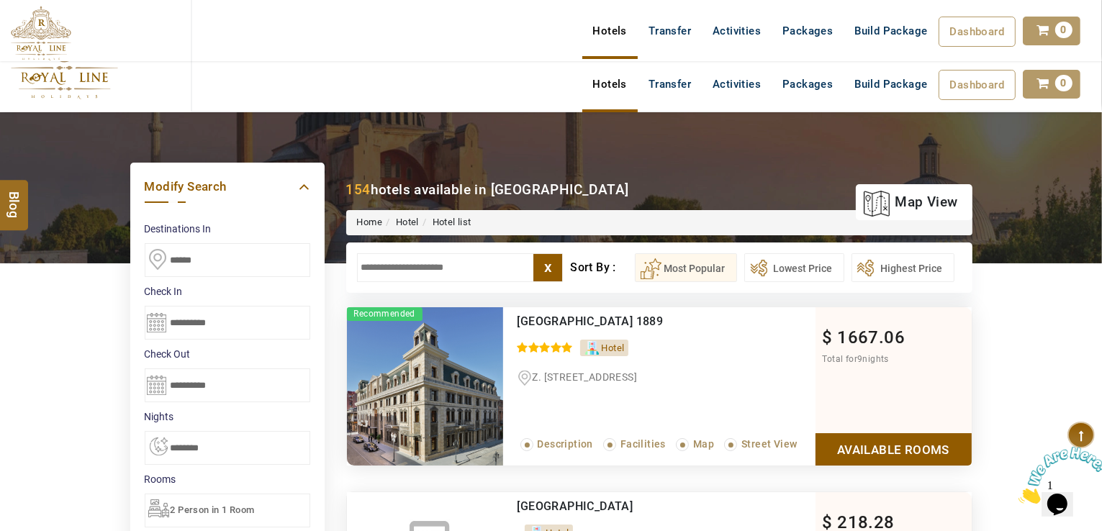
scroll to position [0, 0]
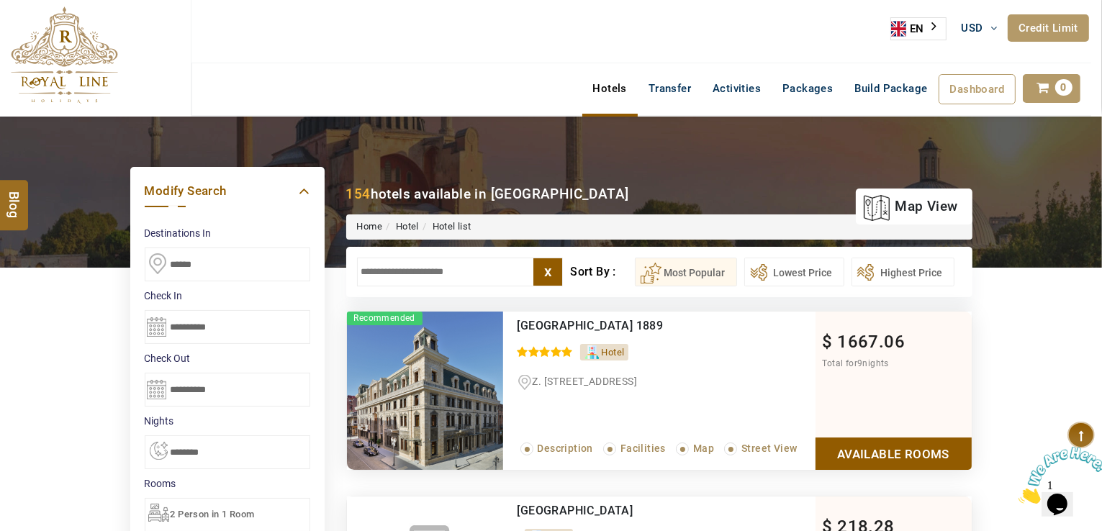
click at [402, 275] on input "text" at bounding box center [460, 272] width 207 height 29
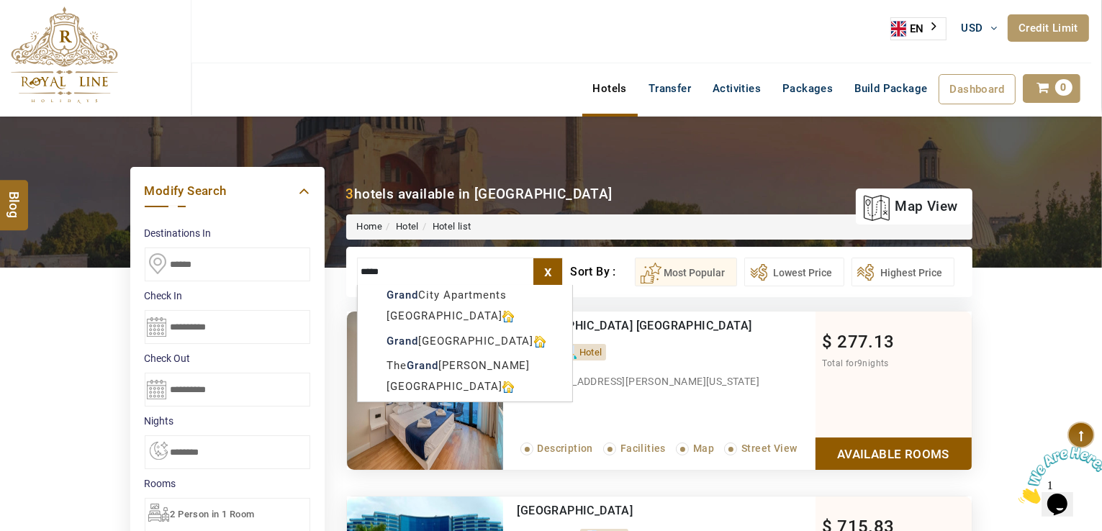
type input "*****"
